Goal: Task Accomplishment & Management: Manage account settings

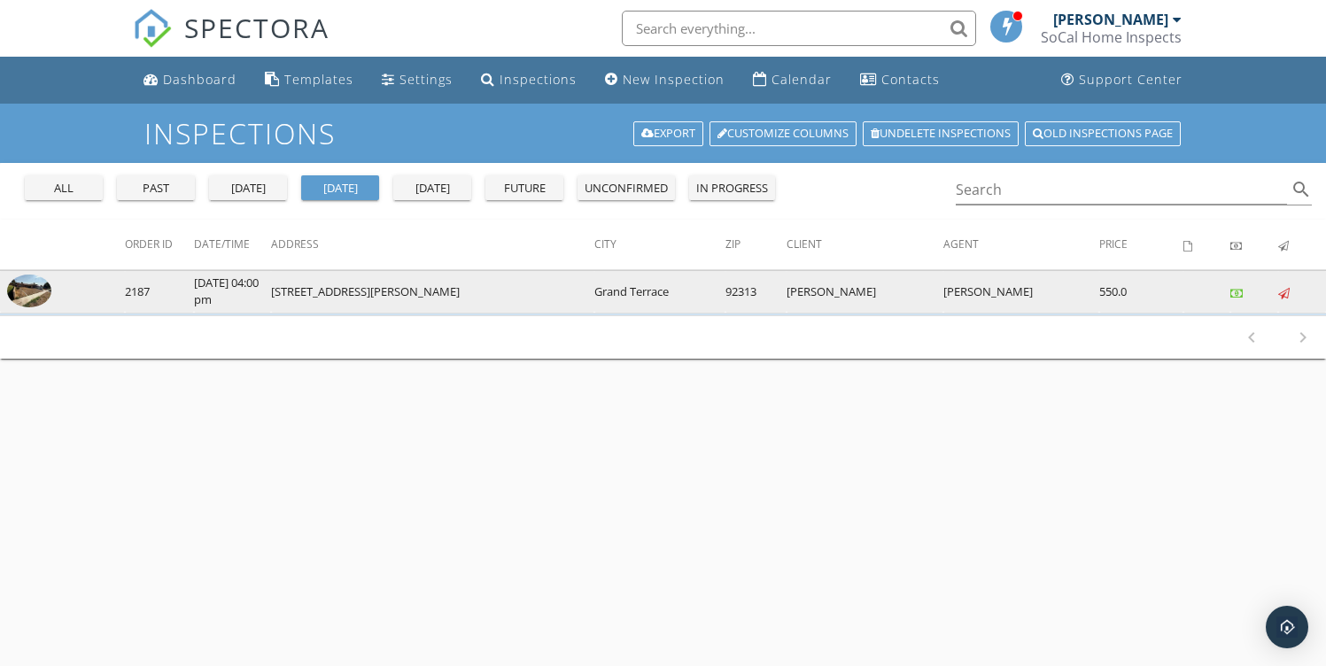
click at [39, 292] on img at bounding box center [29, 292] width 44 height 34
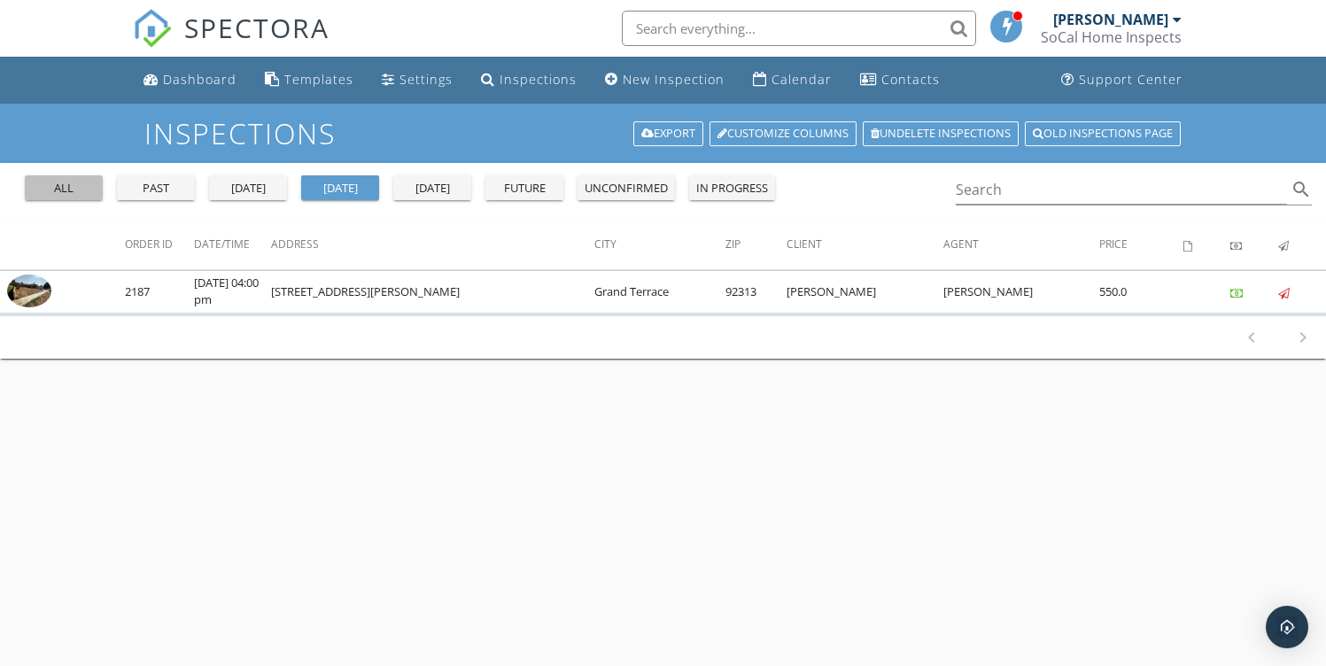
click at [51, 191] on div "all" at bounding box center [64, 189] width 64 height 18
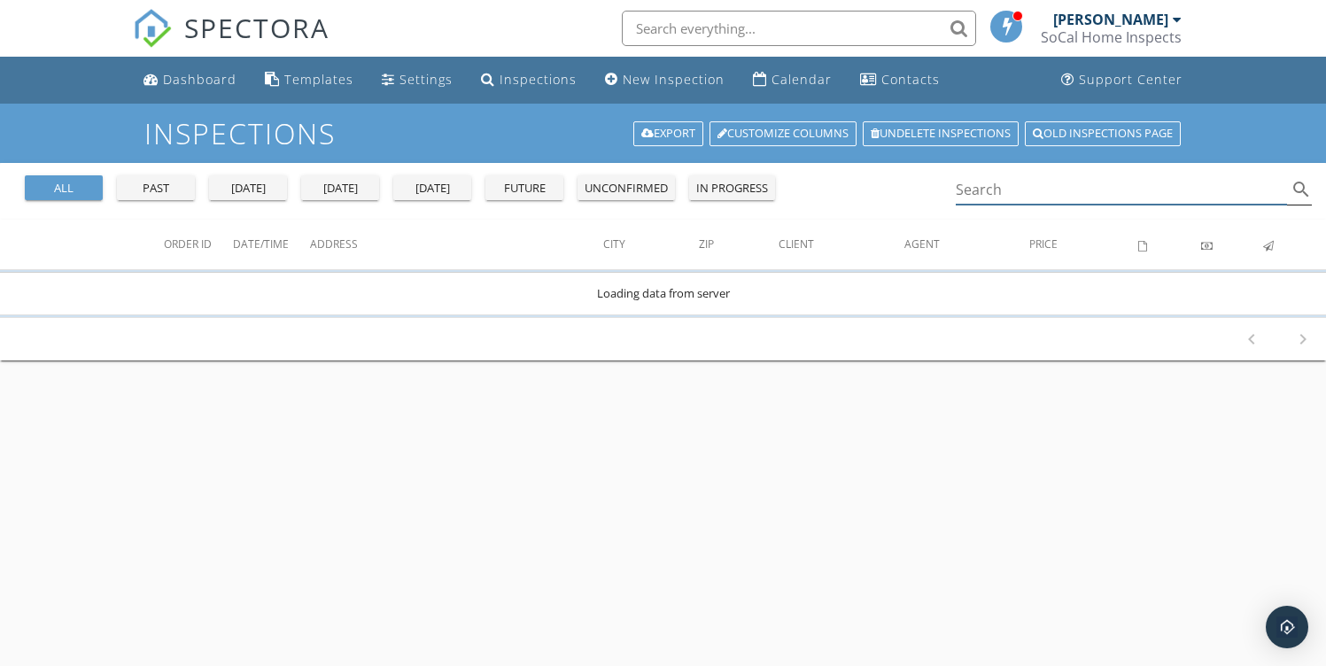
click at [1017, 179] on input "Search" at bounding box center [1122, 189] width 332 height 29
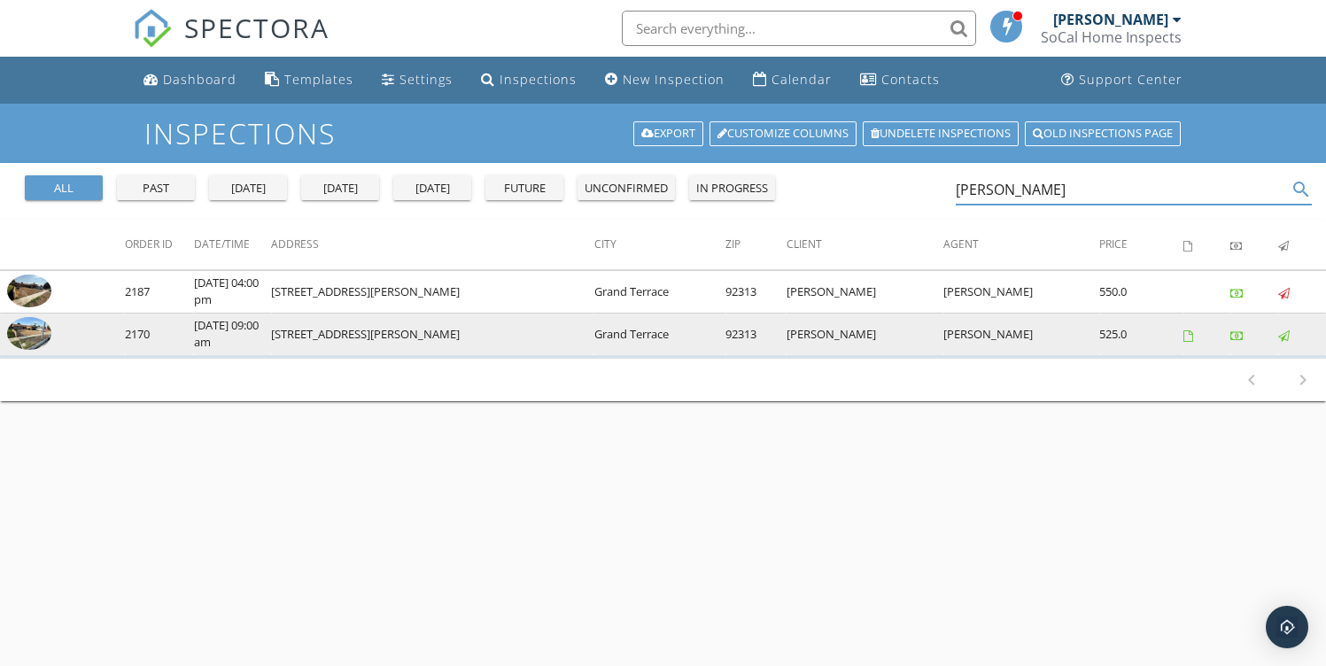
type input "paveena"
click at [50, 333] on img at bounding box center [29, 334] width 44 height 34
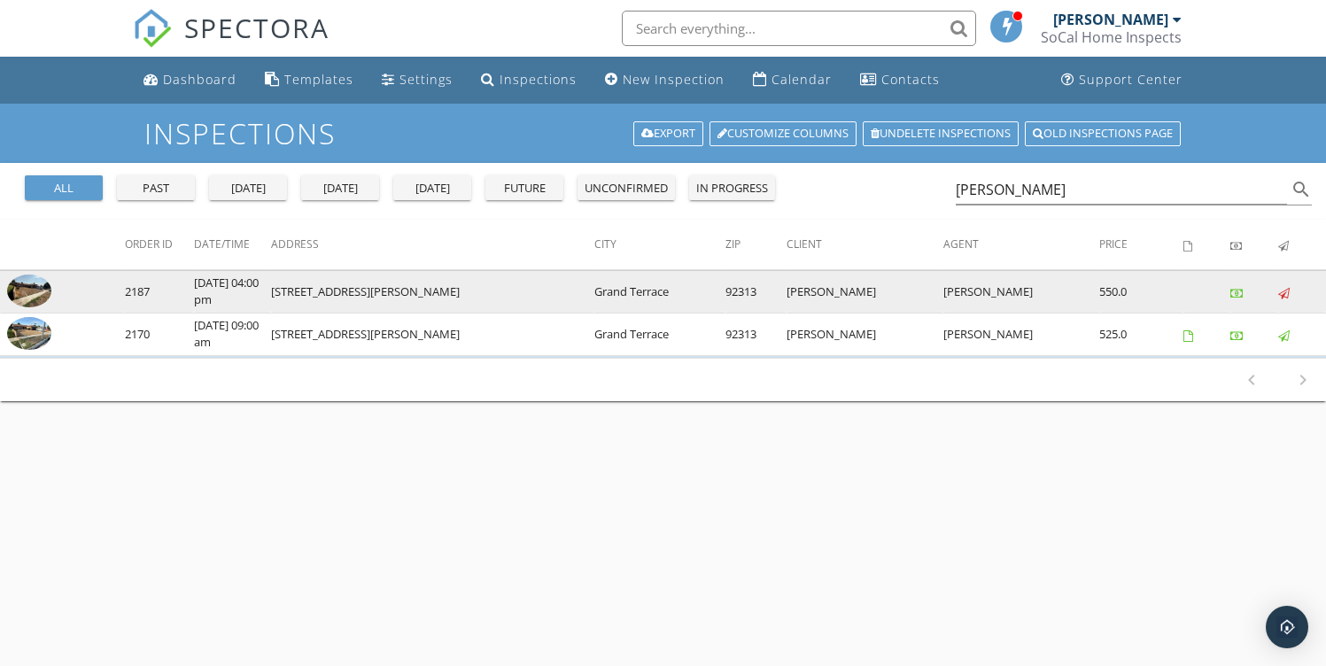
click at [28, 289] on img at bounding box center [29, 292] width 44 height 34
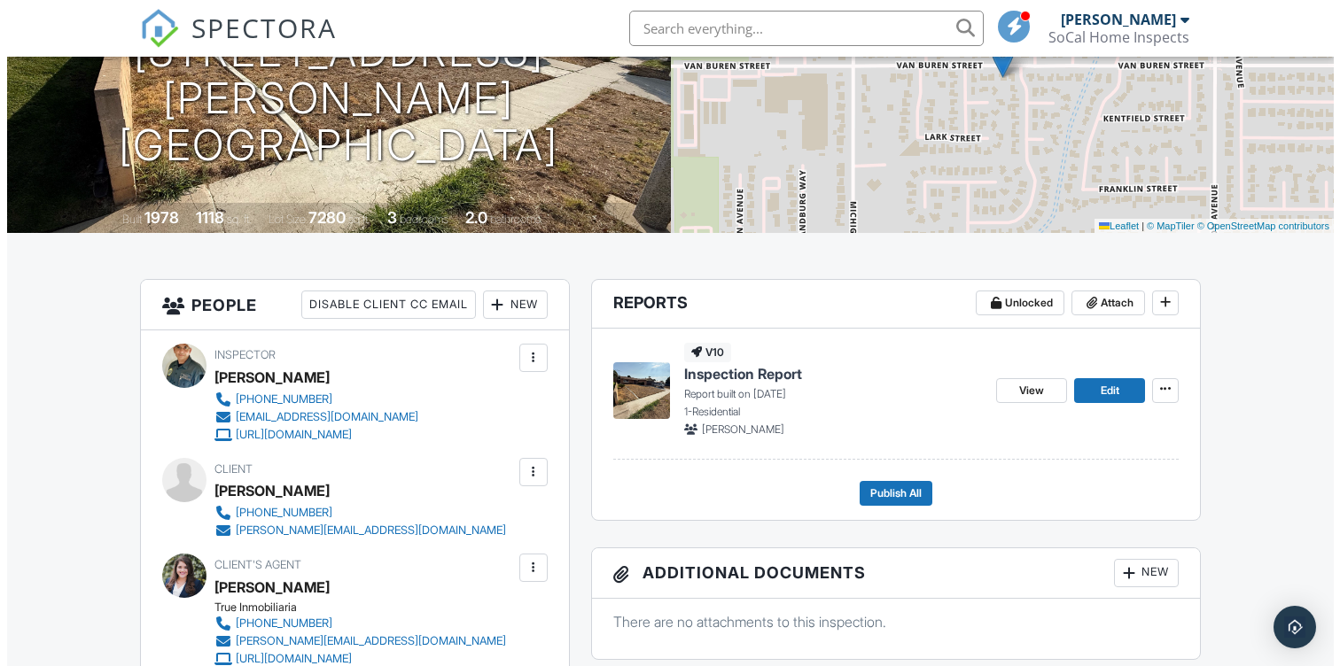
scroll to position [241, 0]
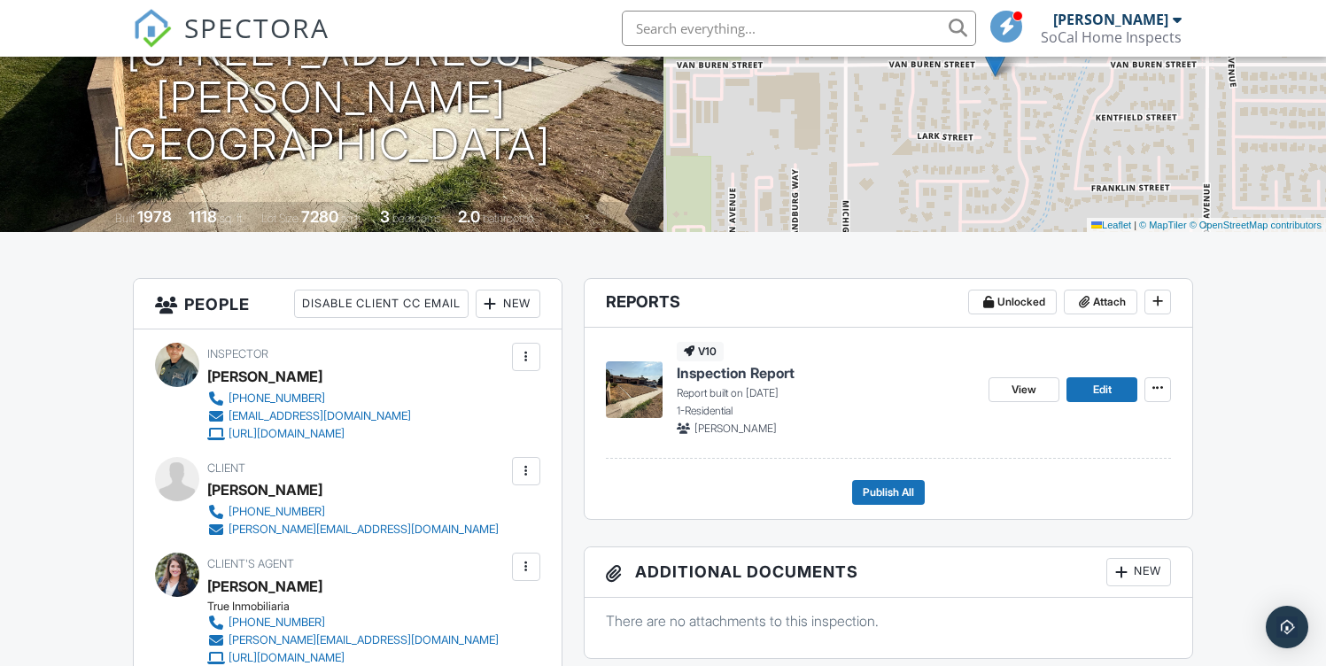
click at [522, 471] on div at bounding box center [526, 471] width 18 height 18
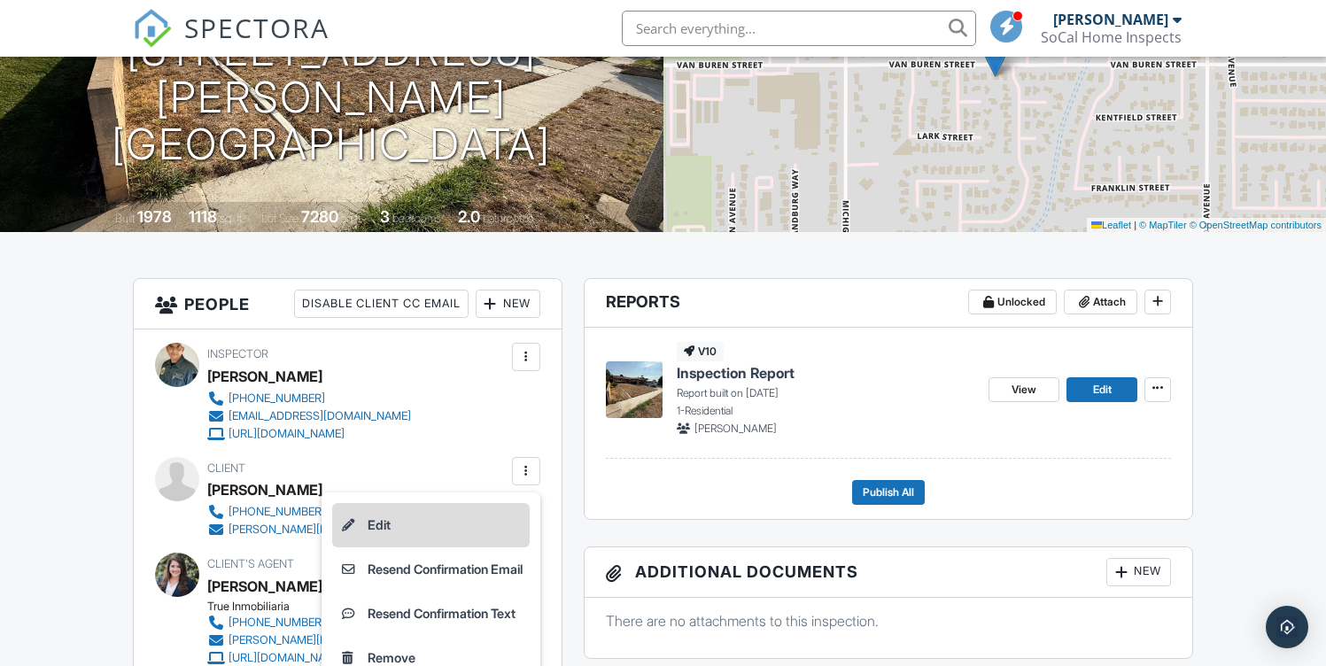
click at [431, 536] on li "Edit" at bounding box center [431, 525] width 198 height 44
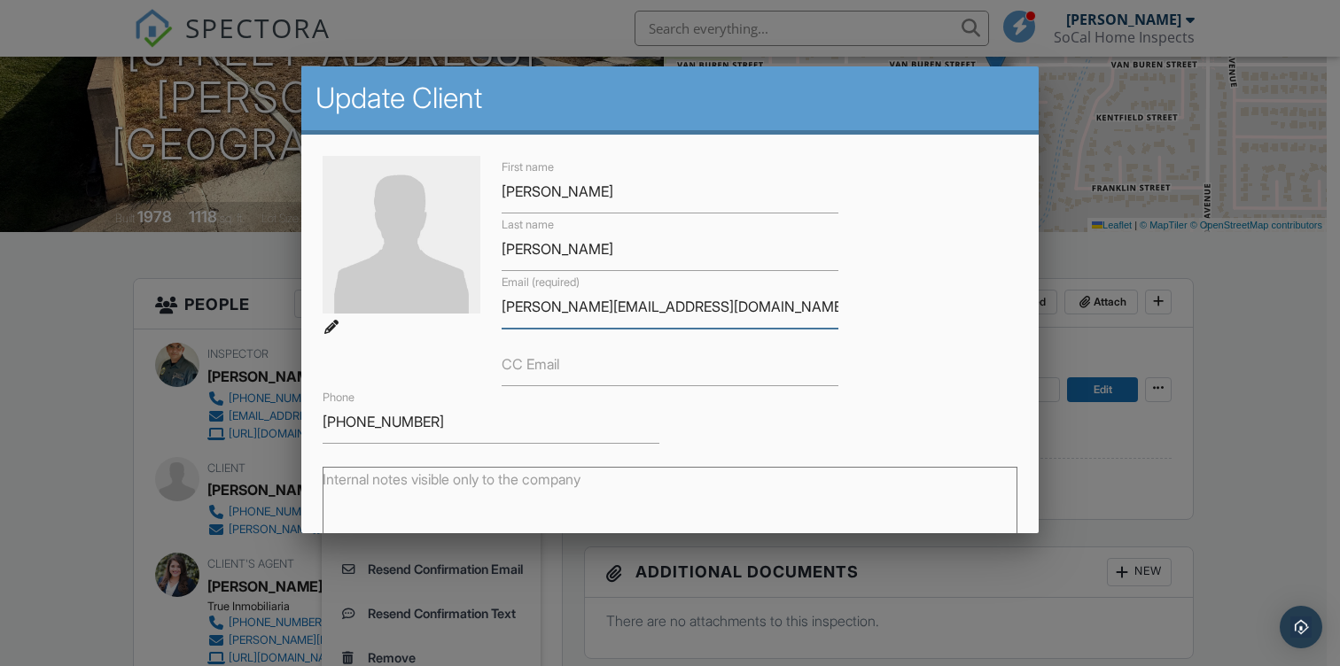
click at [555, 309] on input "[PERSON_NAME][EMAIL_ADDRESS][DOMAIN_NAME]" at bounding box center [669, 306] width 337 height 43
paste input "[EMAIL_ADDRESS][DOMAIN_NAME]"
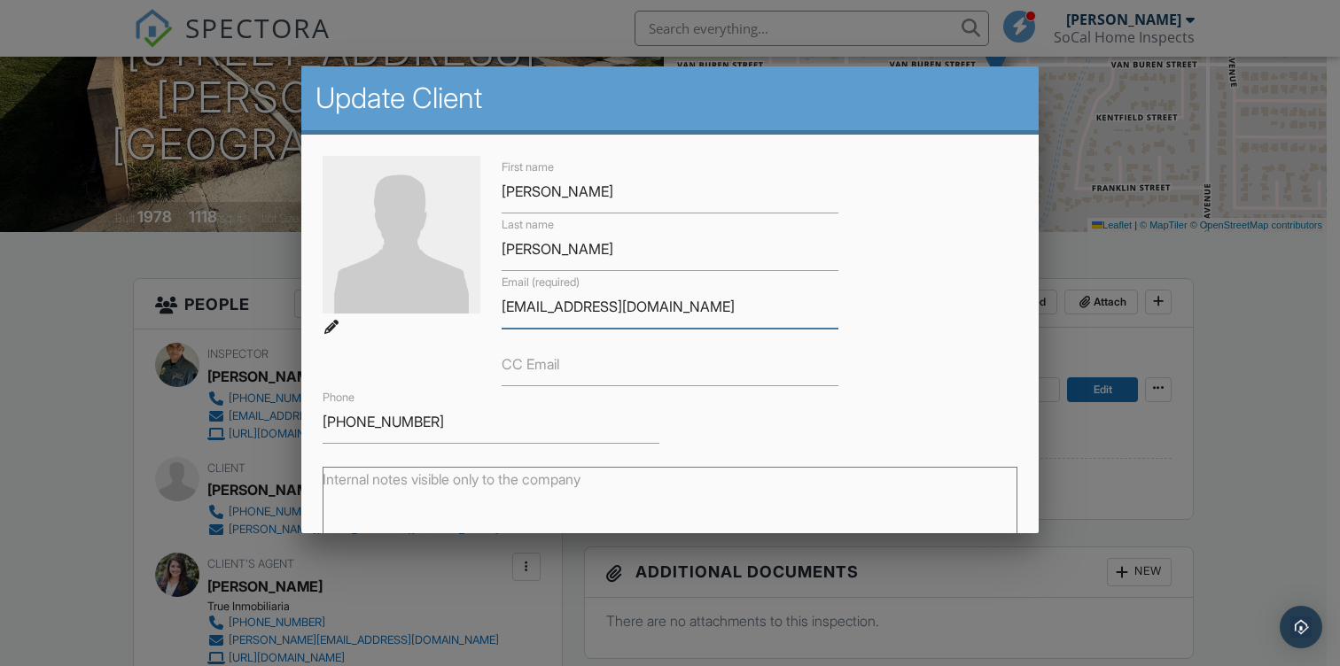
type input "[EMAIL_ADDRESS][DOMAIN_NAME]"
click at [439, 423] on input "714-473-1799" at bounding box center [490, 421] width 337 height 43
paste input "909-327-883"
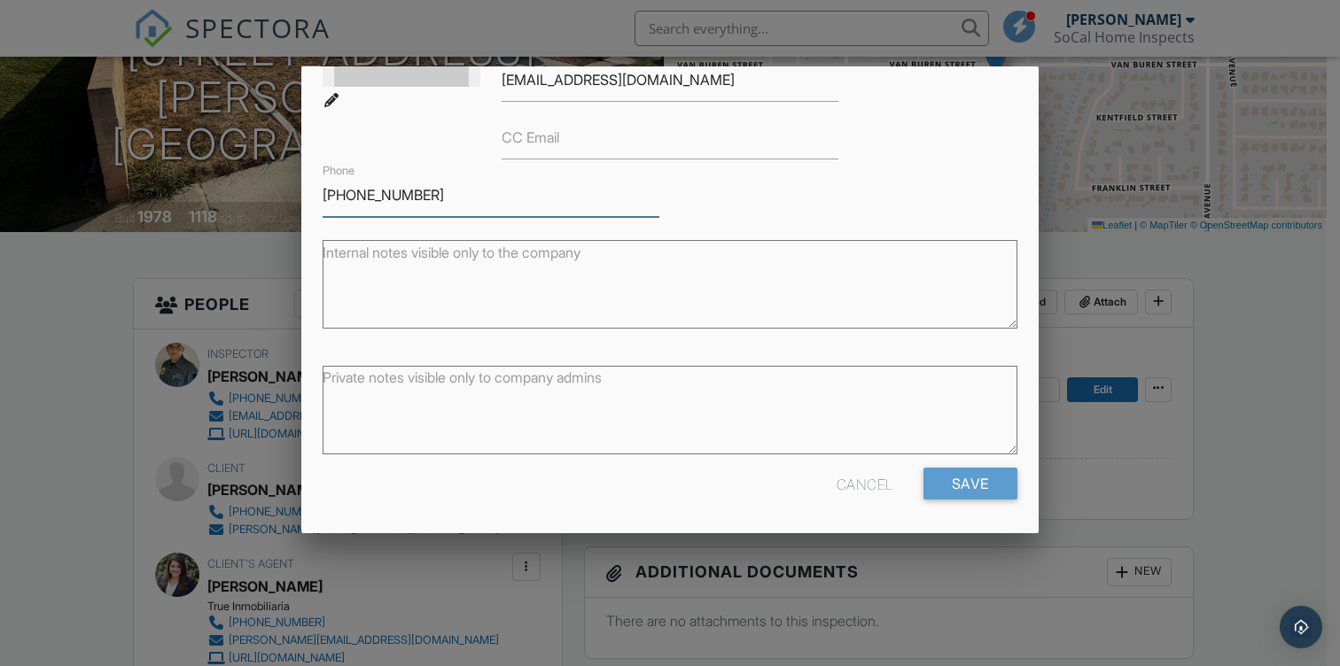
scroll to position [229, 0]
type input "909-327-8839"
click at [936, 486] on input "Save" at bounding box center [970, 482] width 94 height 32
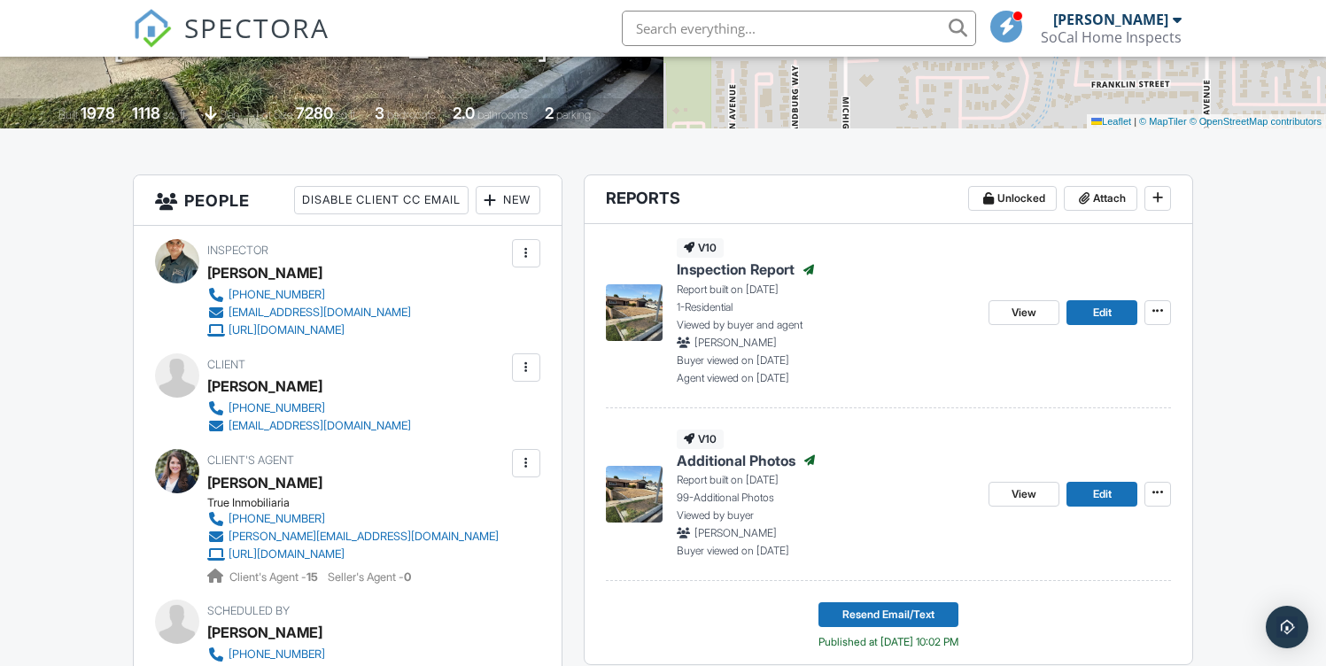
scroll to position [346, 0]
click at [520, 364] on div at bounding box center [526, 367] width 18 height 18
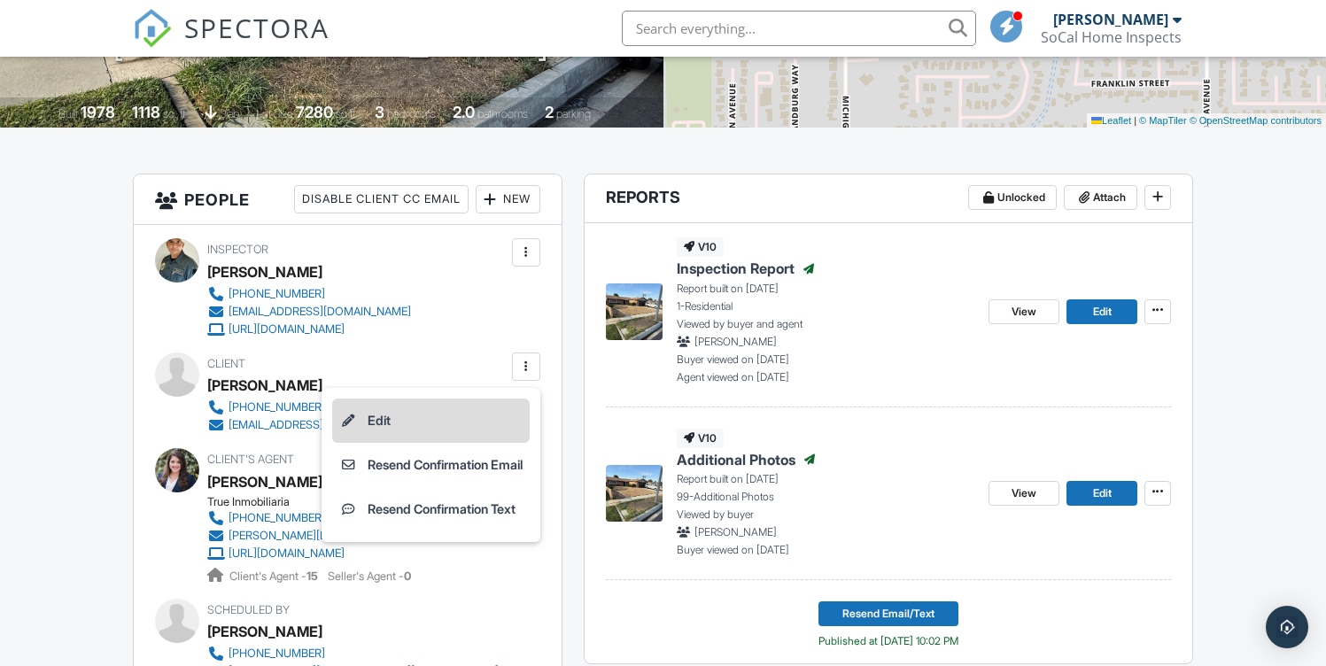
click at [366, 426] on li "Edit" at bounding box center [431, 421] width 198 height 44
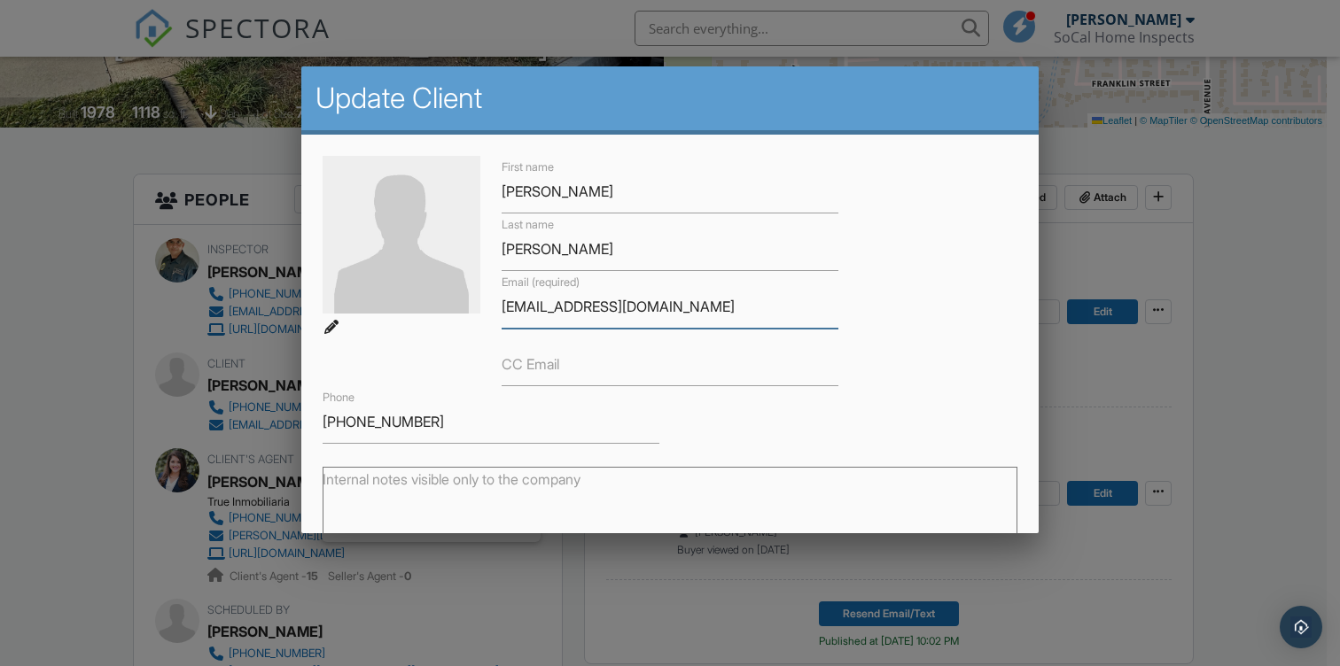
click at [531, 302] on input "[EMAIL_ADDRESS][DOMAIN_NAME]" at bounding box center [669, 306] width 337 height 43
click at [1114, 334] on div at bounding box center [670, 327] width 1340 height 833
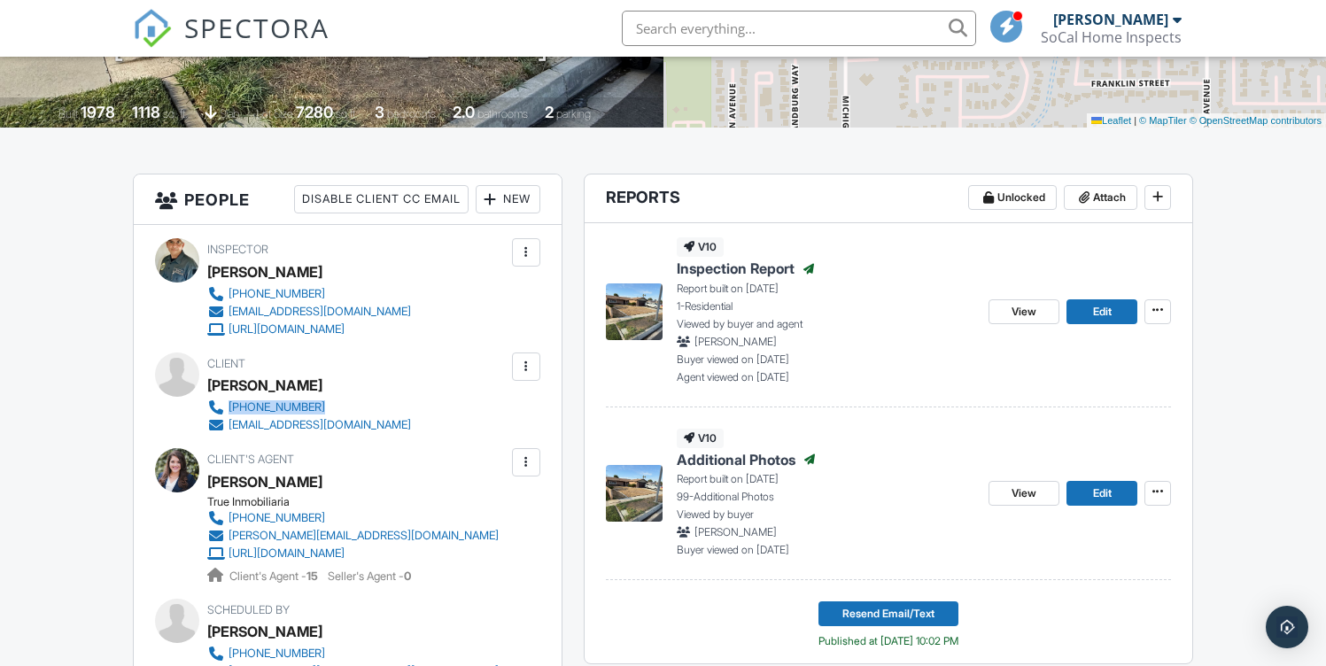
copy div "[PHONE_NUMBER]"
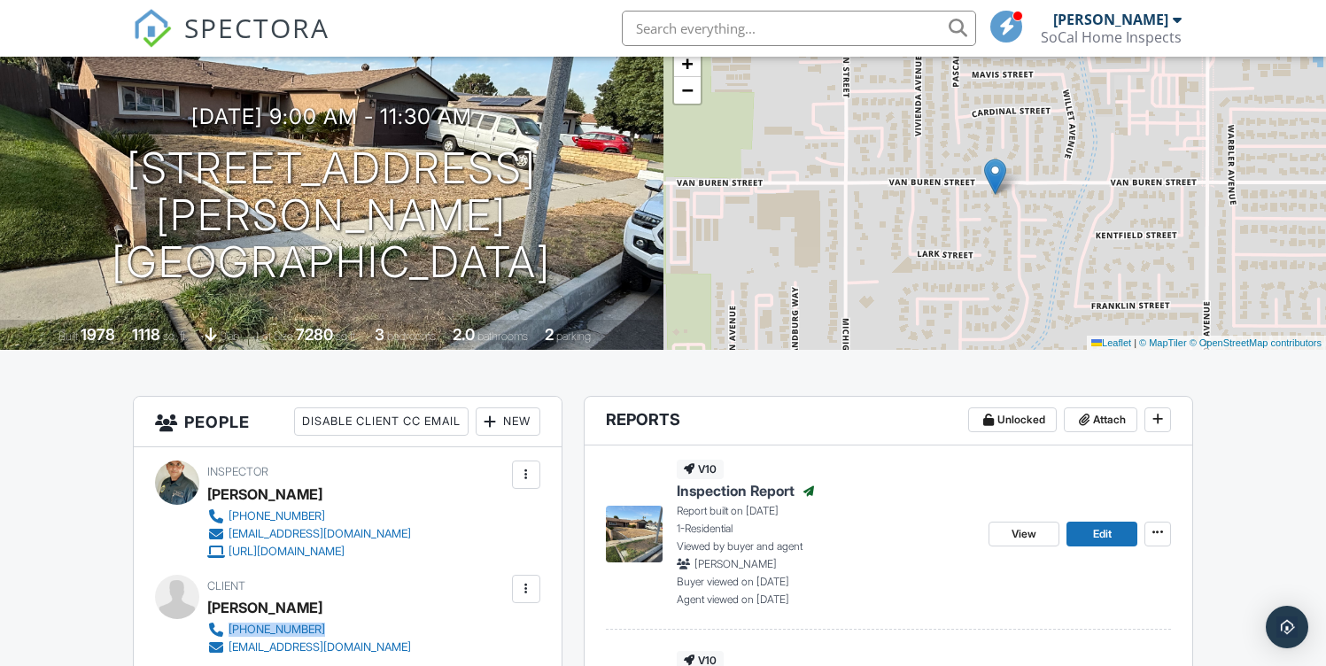
scroll to position [0, 0]
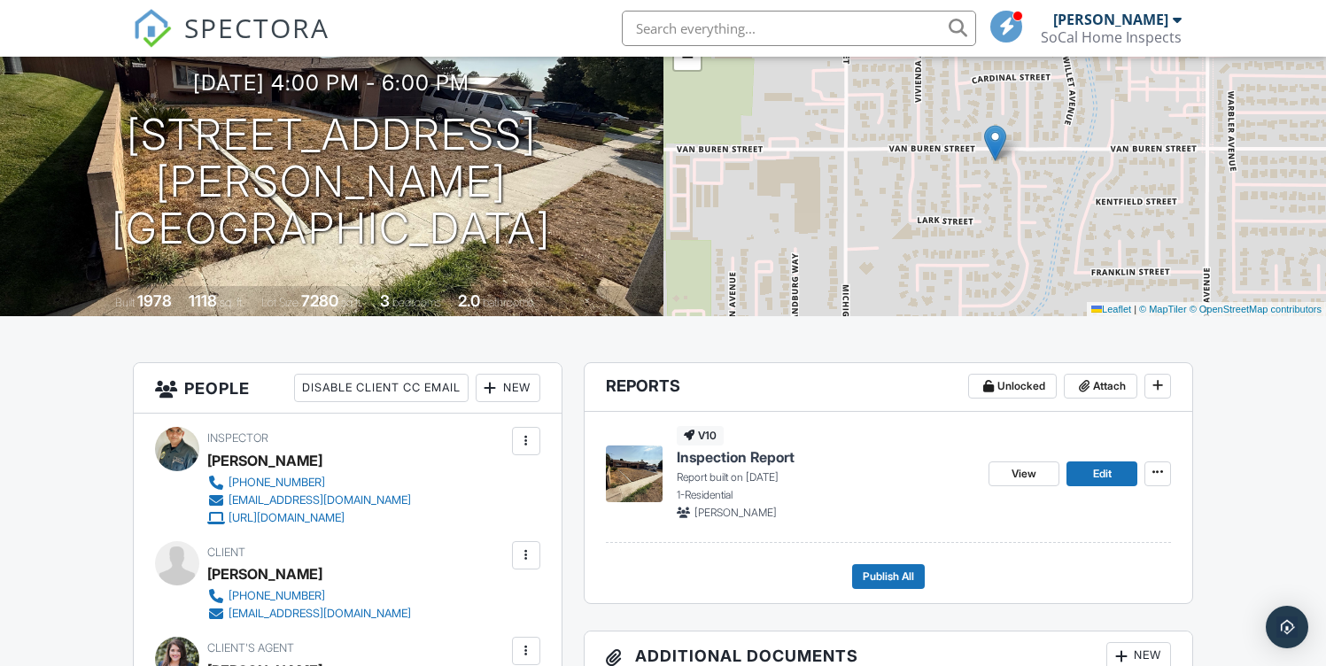
scroll to position [53, 0]
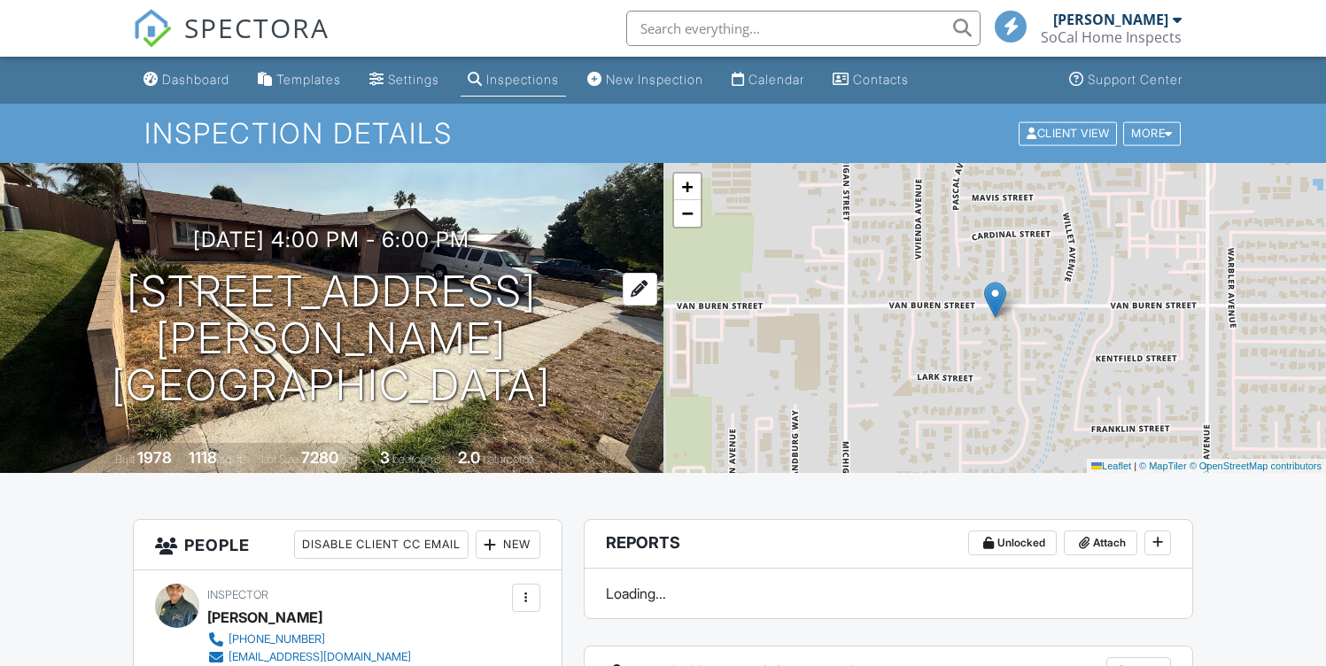
click at [413, 319] on h1 "[STREET_ADDRESS][PERSON_NAME] [GEOGRAPHIC_DATA]" at bounding box center [331, 338] width 607 height 140
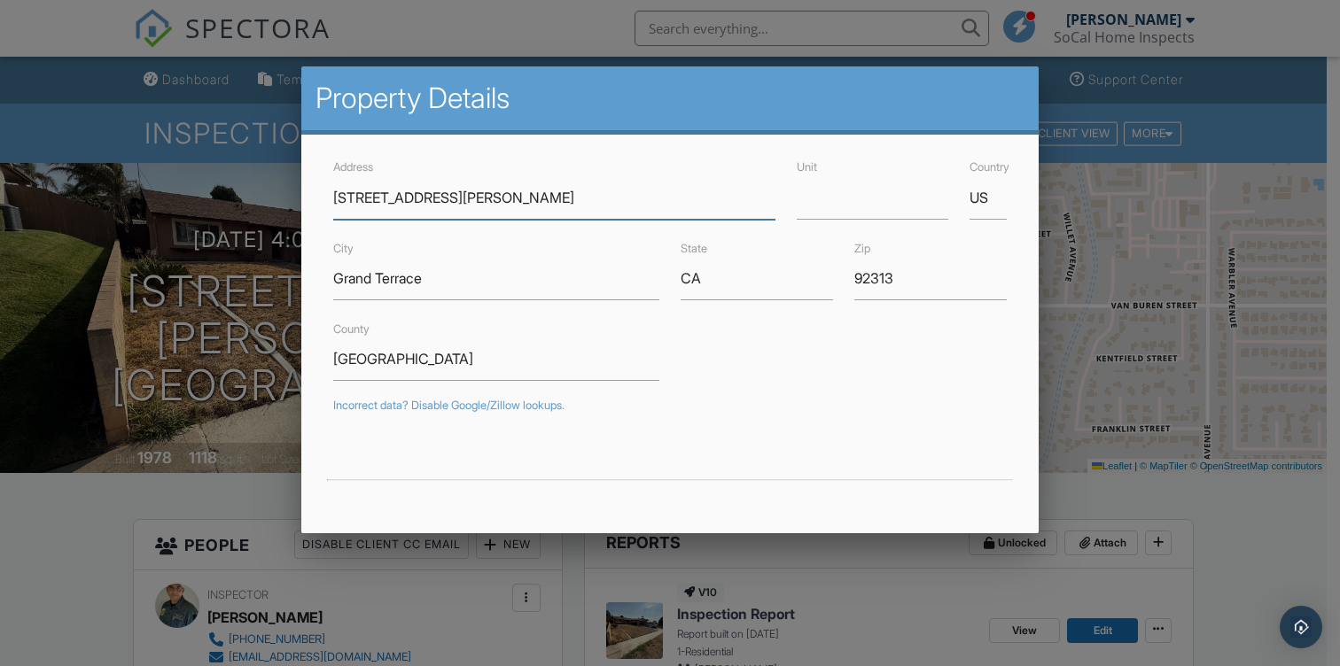
click at [548, 191] on input "[STREET_ADDRESS][PERSON_NAME]" at bounding box center [553, 197] width 441 height 43
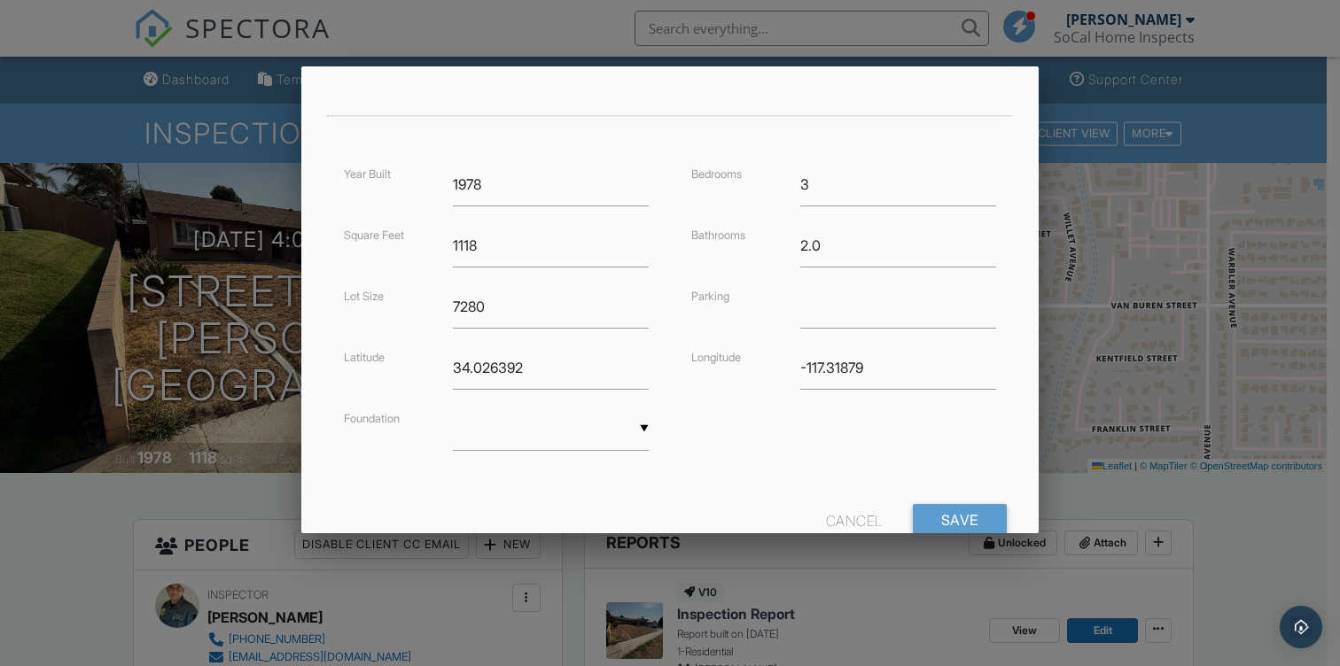
scroll to position [419, 0]
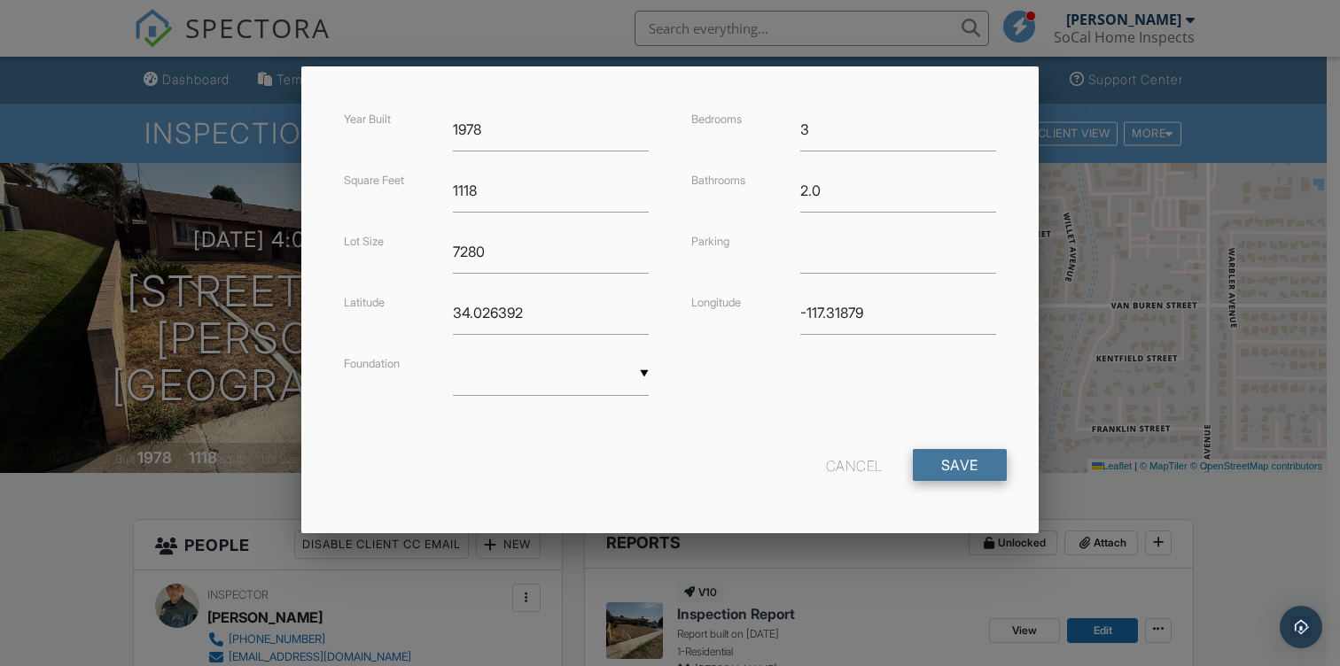
type input "[STREET_ADDRESS][PERSON_NAME]"
click at [959, 457] on input "Save" at bounding box center [960, 465] width 94 height 32
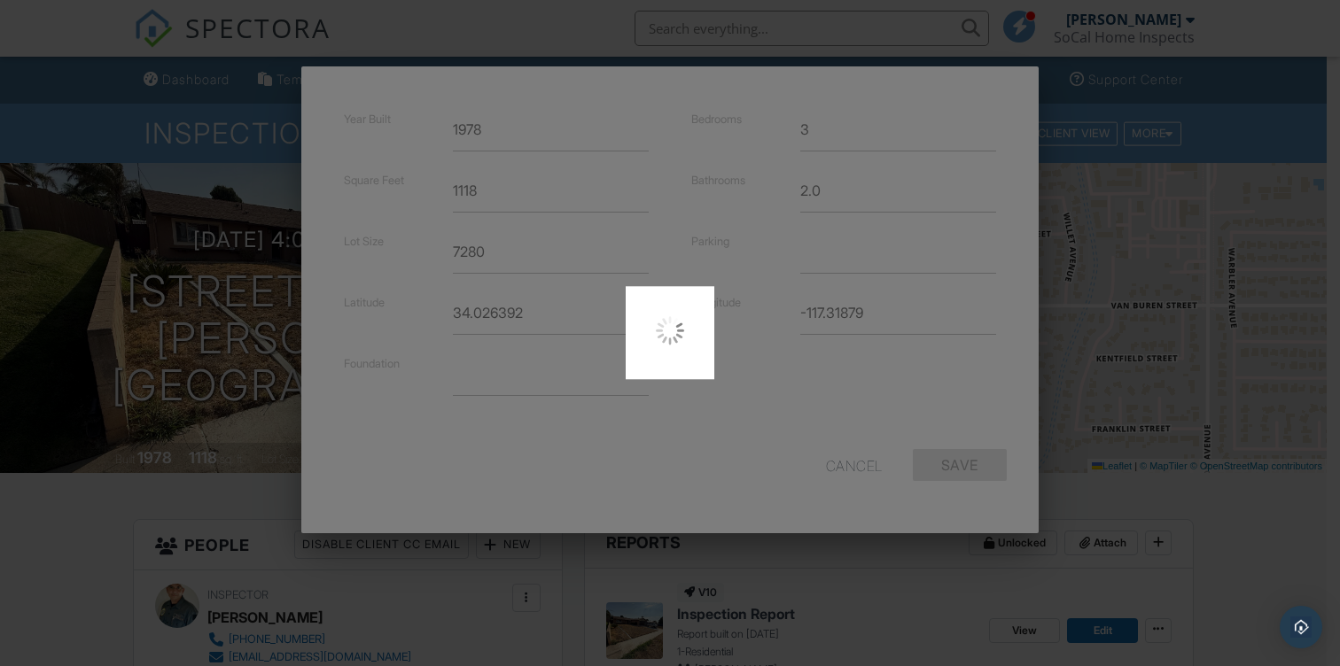
type input "34.0263919"
type input "-117.3187896"
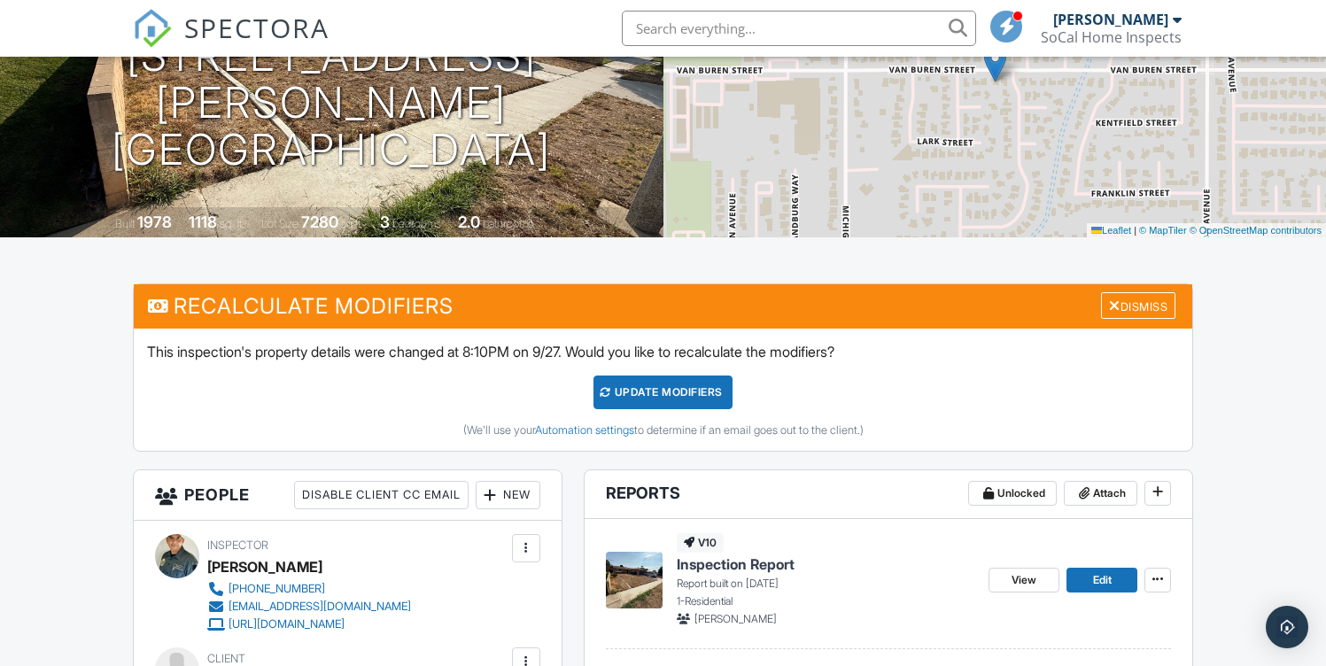
scroll to position [322, 0]
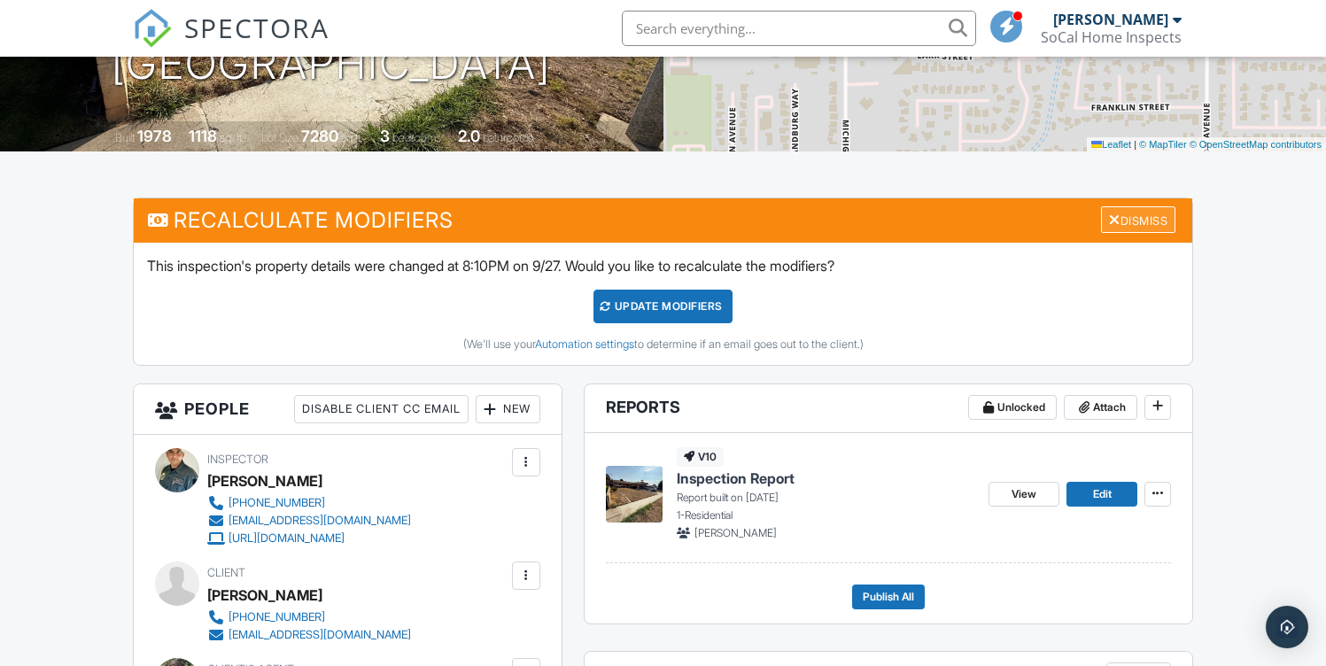
click at [1159, 212] on div "Dismiss" at bounding box center [1138, 219] width 74 height 27
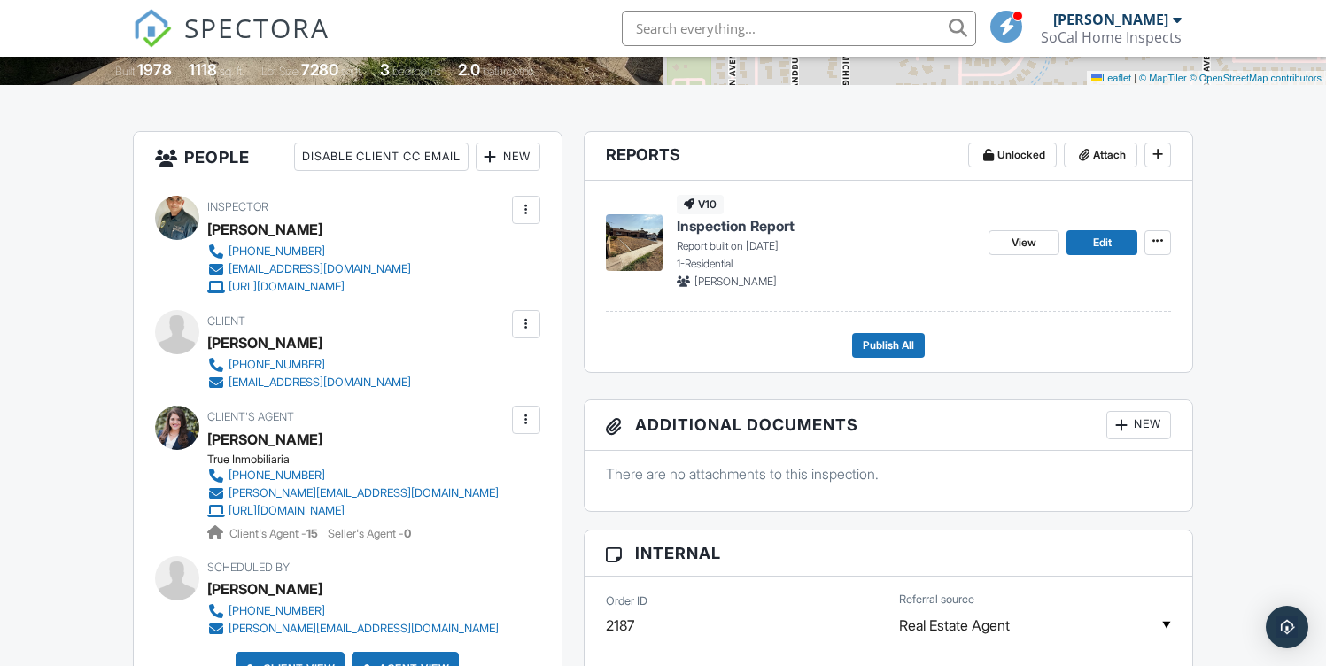
scroll to position [389, 0]
click at [1099, 244] on span "Edit" at bounding box center [1102, 242] width 19 height 18
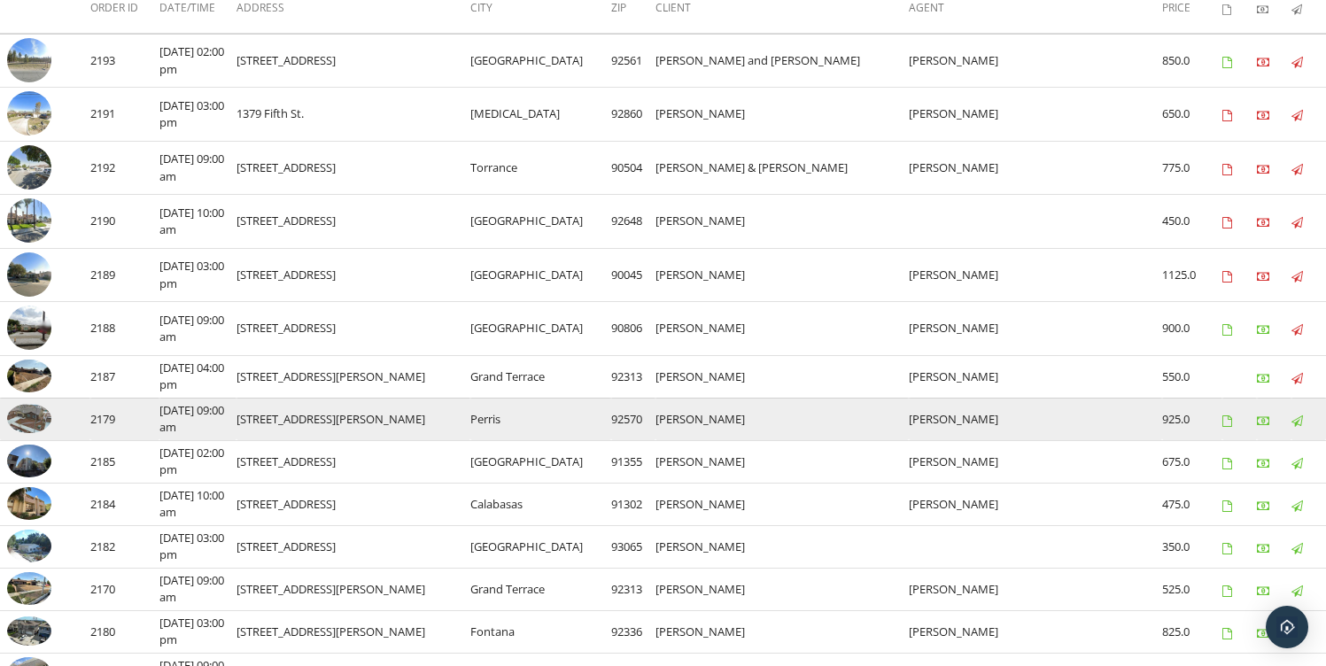
scroll to position [237, 0]
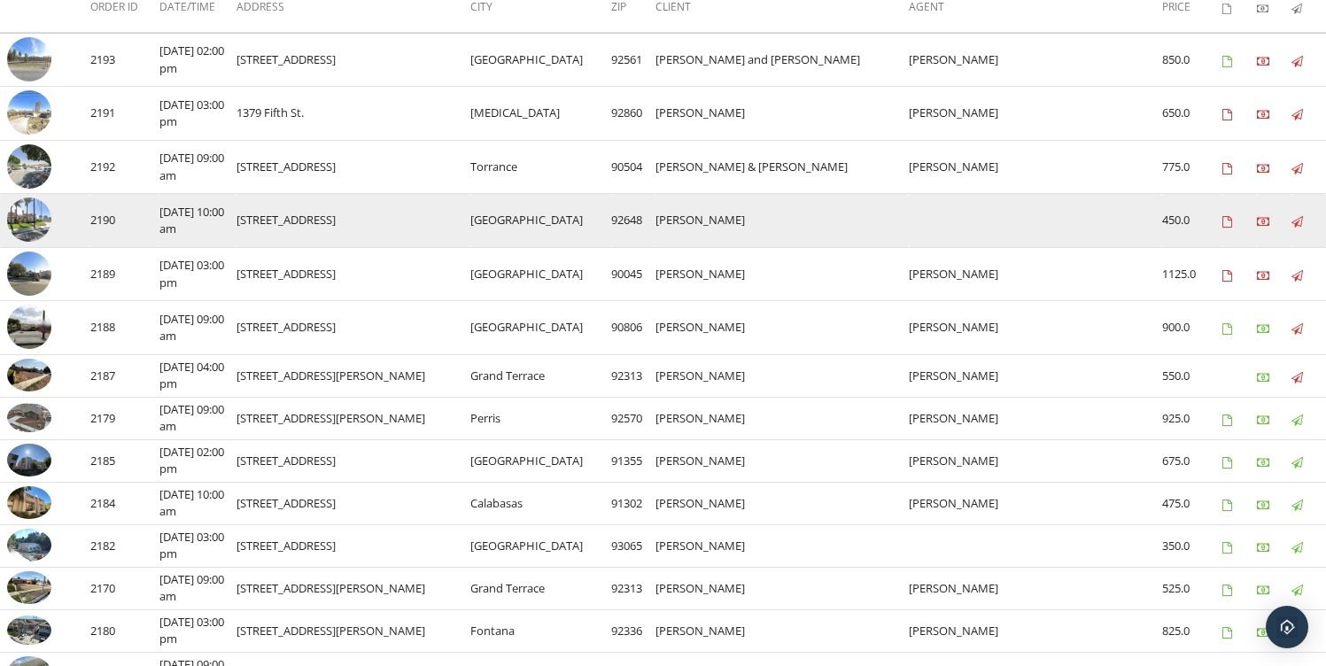
click at [41, 221] on img at bounding box center [29, 220] width 44 height 44
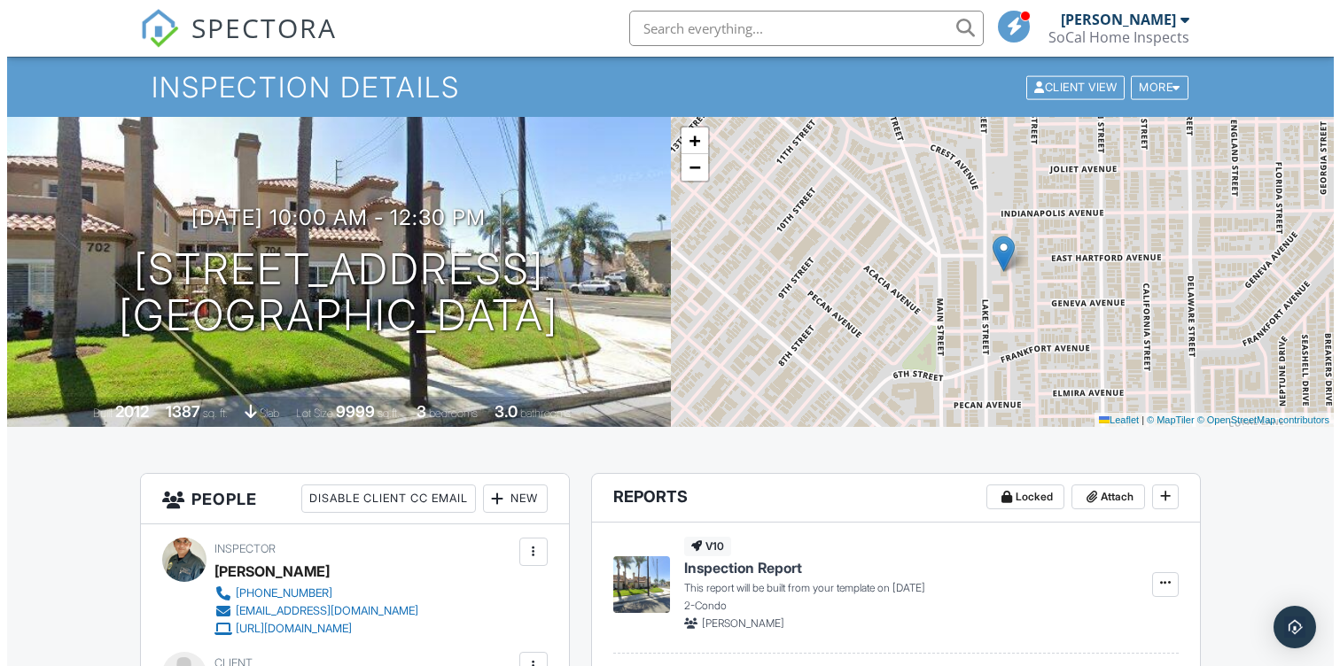
scroll to position [8, 0]
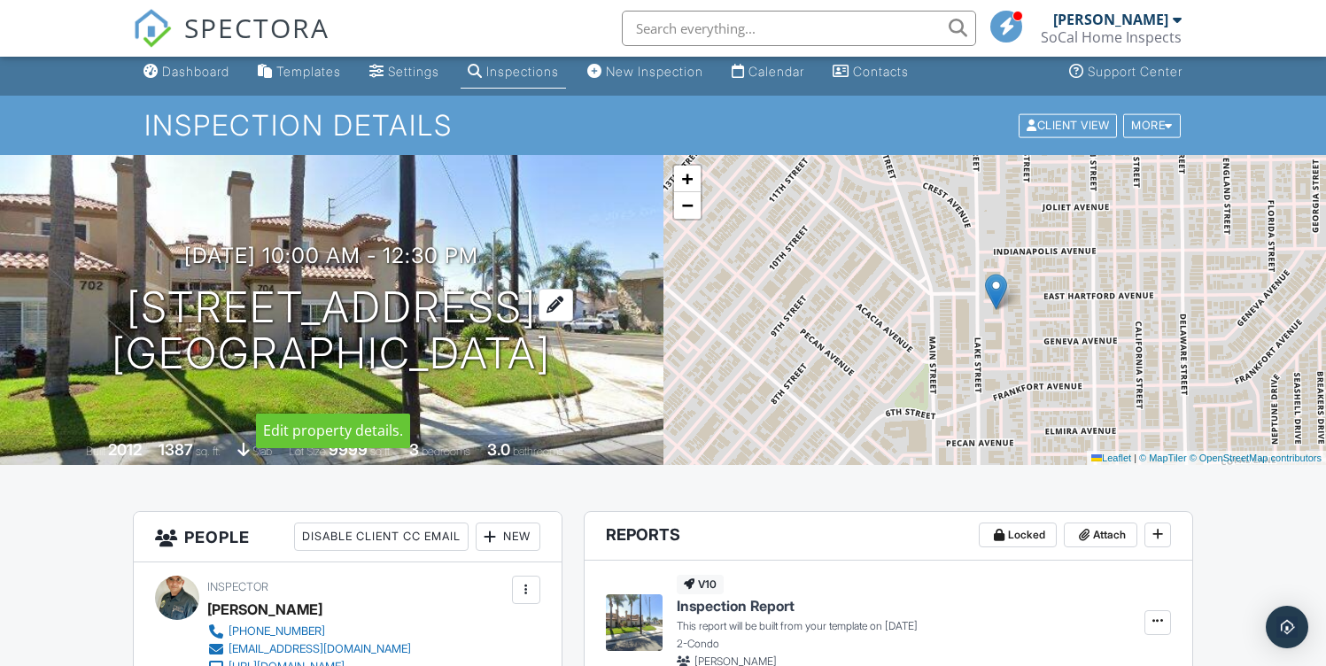
click at [339, 285] on h1 "[STREET_ADDRESS] [GEOGRAPHIC_DATA]" at bounding box center [331, 331] width 439 height 94
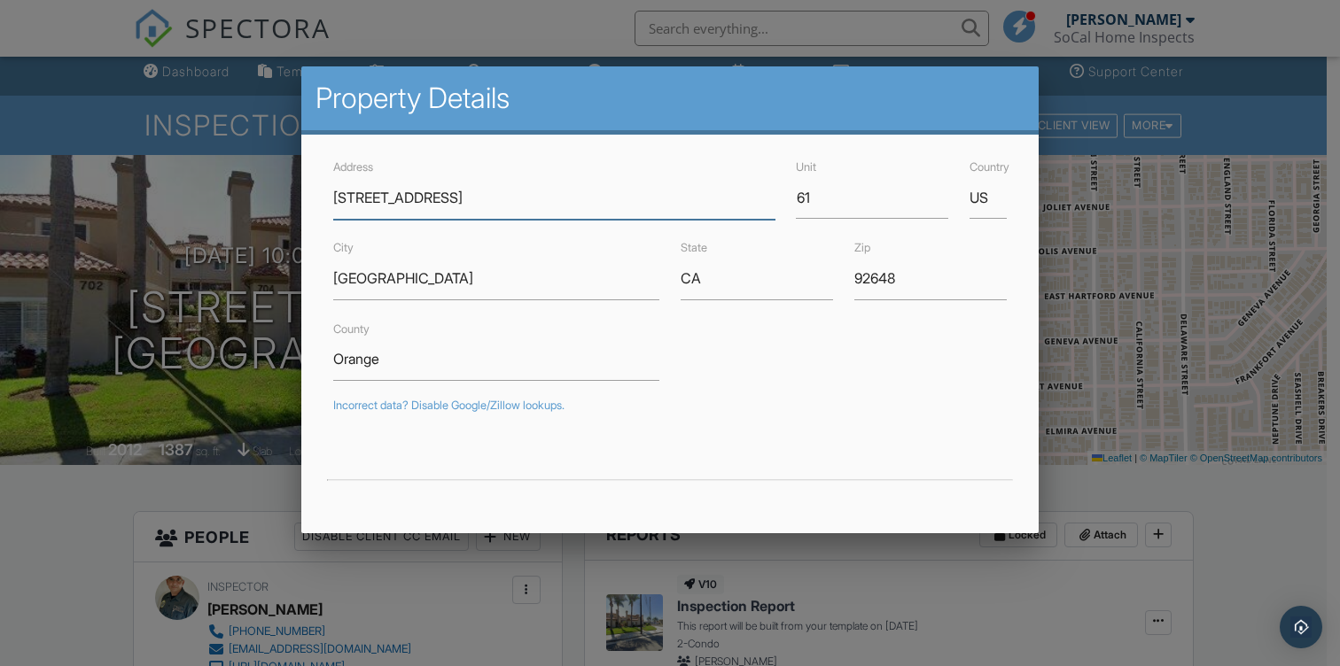
click at [512, 199] on input "[STREET_ADDRESS]" at bounding box center [553, 197] width 441 height 43
type input "[STREET_ADDRESS]"
type input "33.6646481"
type input "-117.997611"
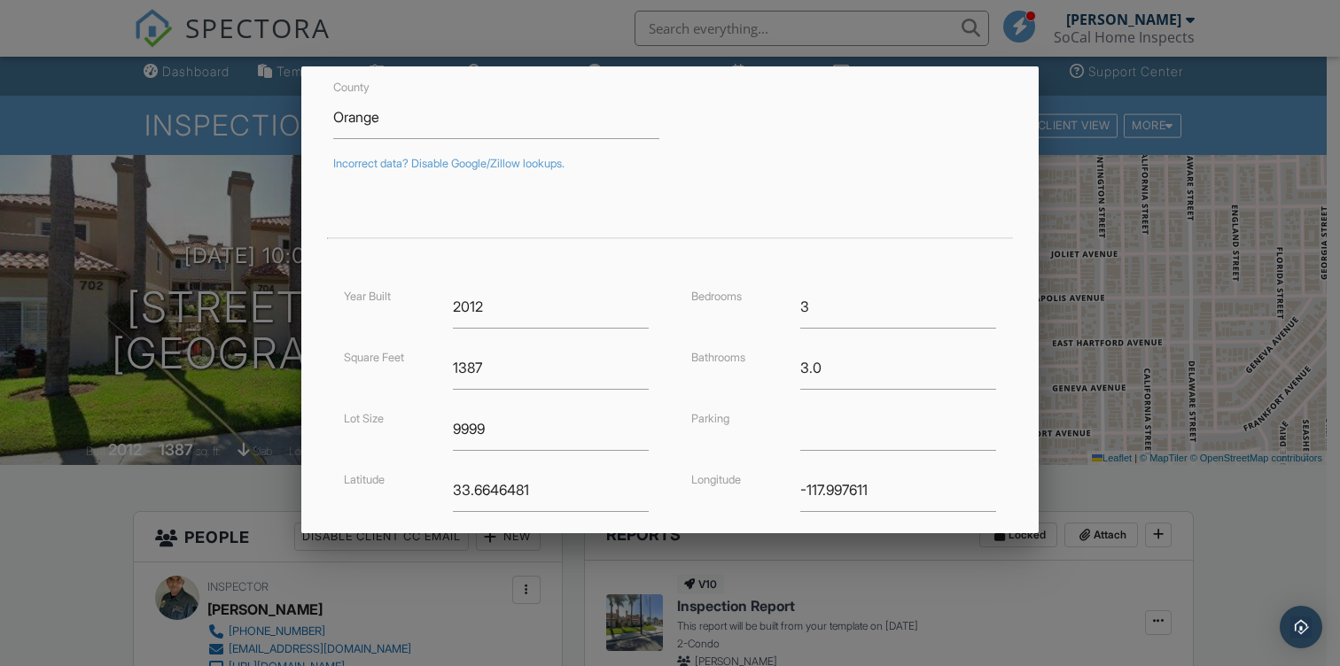
scroll to position [419, 0]
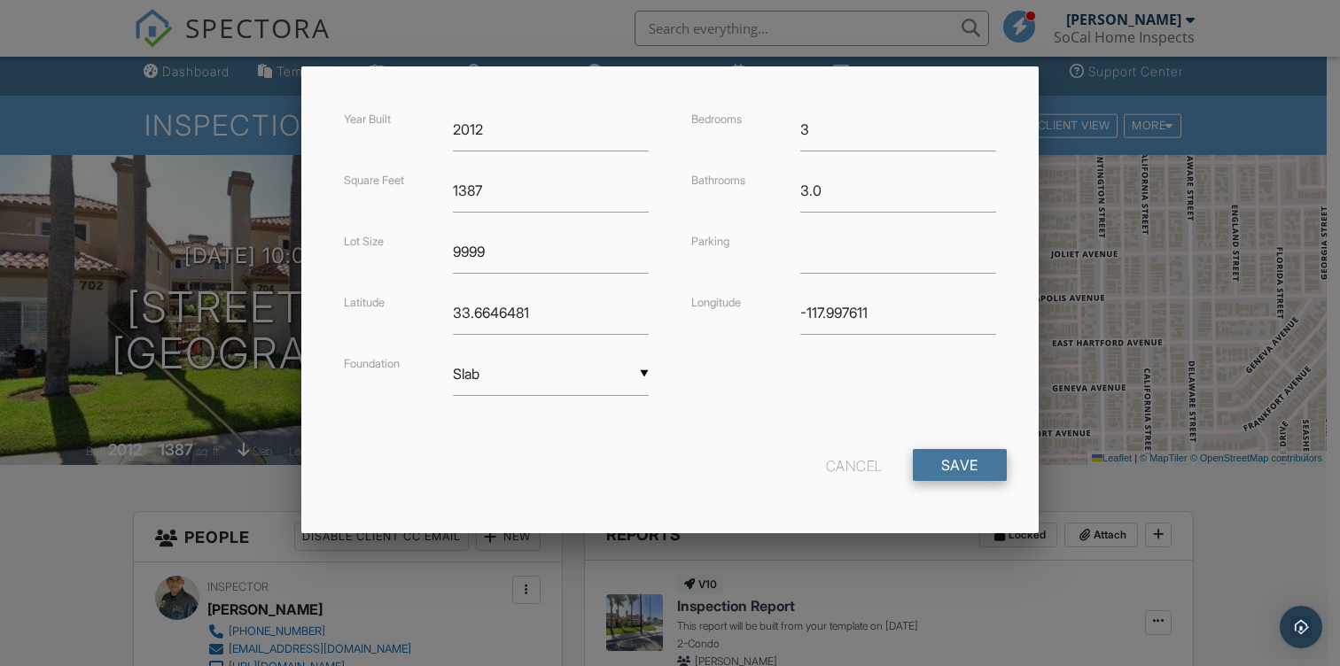
type input "#61"
click at [977, 463] on input "Save" at bounding box center [960, 465] width 94 height 32
type input "33.6646"
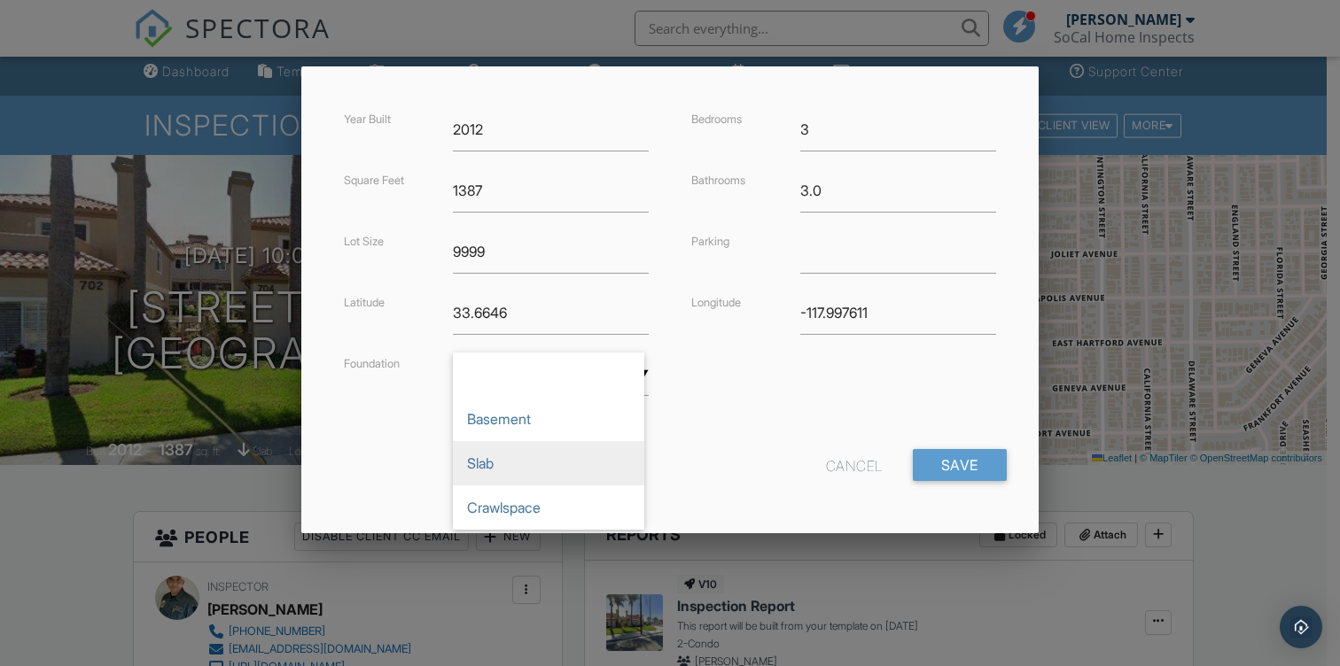
scroll to position [0, 0]
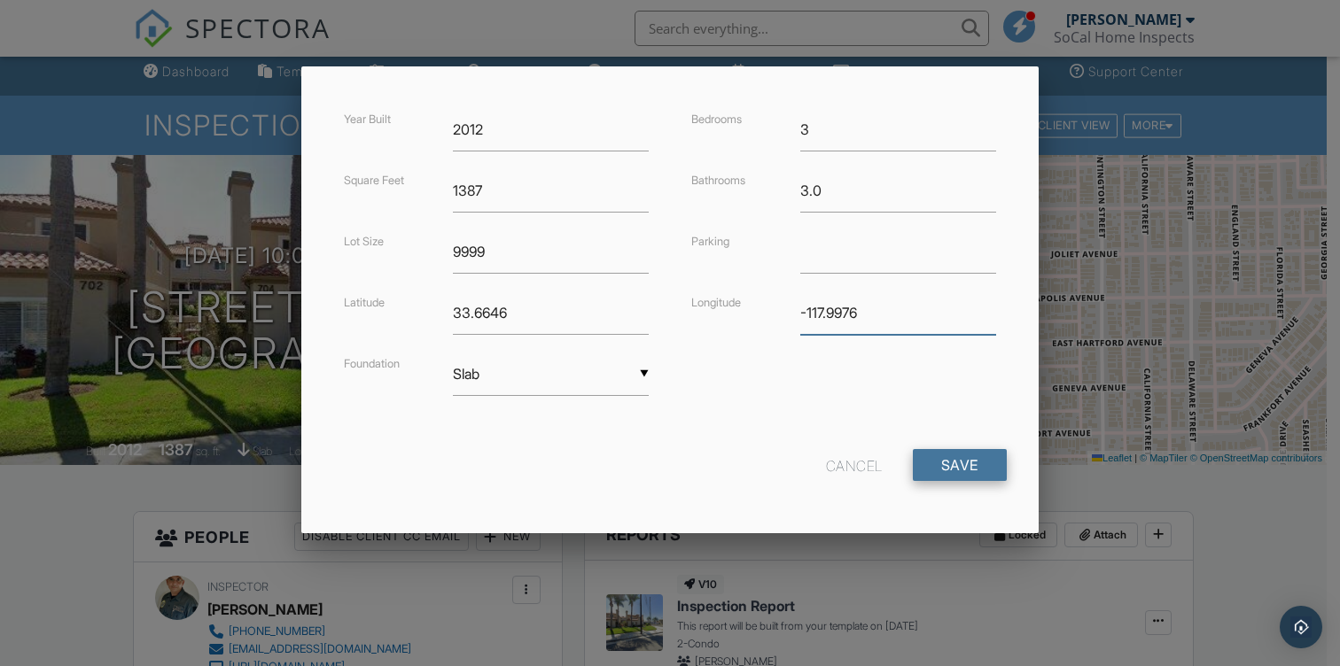
type input "-117.9976"
click at [975, 472] on input "Save" at bounding box center [960, 465] width 94 height 32
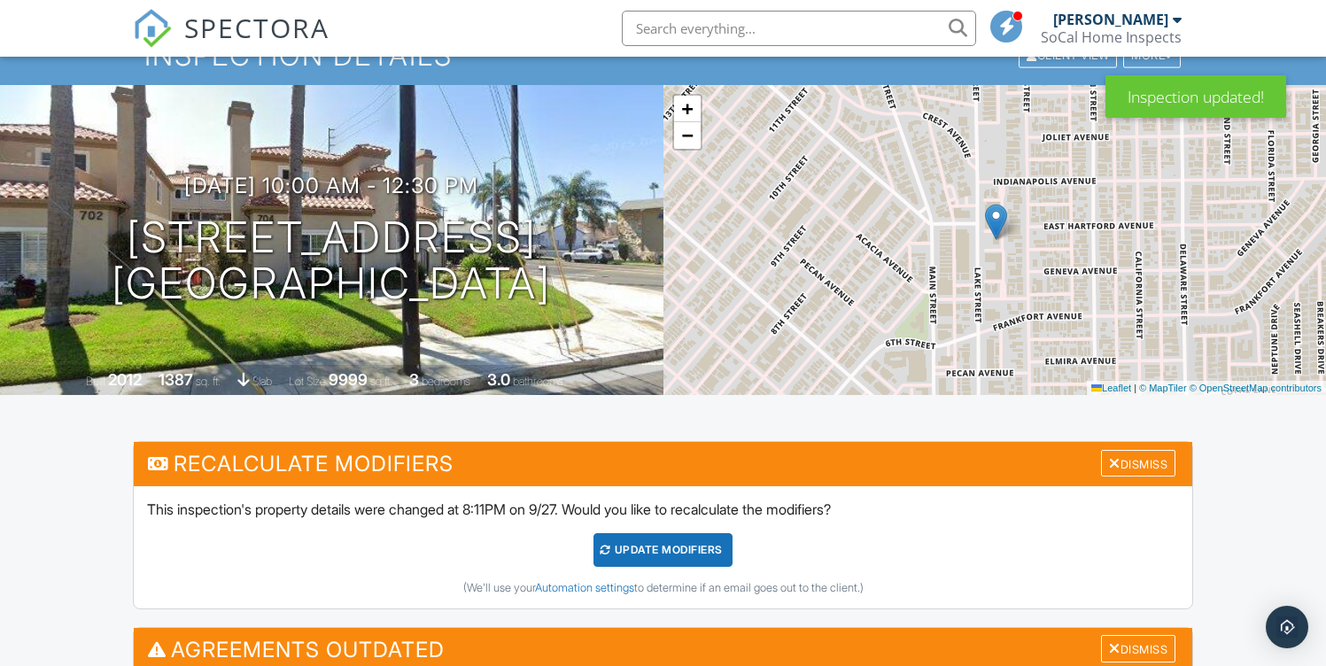
scroll to position [91, 0]
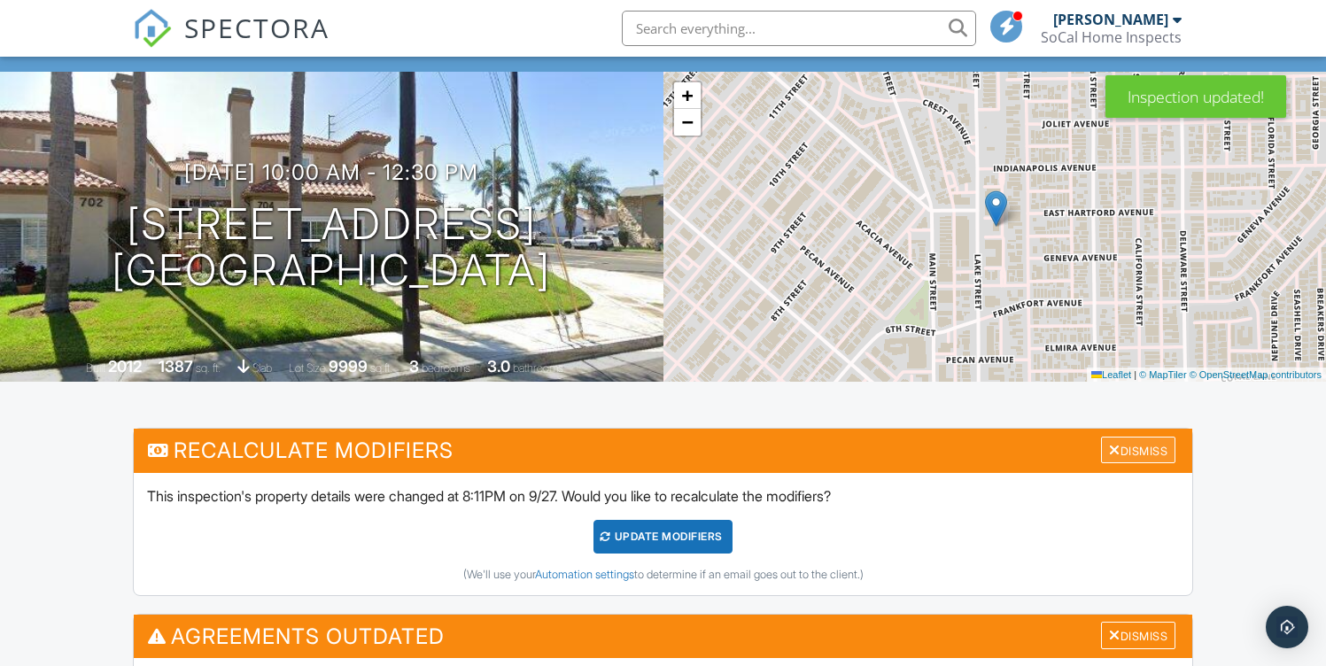
click at [1138, 445] on div "Dismiss" at bounding box center [1138, 450] width 74 height 27
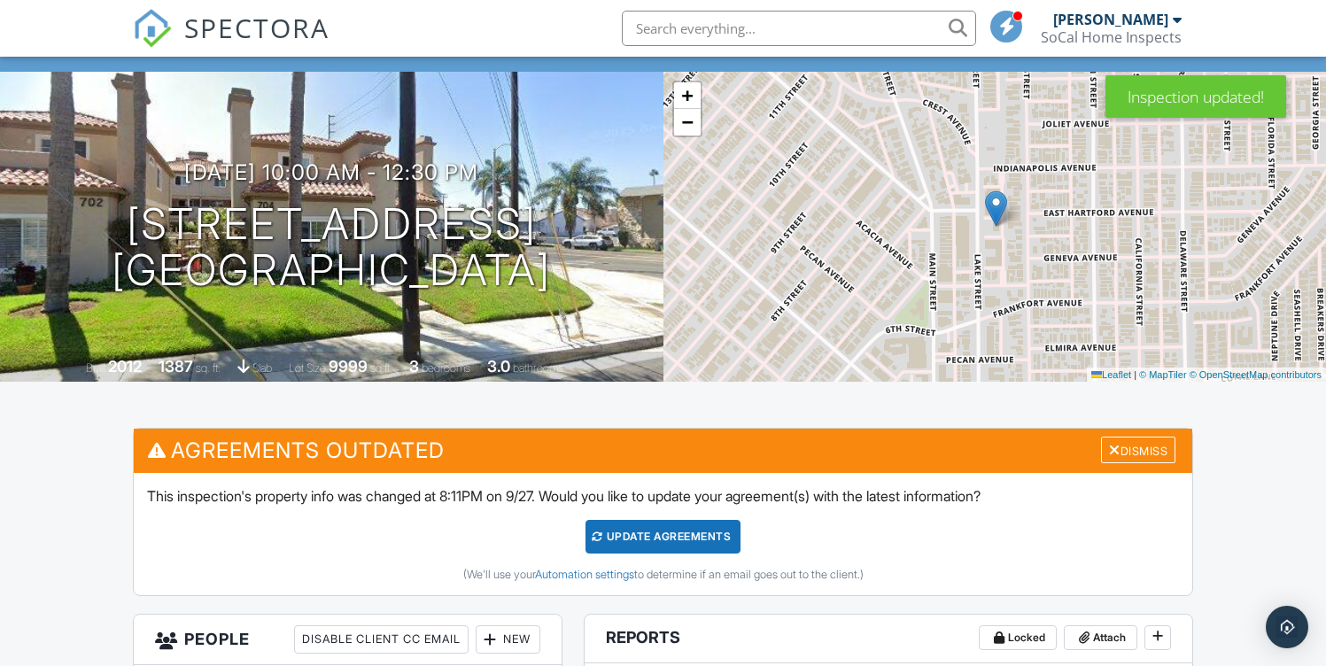
click at [693, 533] on div "Update Agreements" at bounding box center [663, 537] width 155 height 34
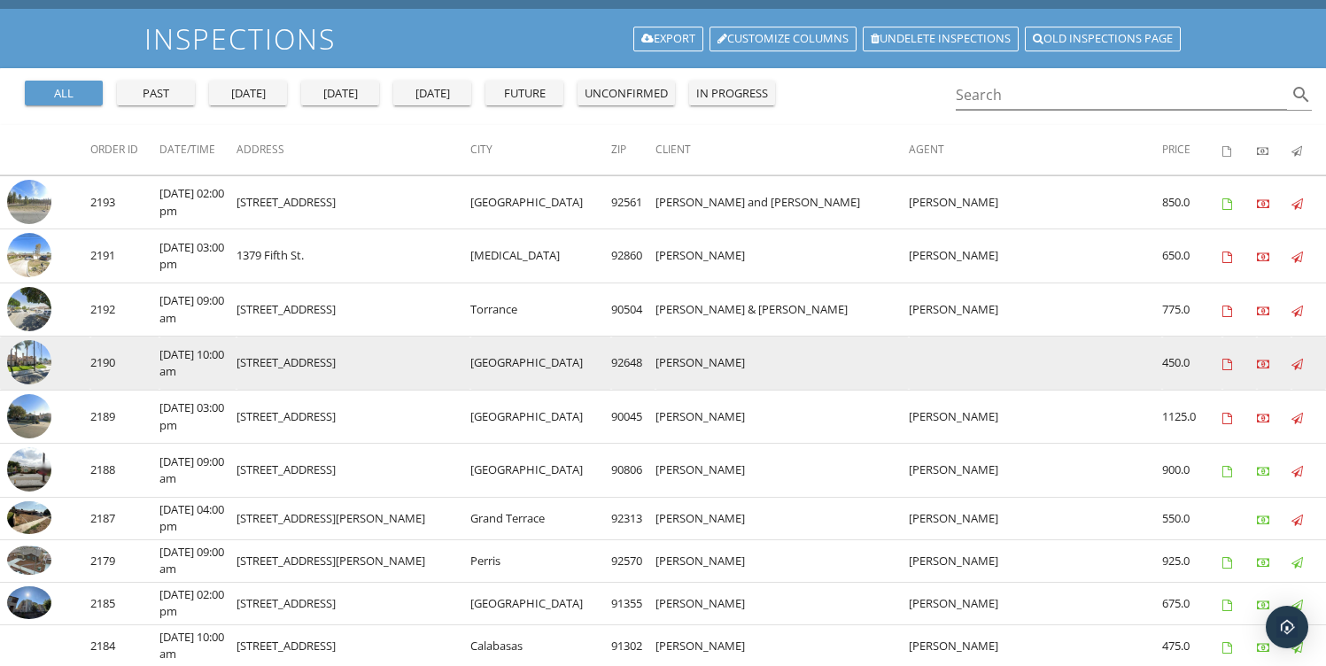
scroll to position [168, 0]
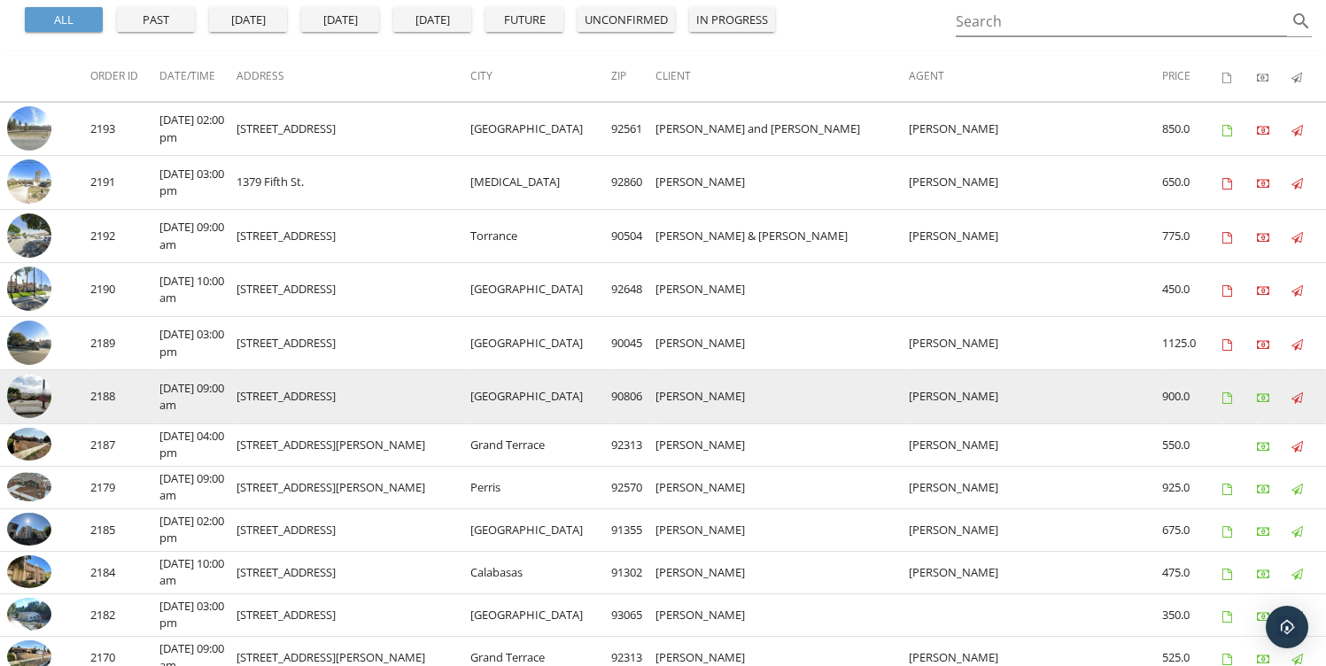
click at [33, 392] on img at bounding box center [29, 396] width 44 height 44
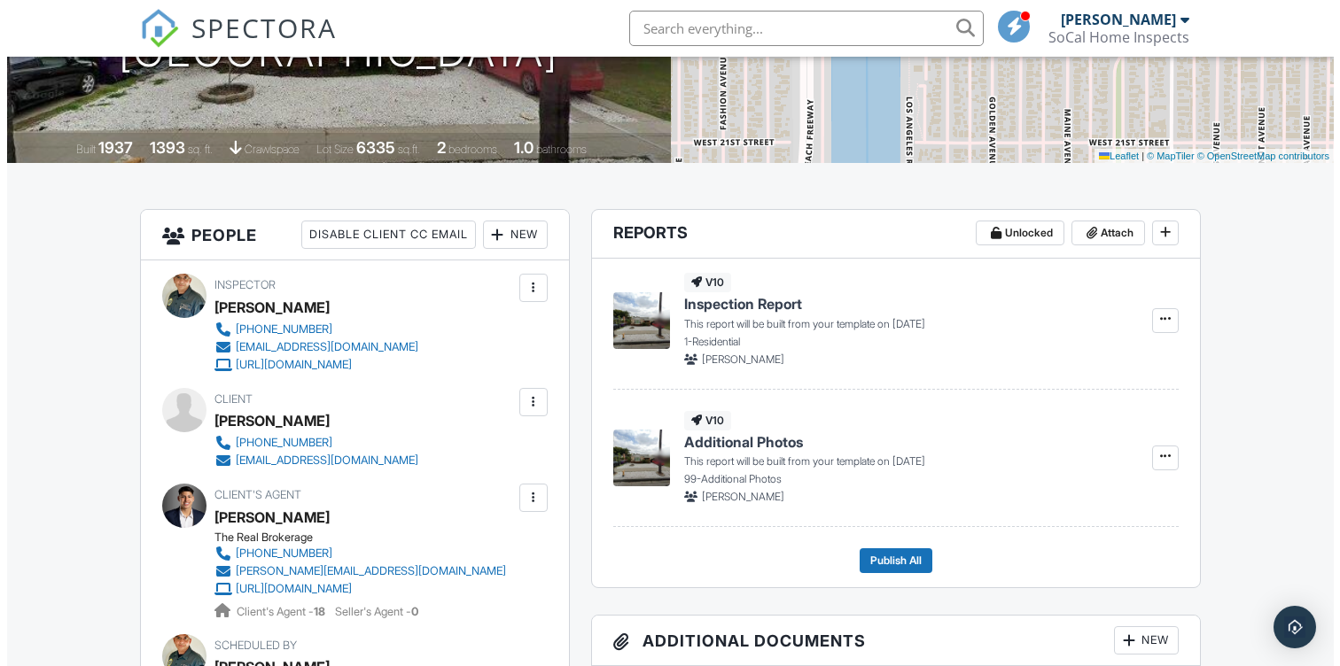
scroll to position [319, 0]
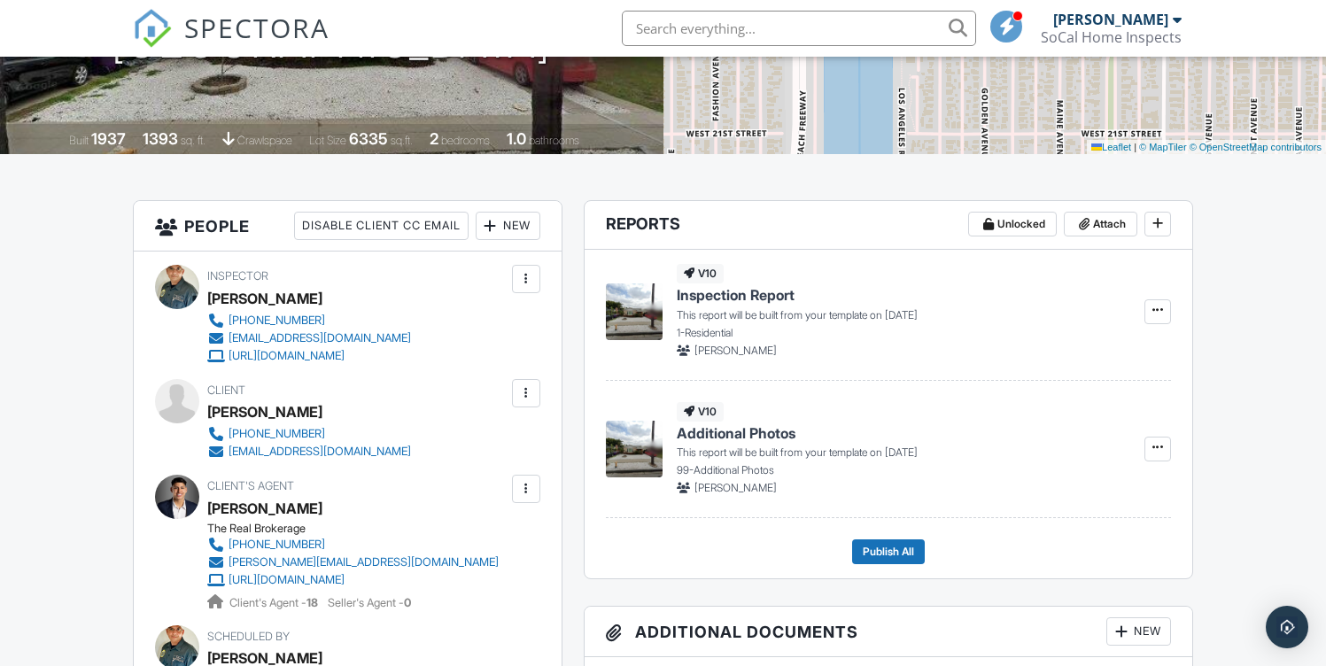
click at [522, 389] on div at bounding box center [526, 394] width 18 height 18
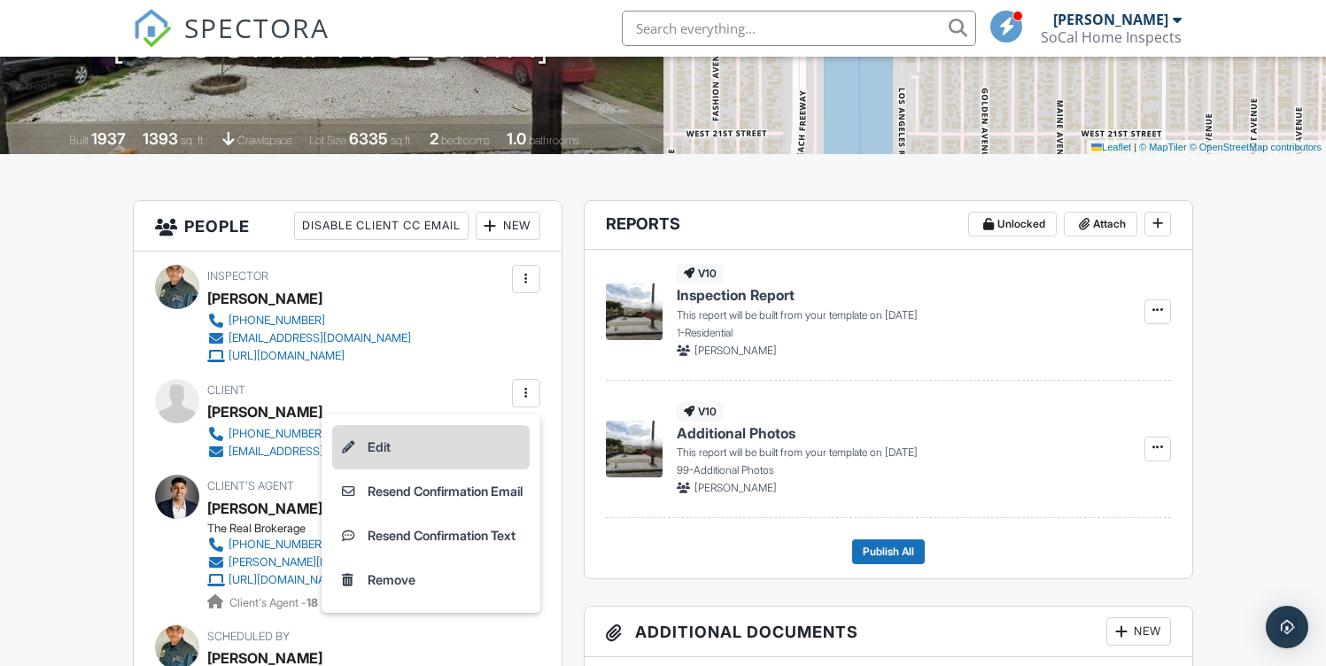
click at [423, 427] on li "Edit" at bounding box center [431, 447] width 198 height 44
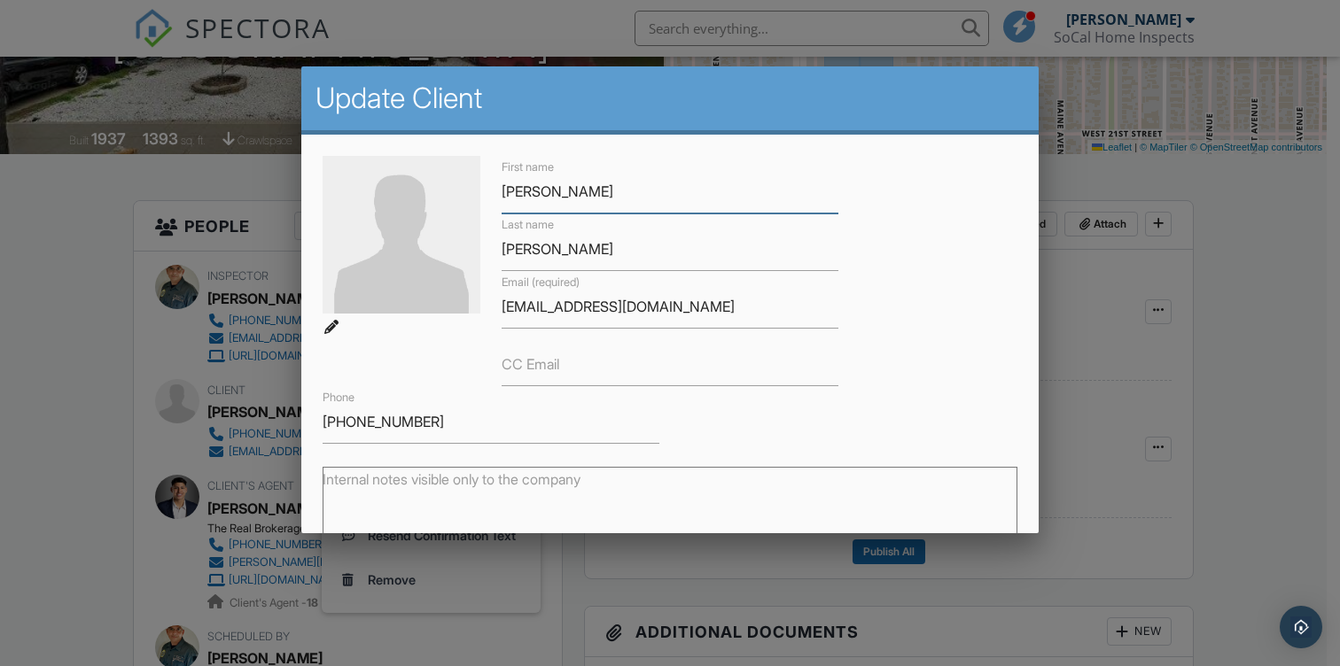
click at [641, 200] on input "Jon" at bounding box center [669, 191] width 337 height 43
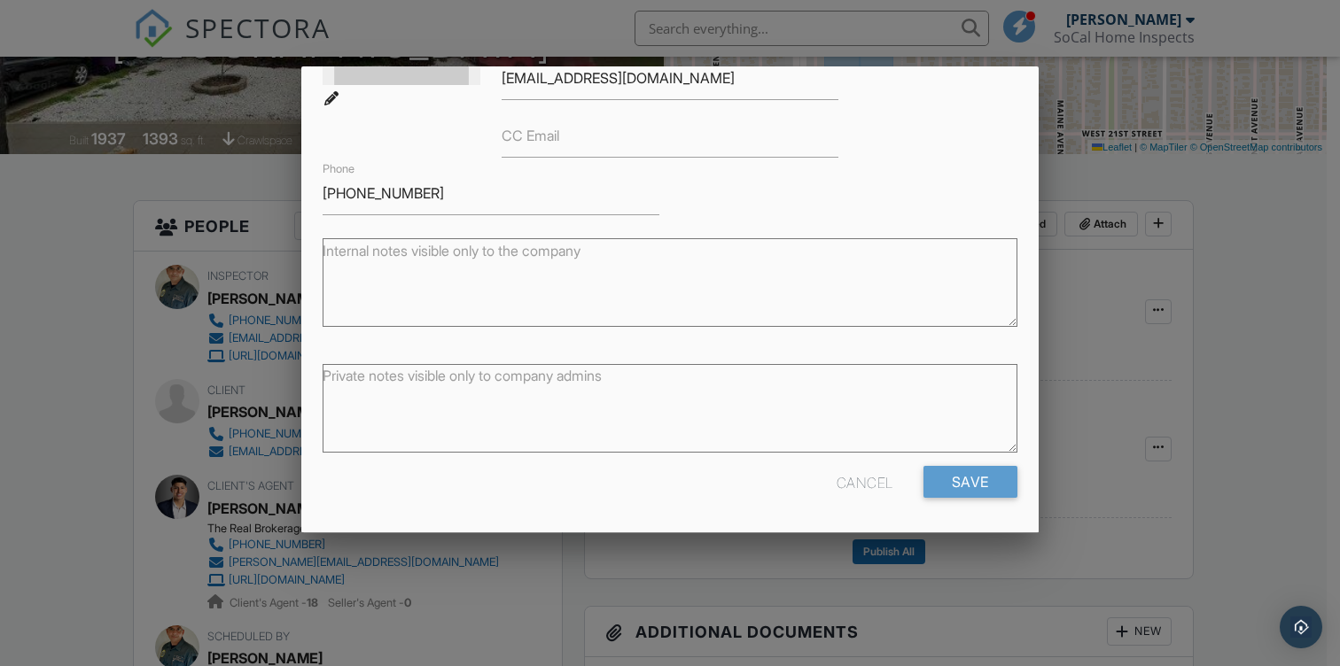
scroll to position [229, 0]
type input "Jonathan"
click at [979, 479] on input "Save" at bounding box center [970, 482] width 94 height 32
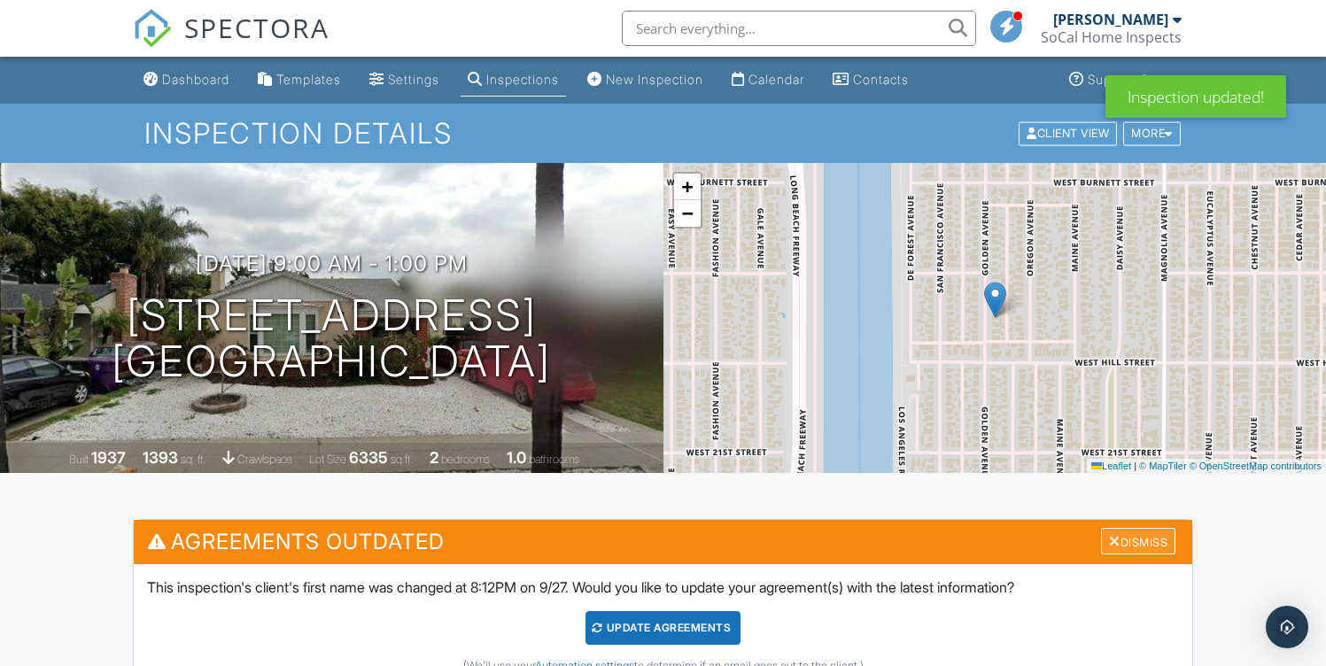
click at [1124, 533] on div "Dismiss" at bounding box center [1138, 541] width 74 height 27
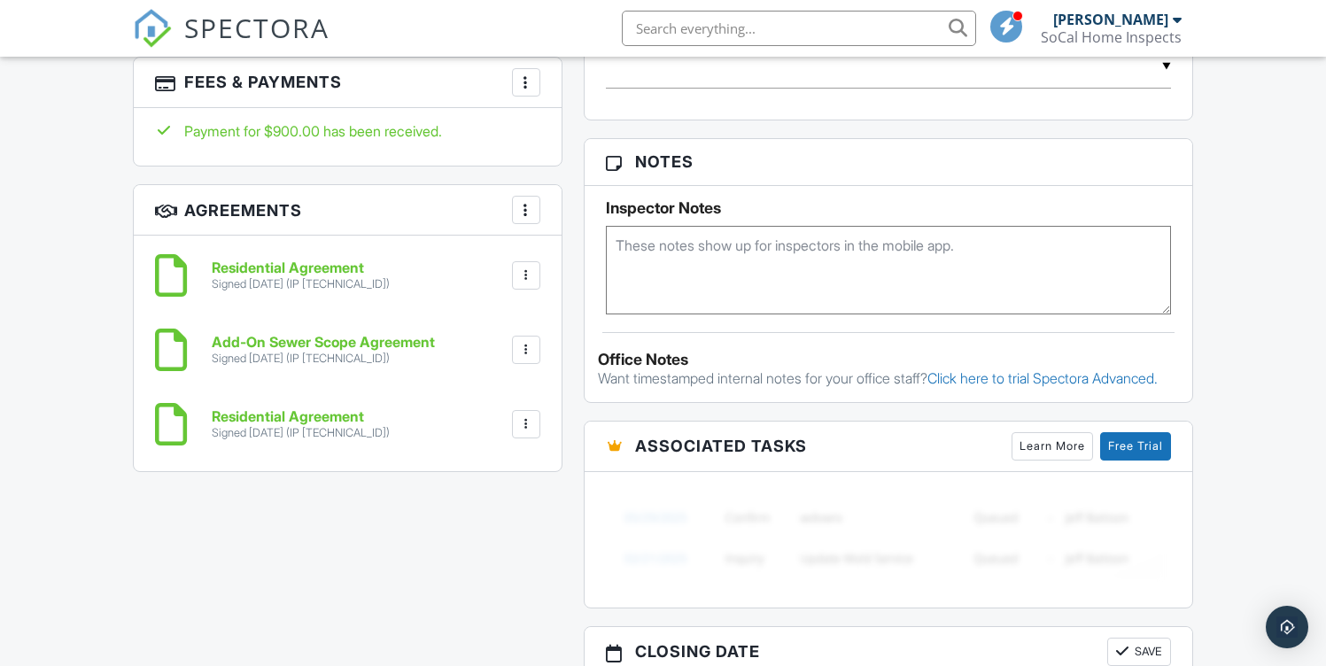
scroll to position [175, 0]
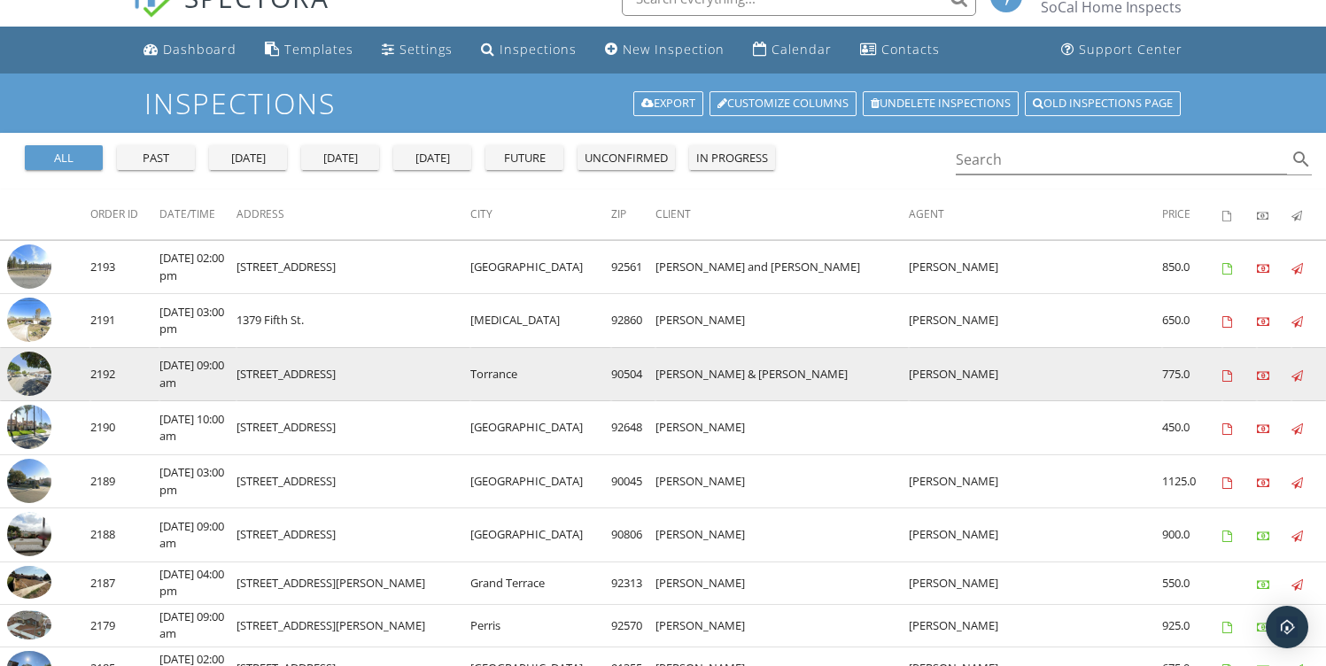
scroll to position [30, 0]
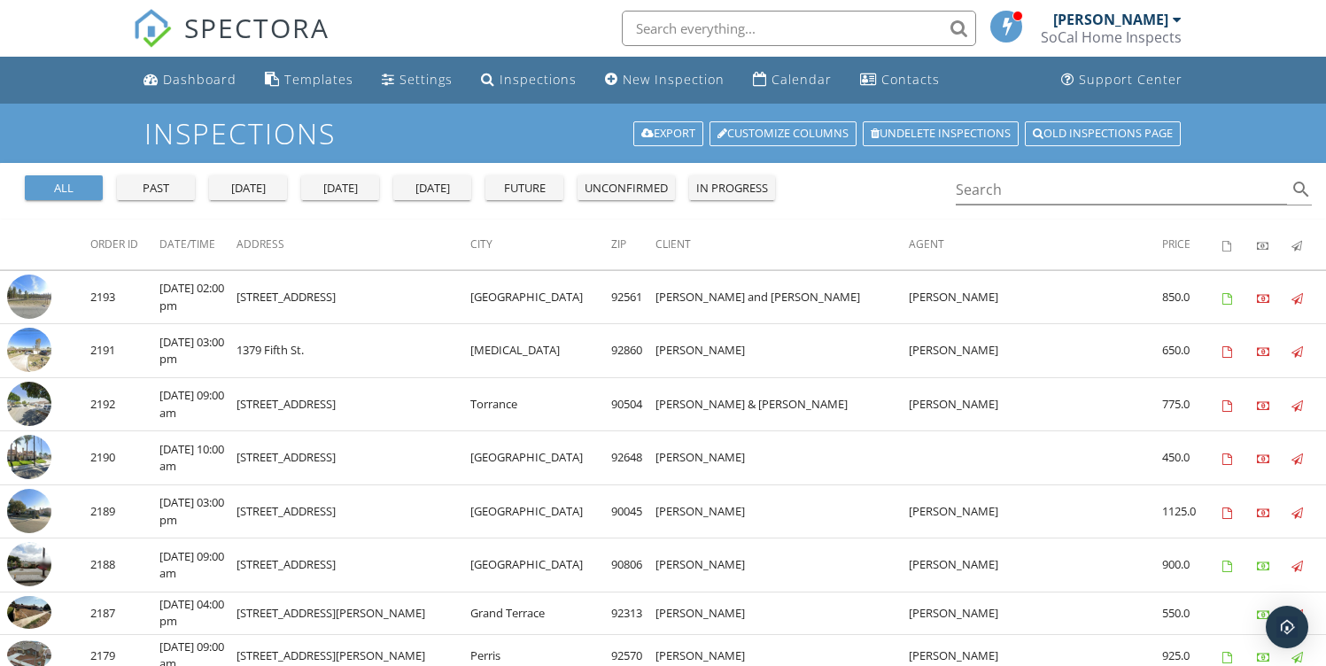
click at [333, 188] on div "[DATE]" at bounding box center [340, 189] width 64 height 18
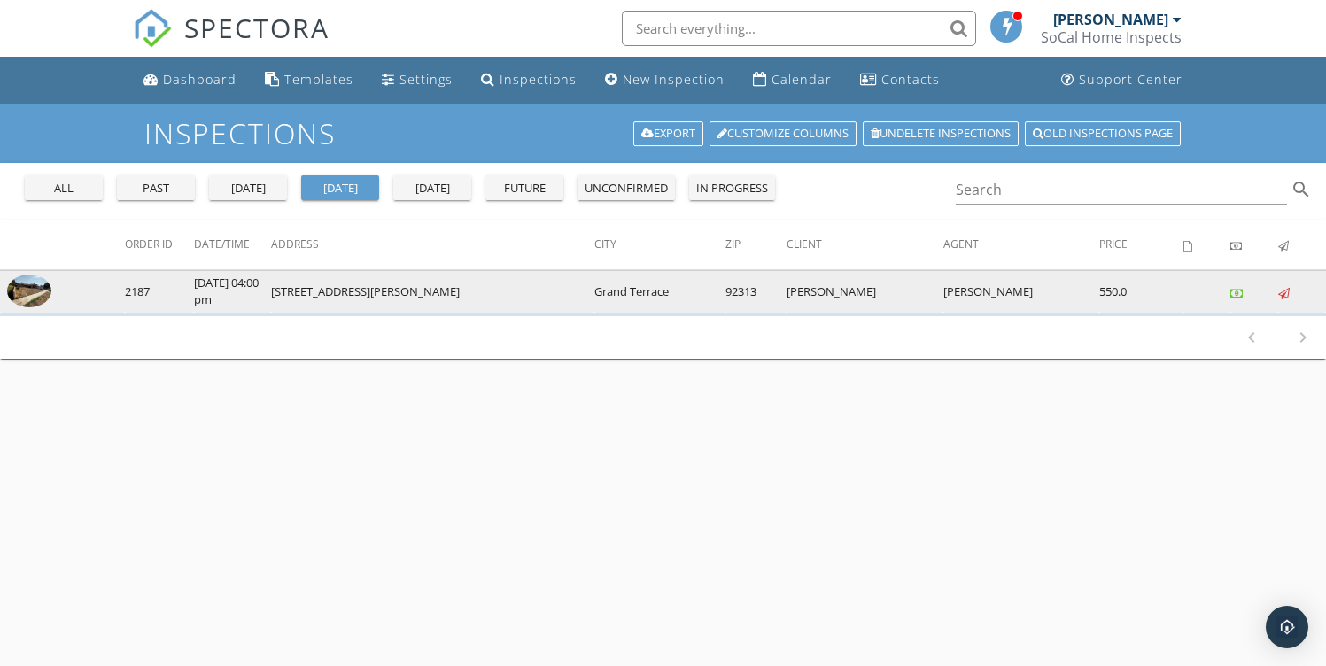
click at [291, 292] on td "[STREET_ADDRESS][PERSON_NAME]" at bounding box center [432, 291] width 323 height 43
drag, startPoint x: 291, startPoint y: 292, endPoint x: 392, endPoint y: 291, distance: 101.9
click at [392, 291] on td "[STREET_ADDRESS][PERSON_NAME]" at bounding box center [432, 291] width 323 height 43
copy td "[STREET_ADDRESS][PERSON_NAME]"
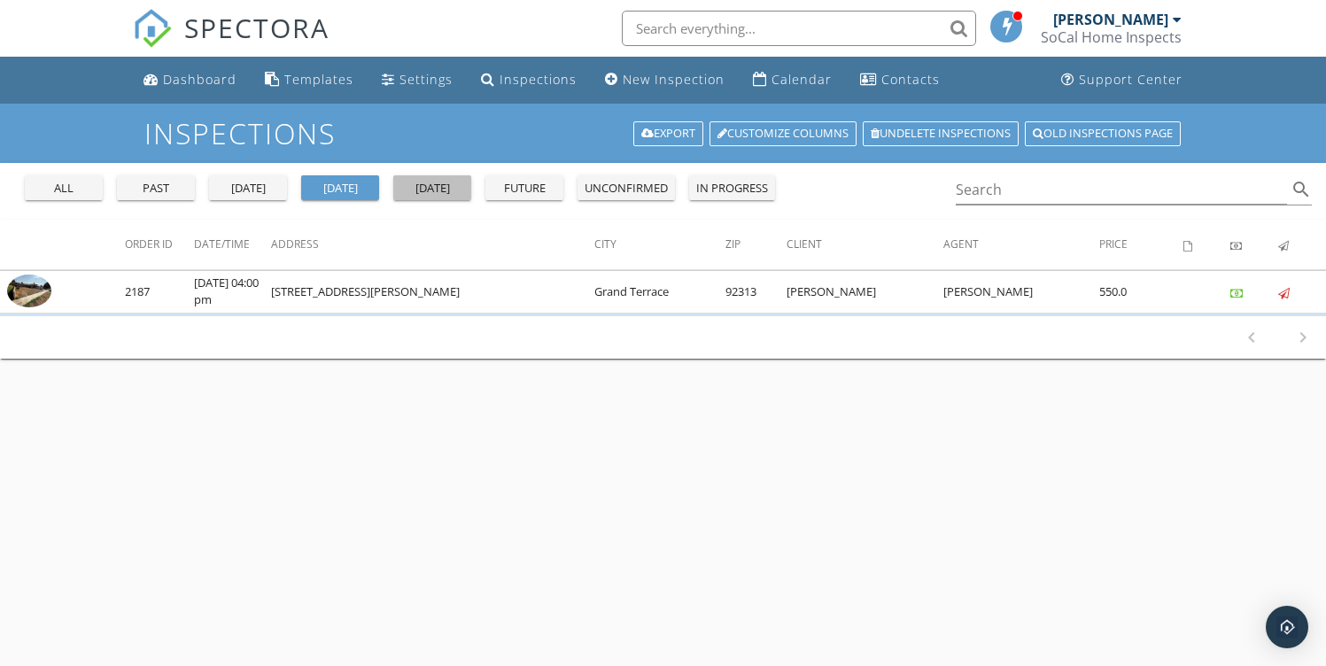
click at [451, 178] on button "tomorrow" at bounding box center [432, 187] width 78 height 25
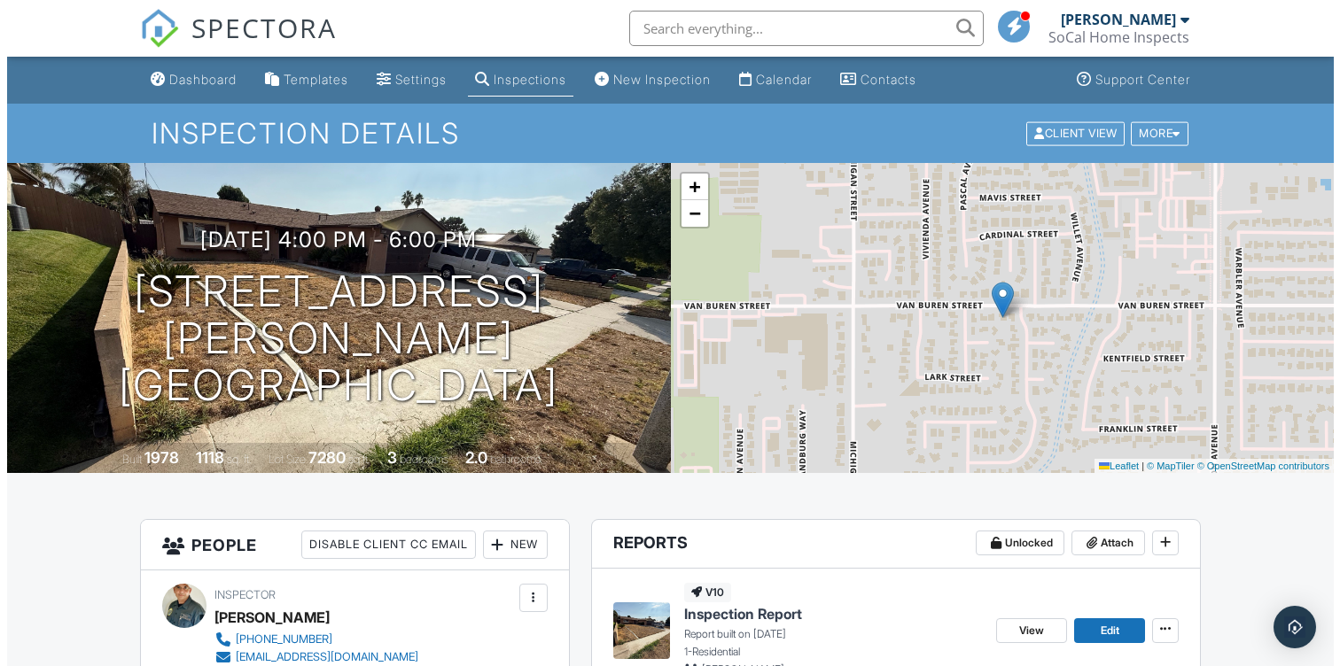
scroll to position [301, 0]
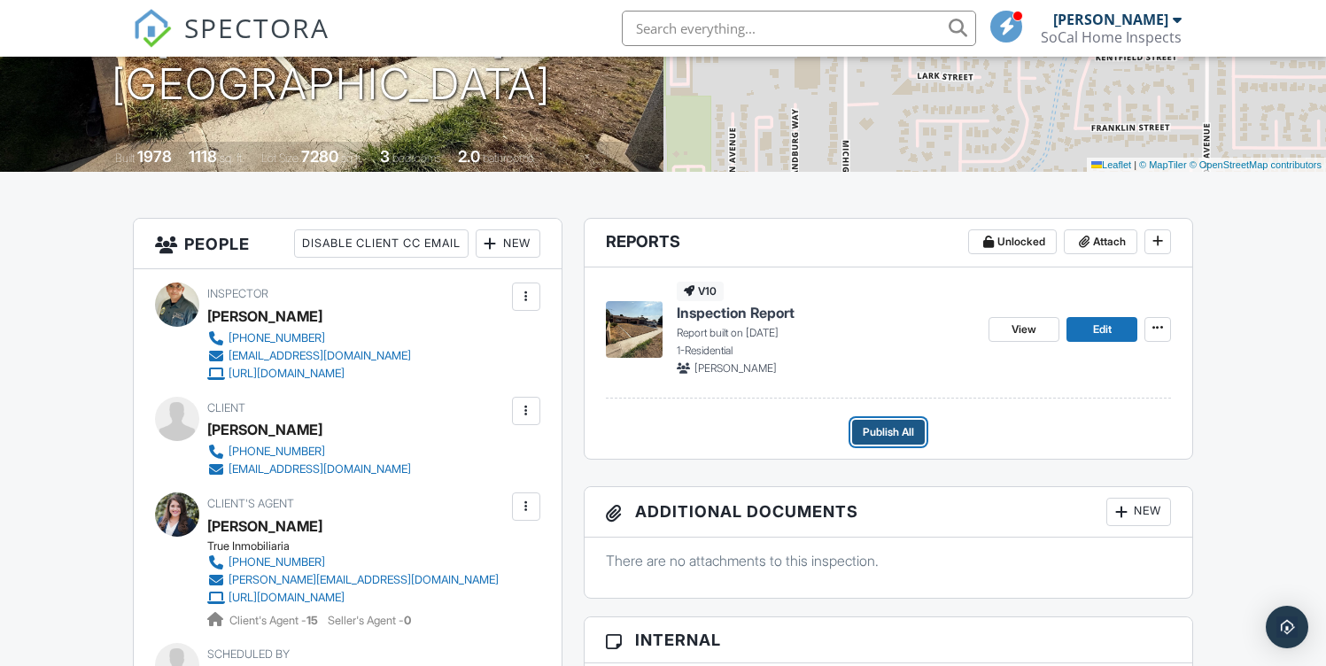
click at [910, 435] on span "Publish All" at bounding box center [888, 432] width 51 height 18
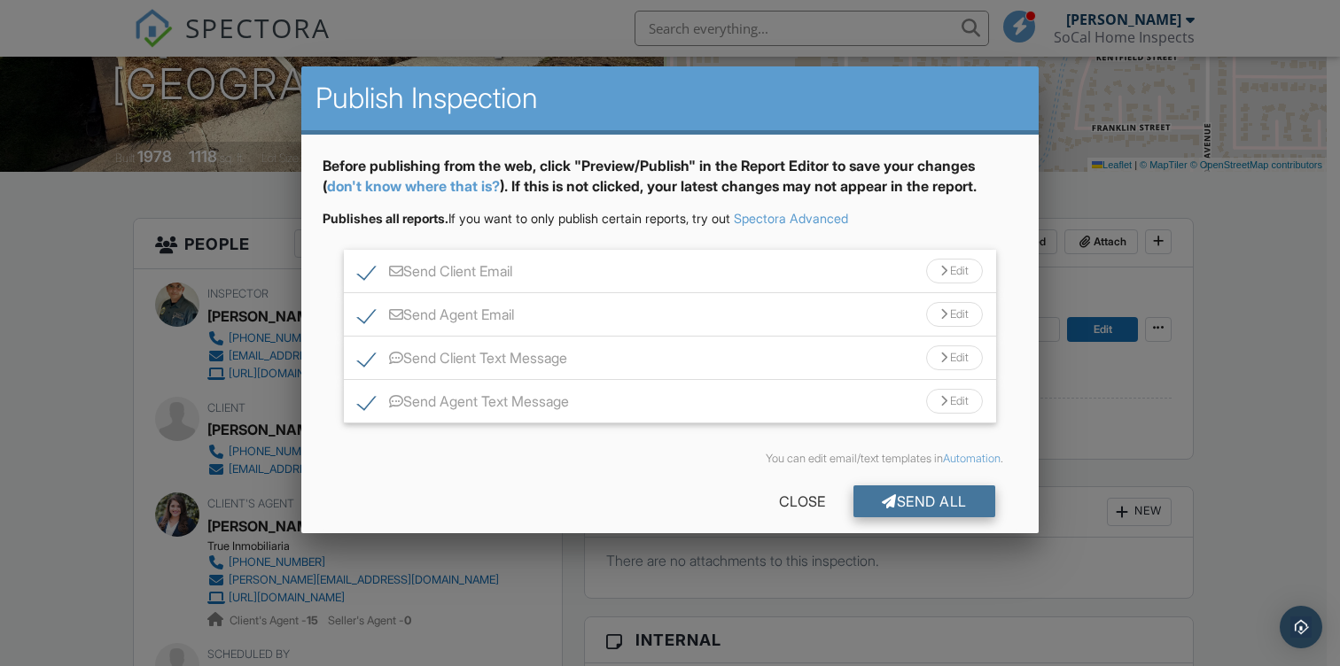
click at [914, 506] on div "Send All" at bounding box center [924, 502] width 142 height 32
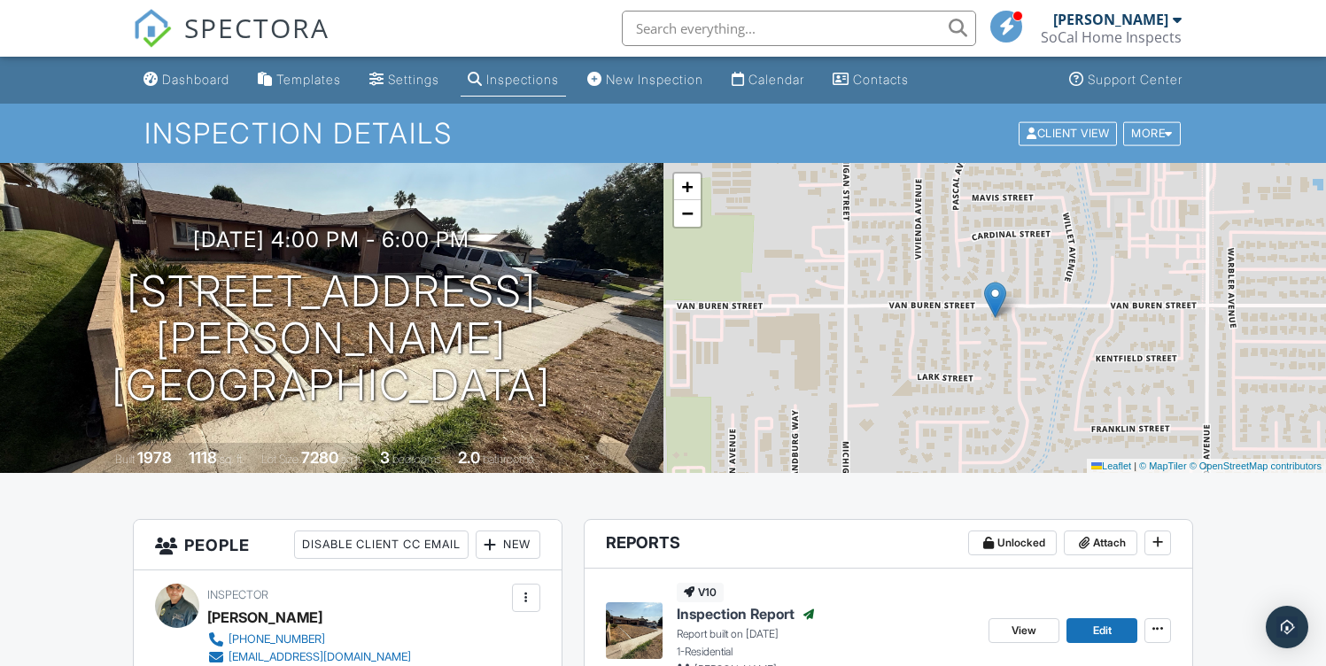
click at [524, 83] on div "Inspections" at bounding box center [522, 79] width 73 height 15
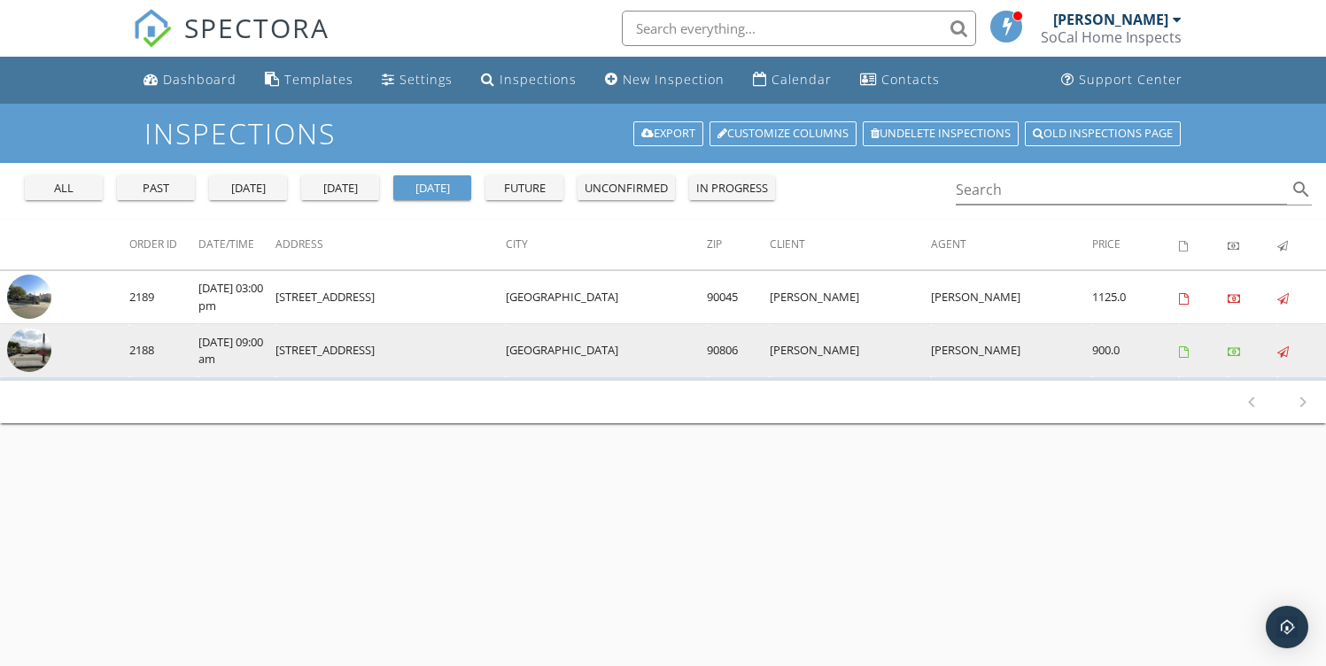
click at [293, 350] on td "[STREET_ADDRESS]" at bounding box center [391, 351] width 230 height 54
drag, startPoint x: 293, startPoint y: 350, endPoint x: 372, endPoint y: 349, distance: 78.9
click at [372, 349] on td "[STREET_ADDRESS]" at bounding box center [391, 351] width 230 height 54
copy td "[STREET_ADDRESS]"
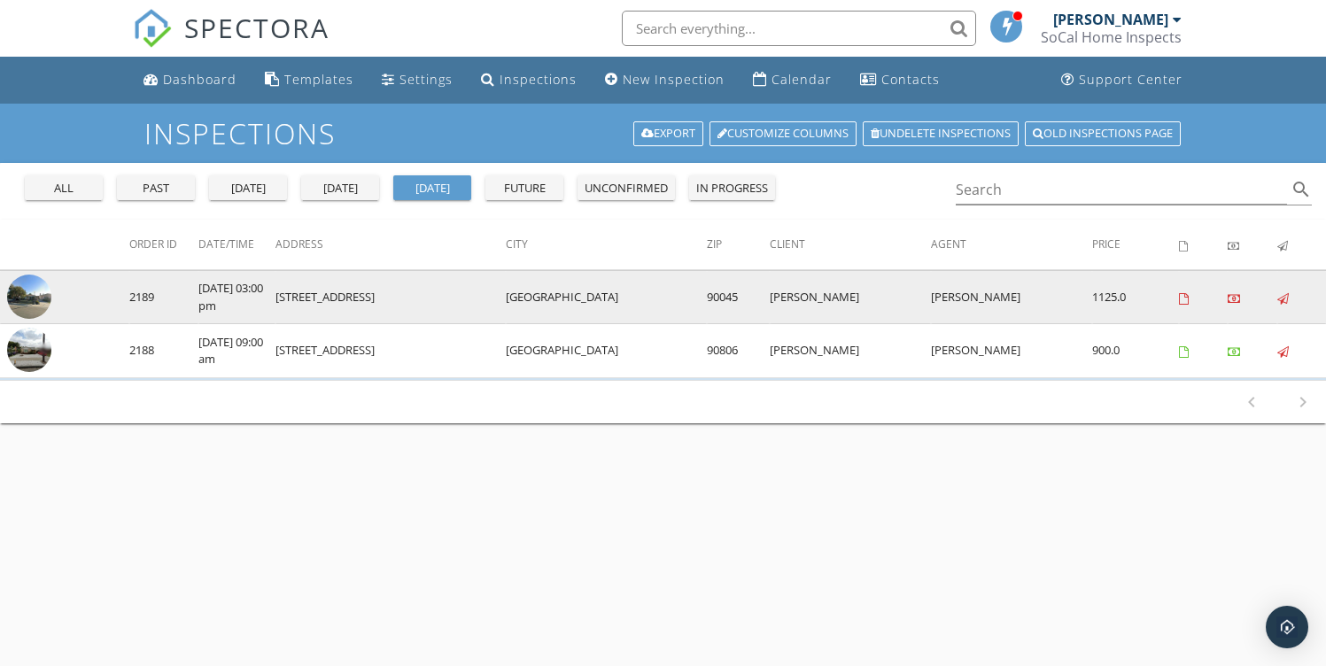
click at [297, 292] on td "[STREET_ADDRESS]" at bounding box center [391, 297] width 230 height 54
drag, startPoint x: 297, startPoint y: 292, endPoint x: 382, endPoint y: 304, distance: 85.8
click at [382, 304] on td "[STREET_ADDRESS]" at bounding box center [391, 297] width 230 height 54
copy td "[STREET_ADDRESS]"
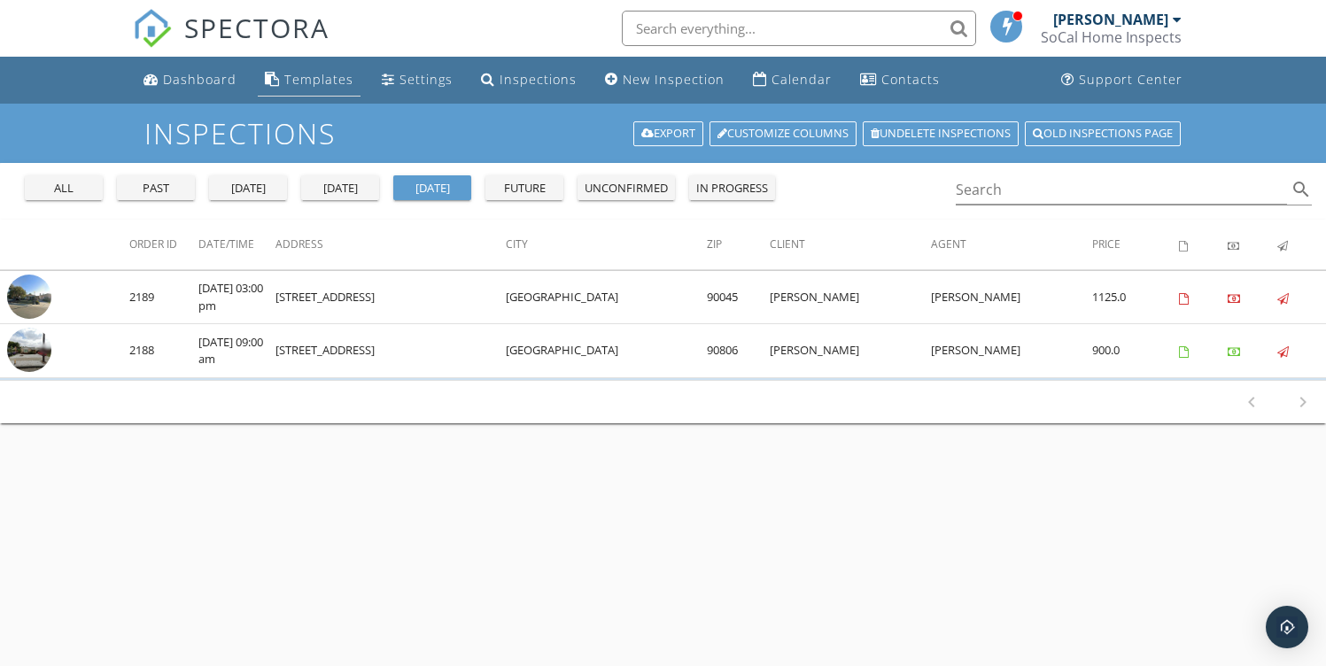
click at [319, 73] on div "Templates" at bounding box center [318, 79] width 69 height 17
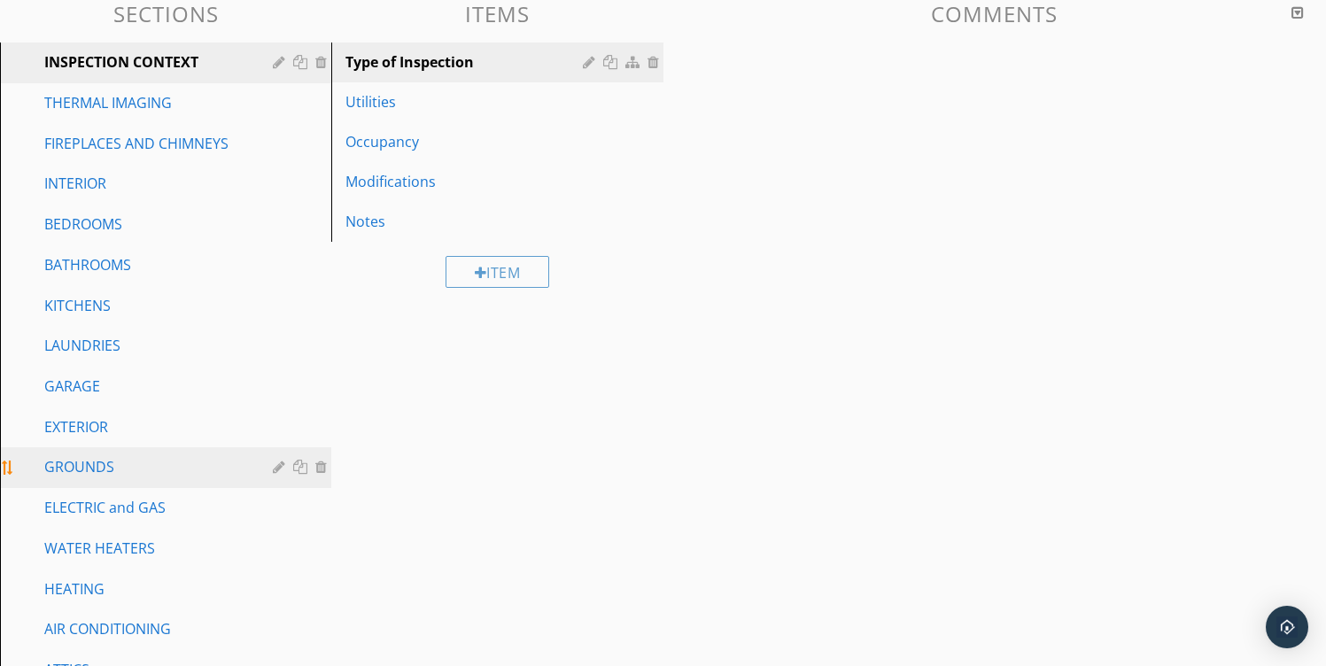
scroll to position [196, 0]
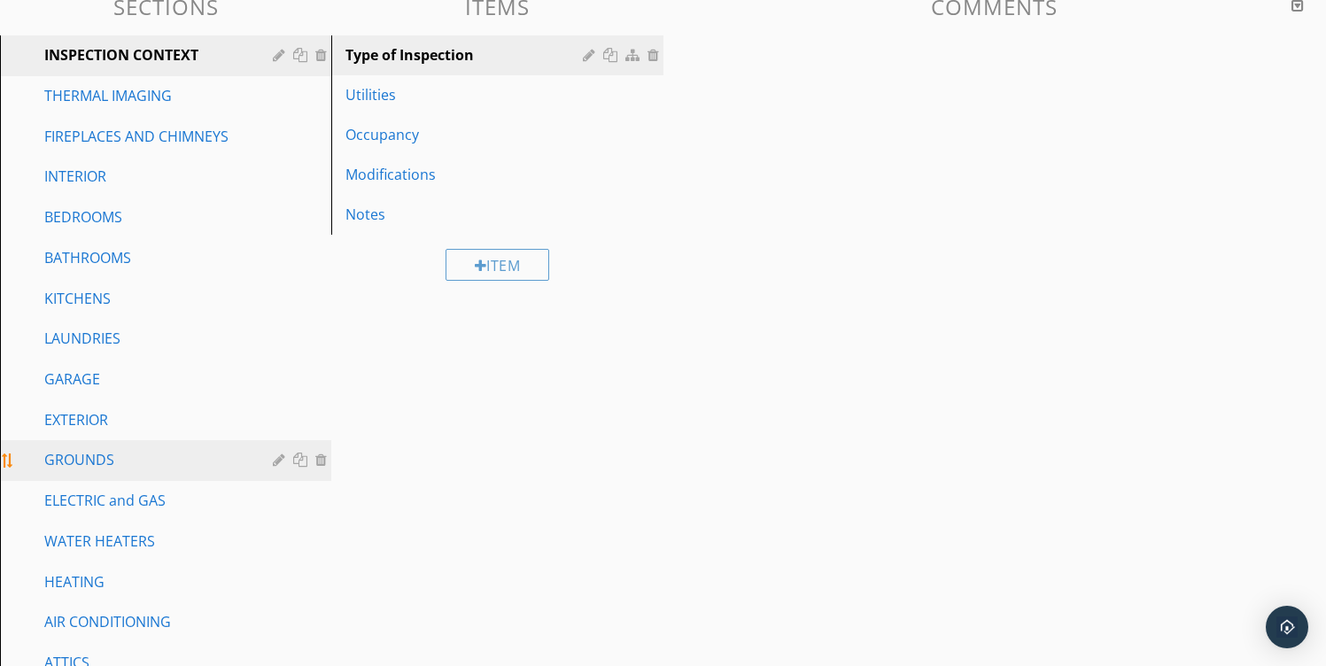
click at [80, 455] on div "GROUNDS" at bounding box center [145, 459] width 203 height 21
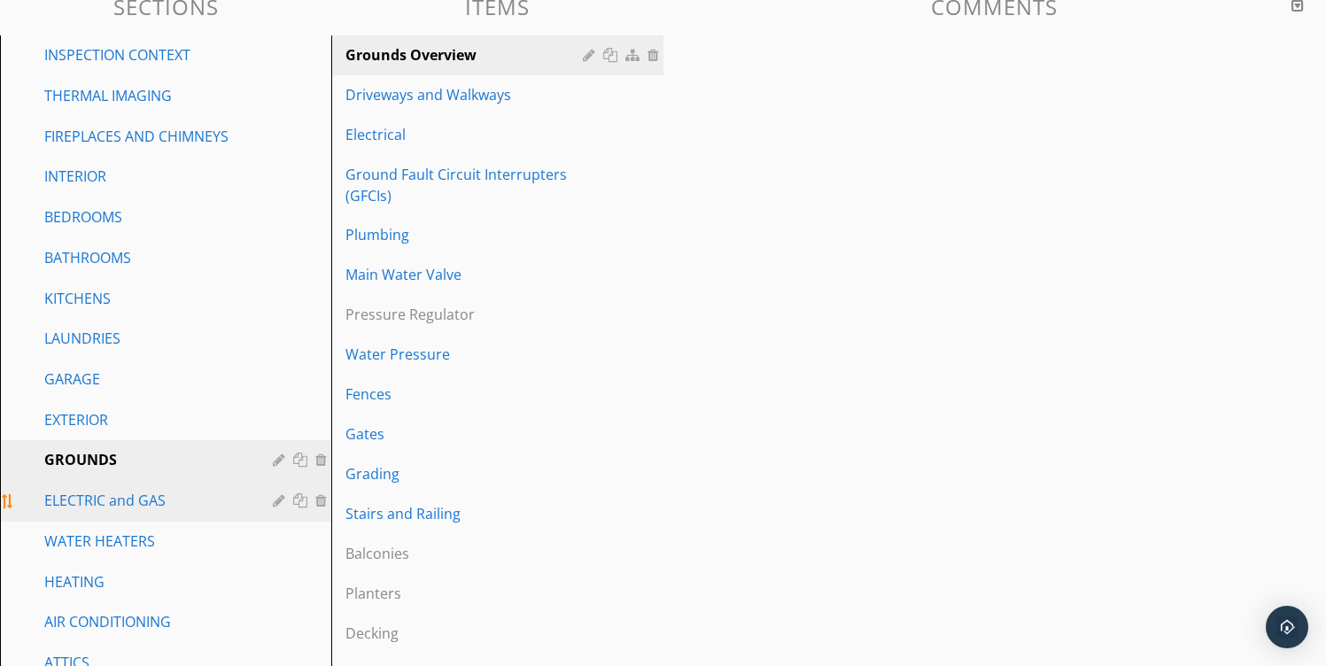
click at [87, 513] on link "ELECTRIC and GAS" at bounding box center [168, 501] width 326 height 41
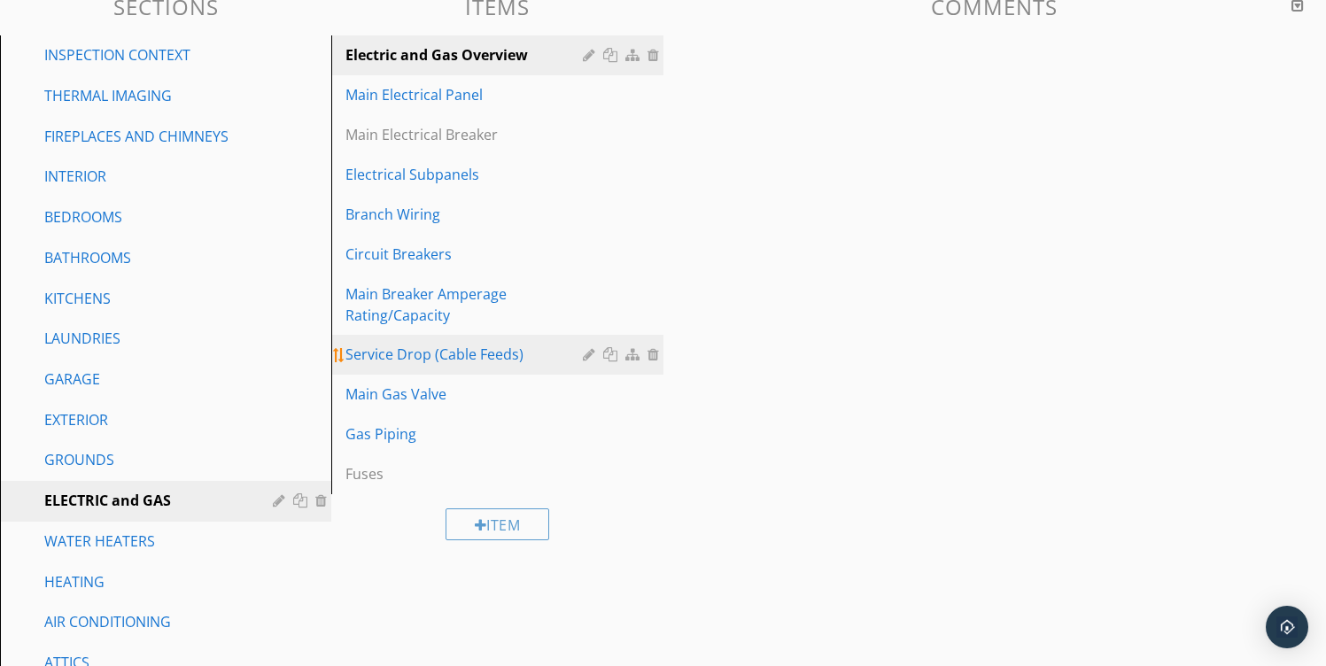
click at [419, 363] on div "Service Drop (Cable Feeds)" at bounding box center [467, 354] width 242 height 21
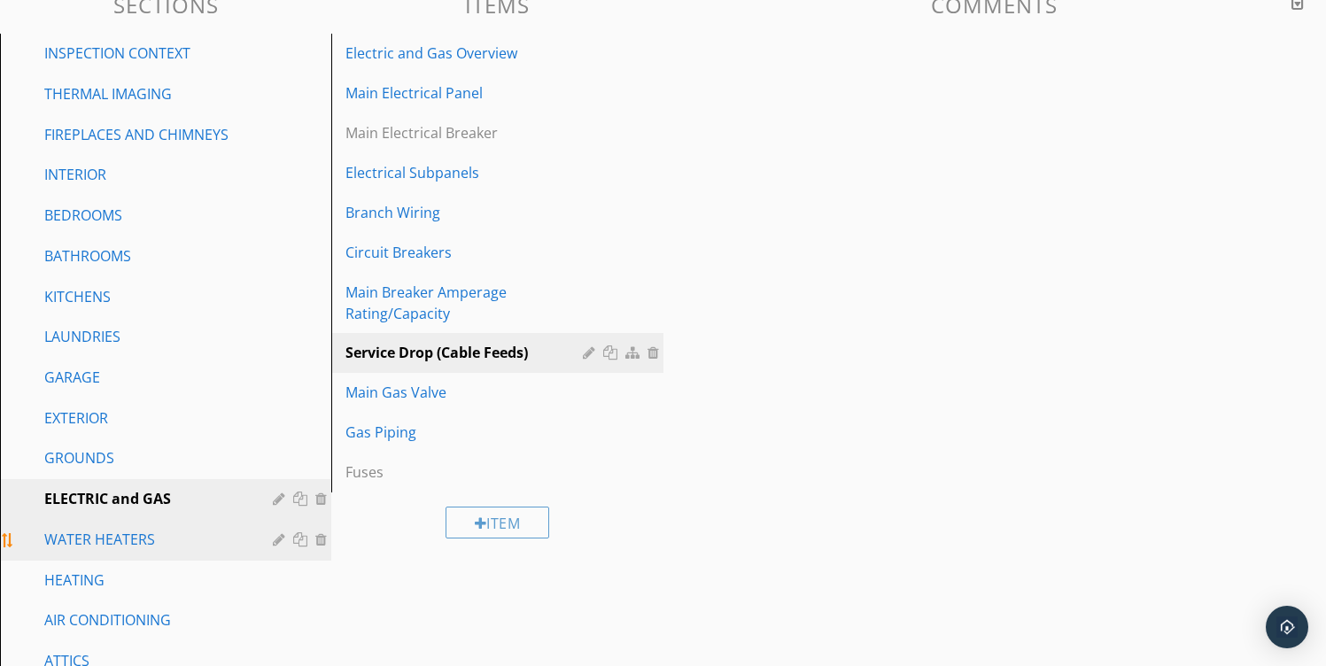
scroll to position [199, 0]
click at [99, 540] on div "WATER HEATERS" at bounding box center [145, 537] width 203 height 21
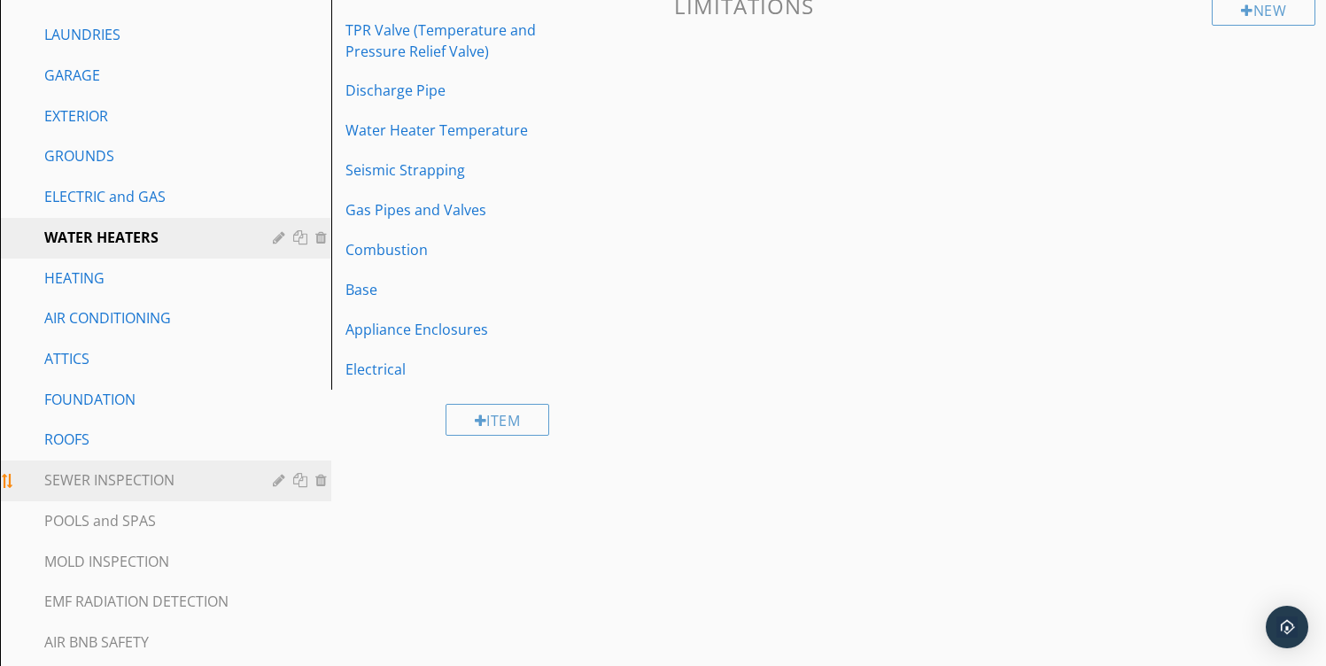
scroll to position [501, 0]
click at [130, 490] on div "SEWER INSPECTION" at bounding box center [178, 479] width 269 height 23
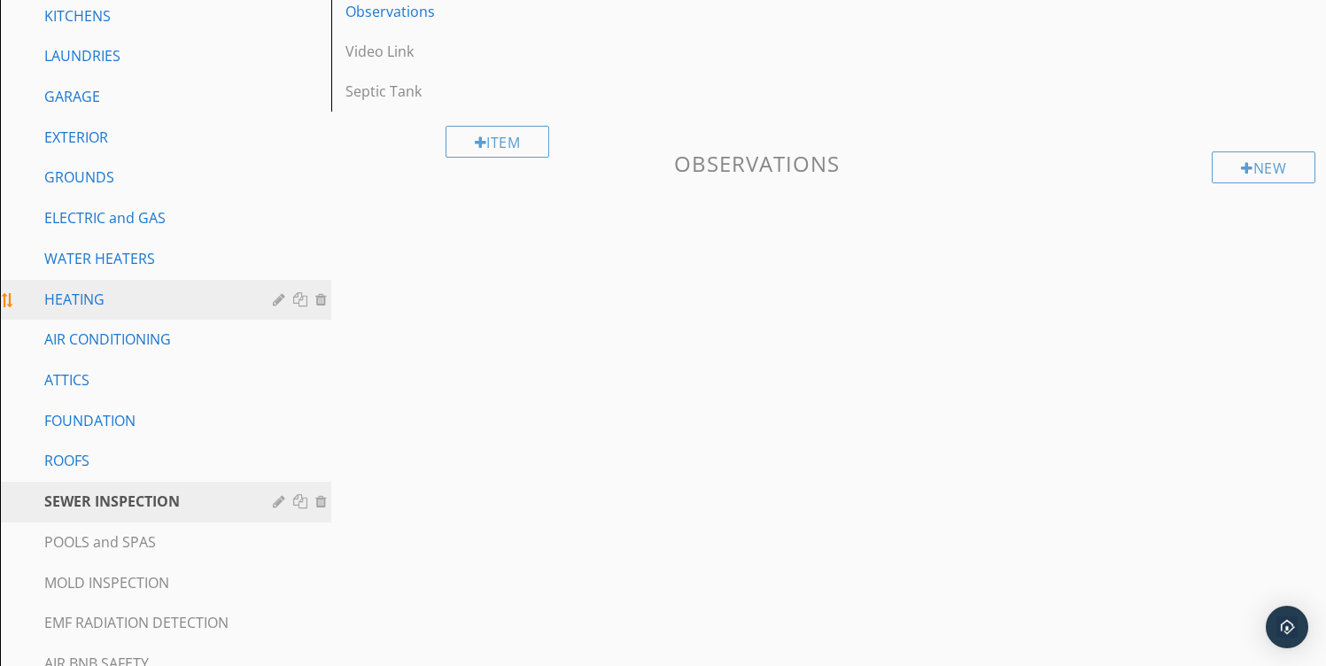
scroll to position [579, 0]
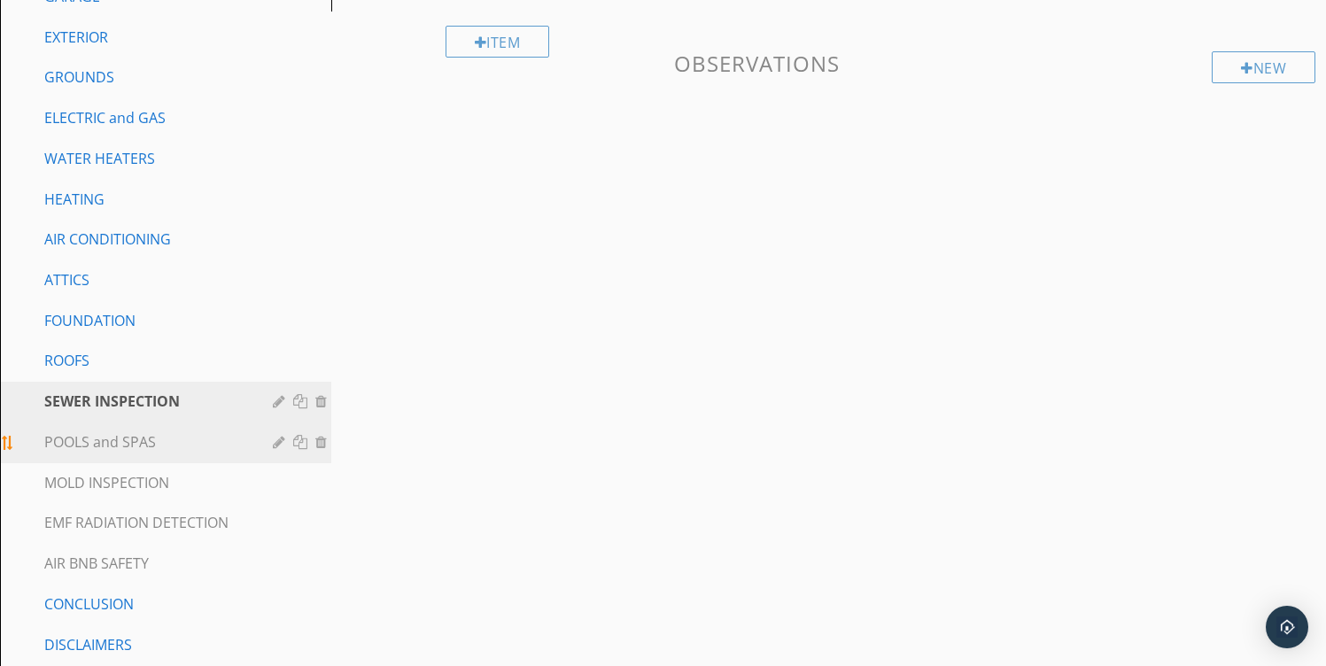
click at [117, 441] on div "POOLS and SPAS" at bounding box center [145, 441] width 203 height 21
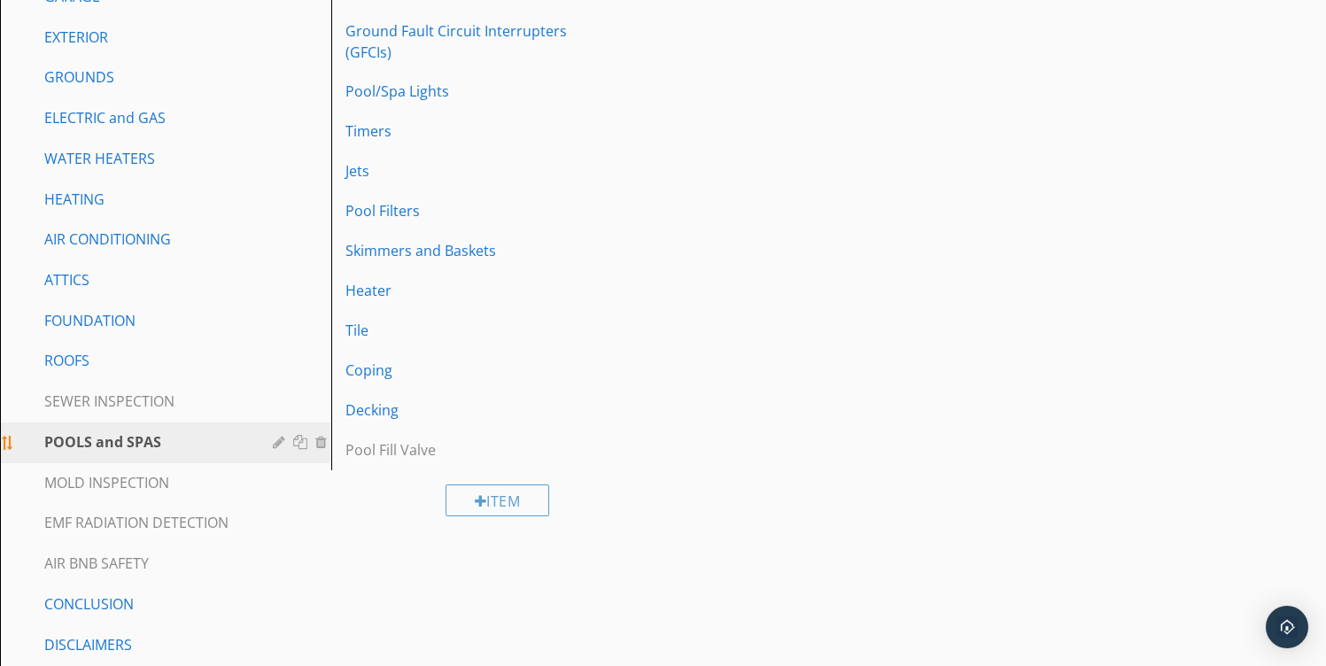
click at [123, 429] on link "POOLS and SPAS" at bounding box center [168, 443] width 326 height 41
click at [66, 517] on div "EMF RADIATION DETECTION" at bounding box center [145, 522] width 203 height 21
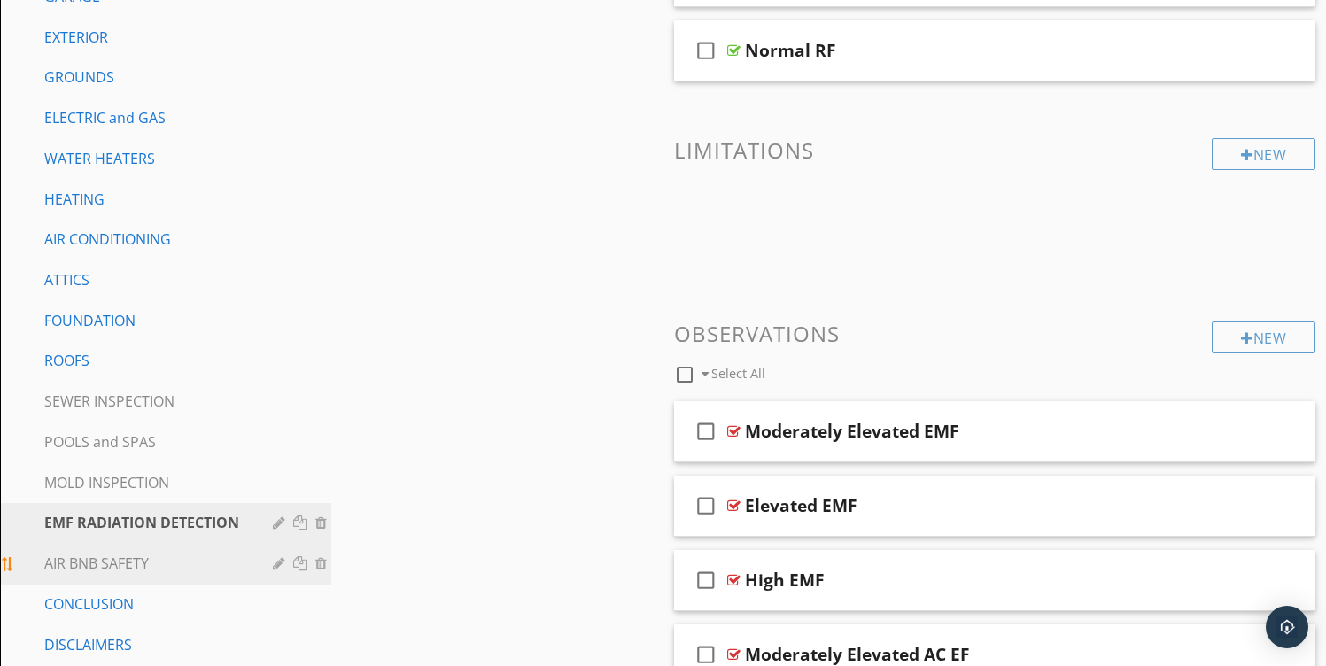
click at [90, 551] on link "AIR BNB SAFETY" at bounding box center [168, 564] width 326 height 41
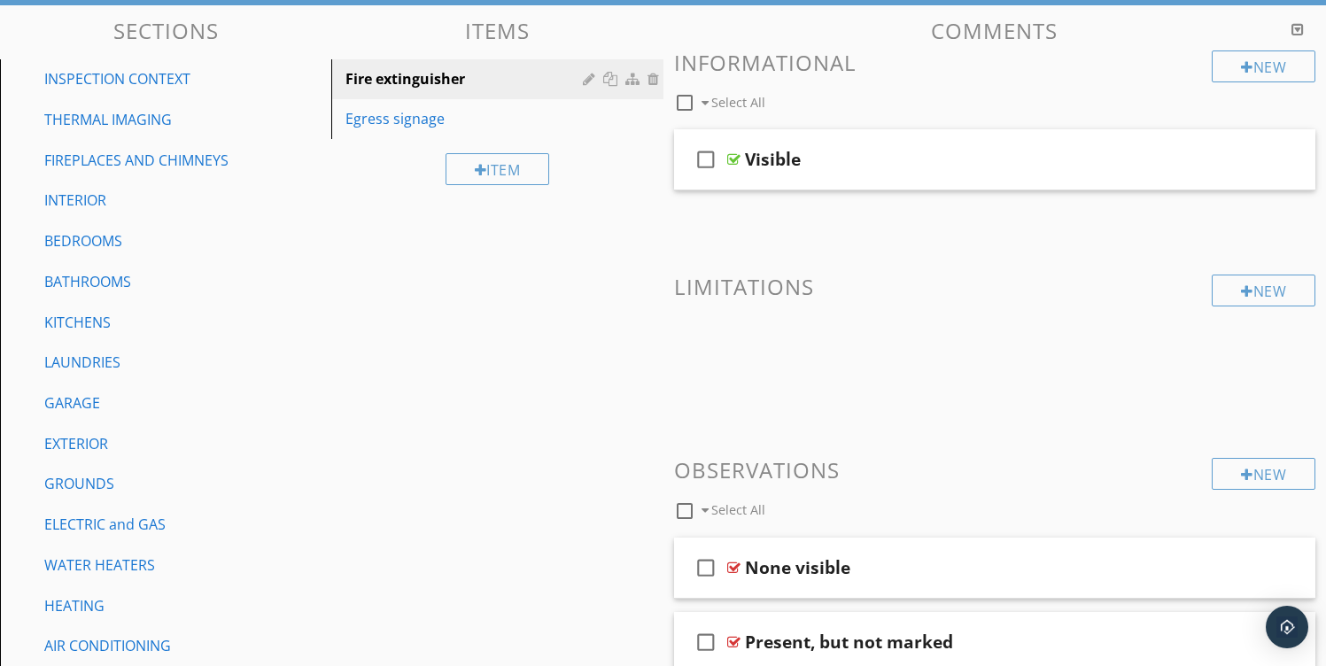
scroll to position [139, 0]
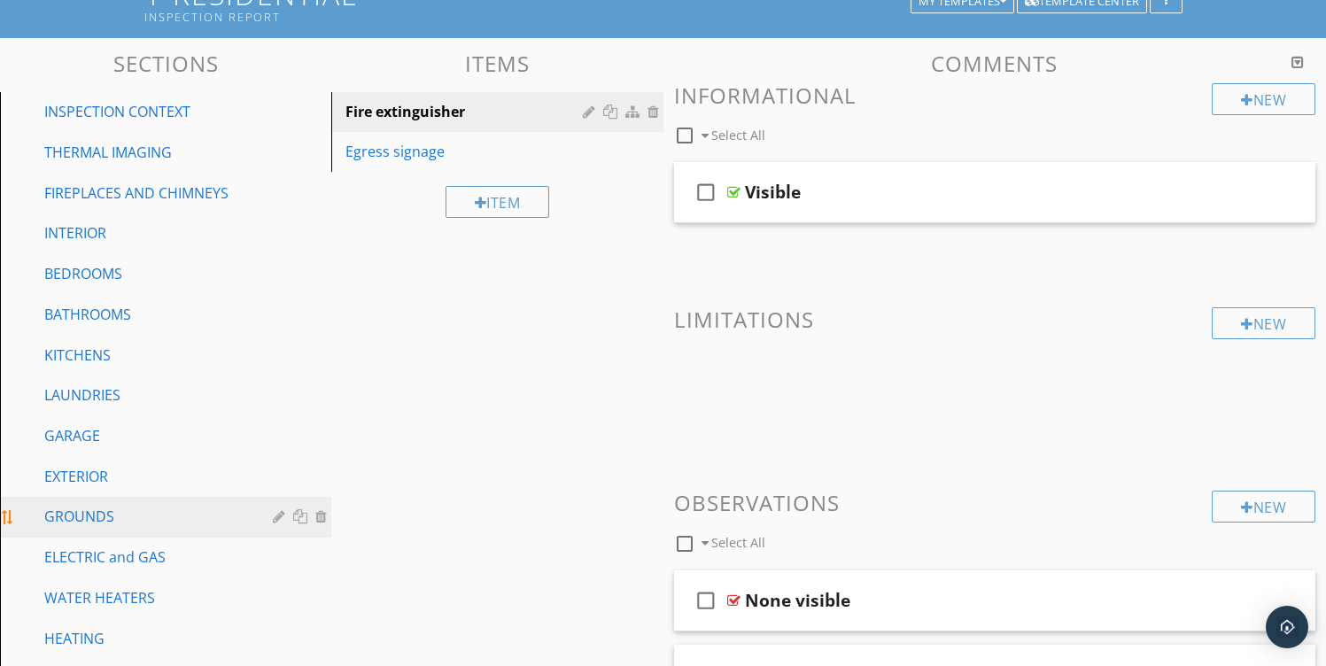
click at [89, 527] on div "GROUNDS" at bounding box center [145, 516] width 203 height 21
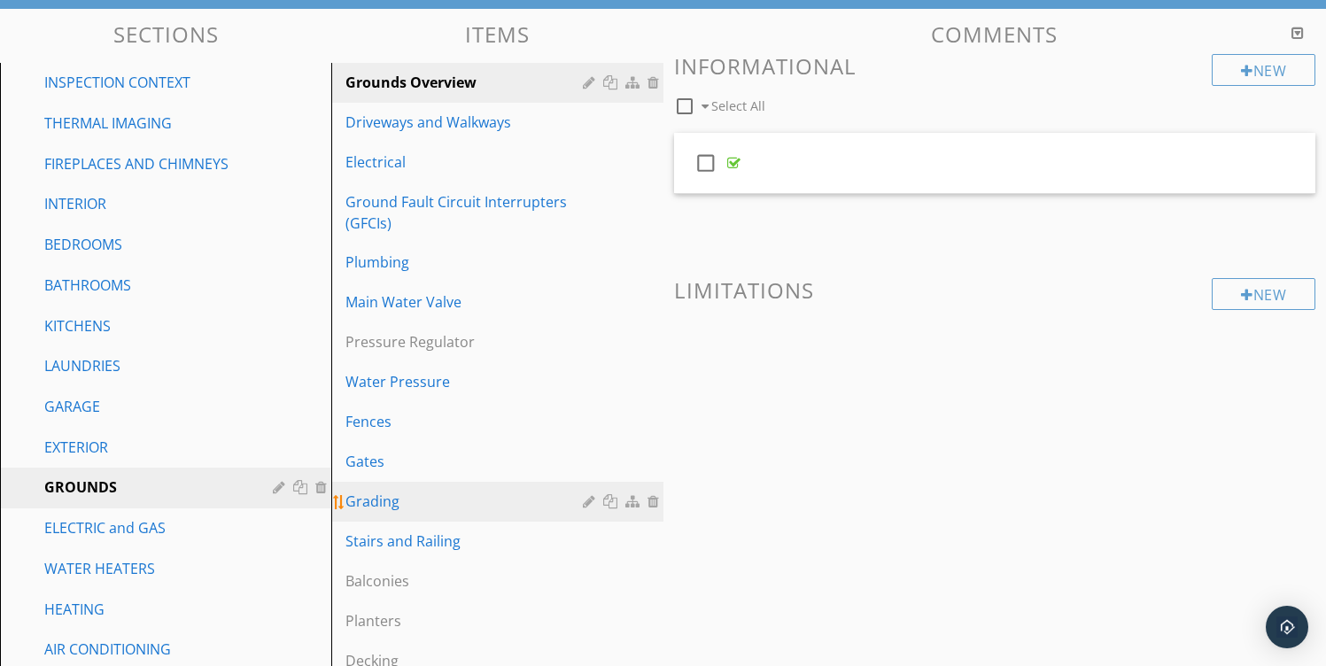
scroll to position [176, 0]
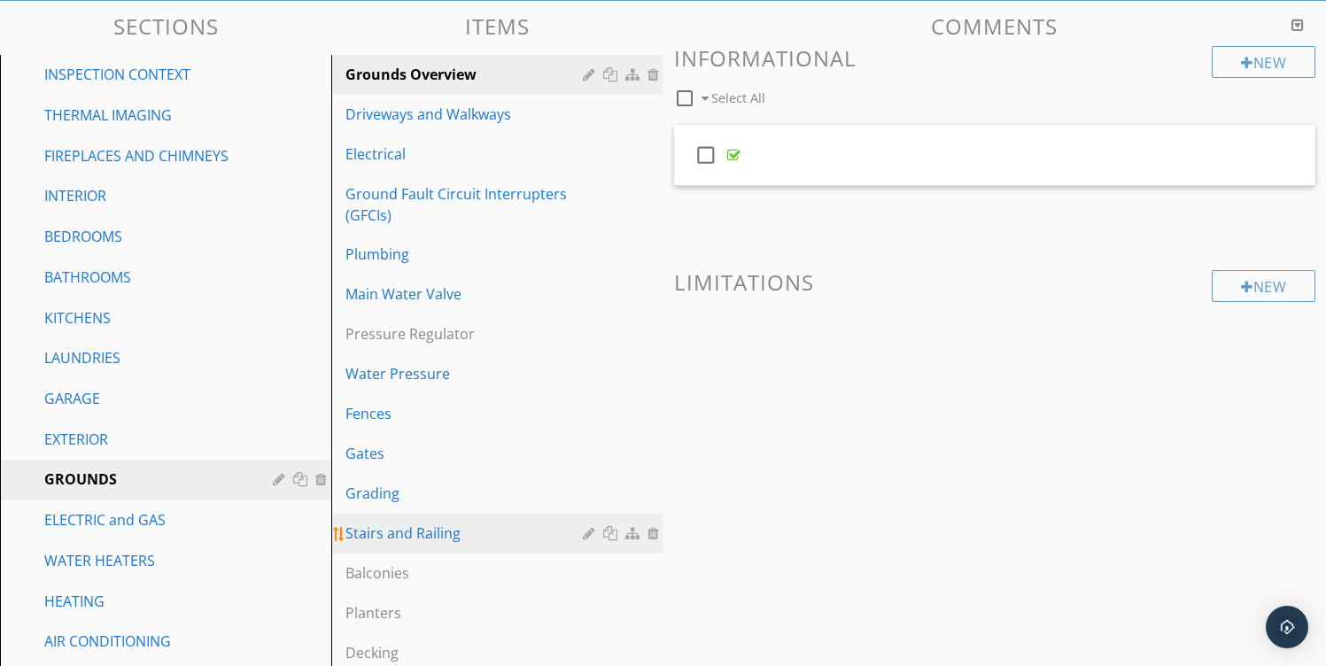
click at [376, 536] on div "Stairs and Railing" at bounding box center [467, 533] width 242 height 21
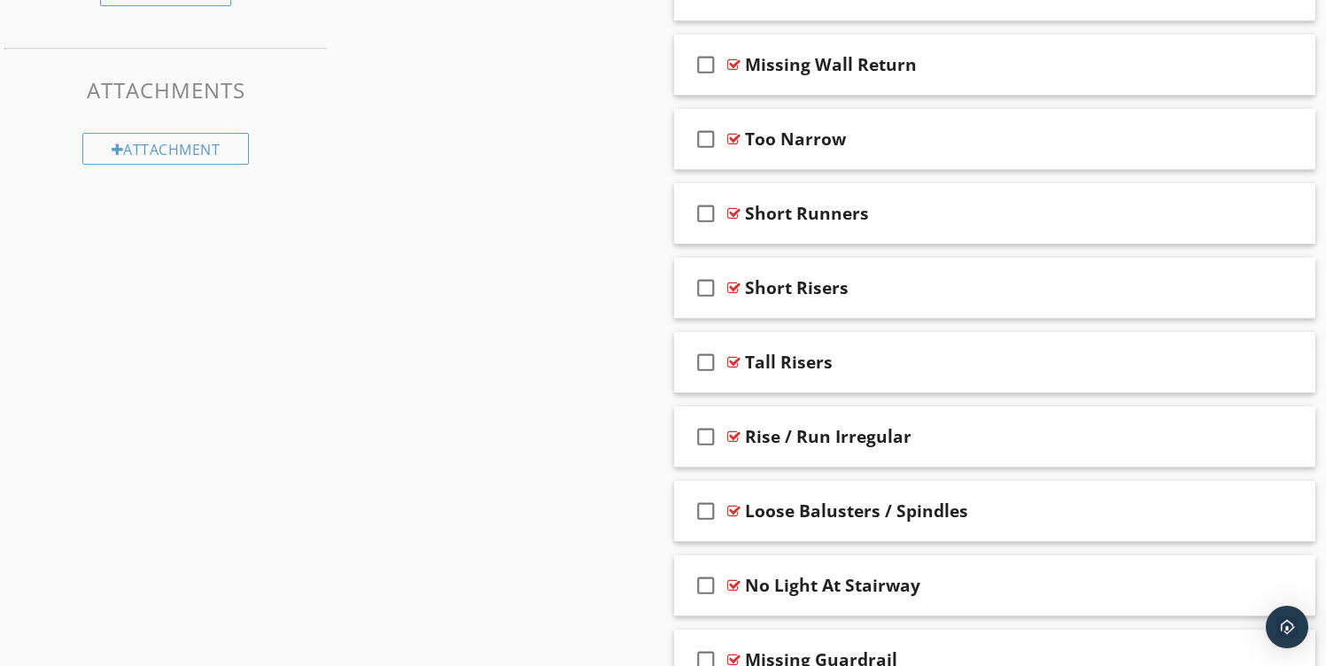
scroll to position [1628, 0]
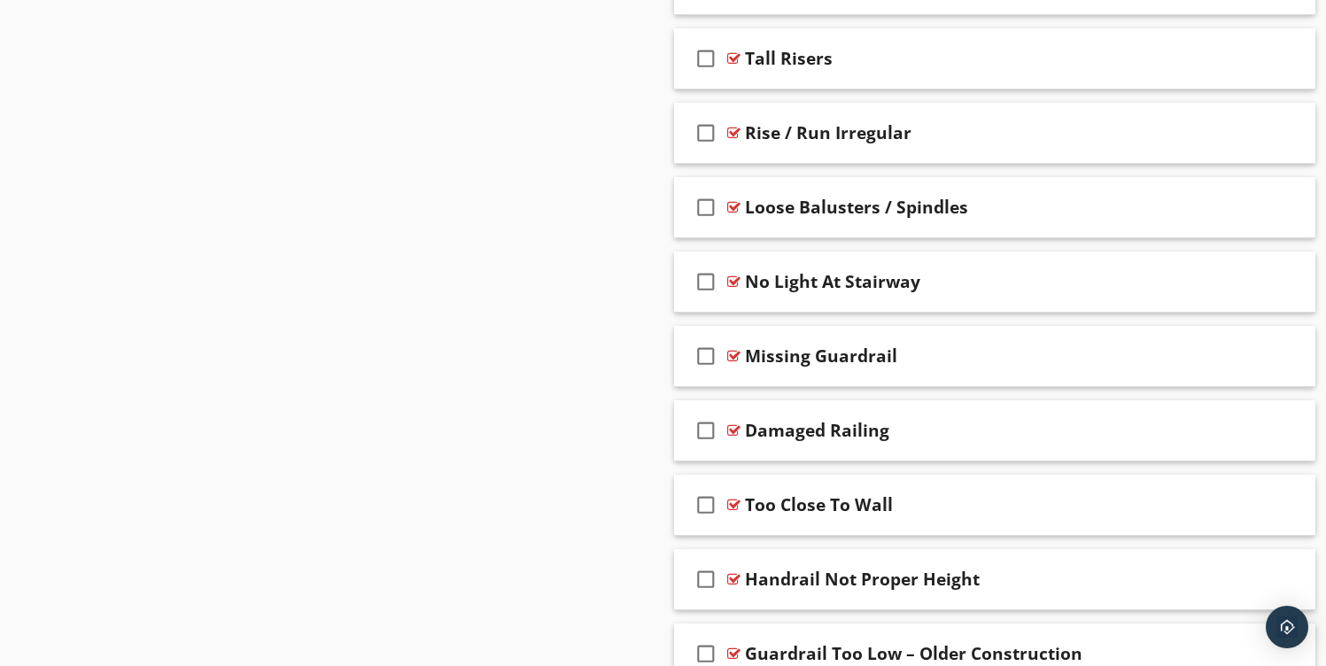
click at [859, 475] on div "check_box_outline_blank Too Close To Wall" at bounding box center [995, 505] width 642 height 61
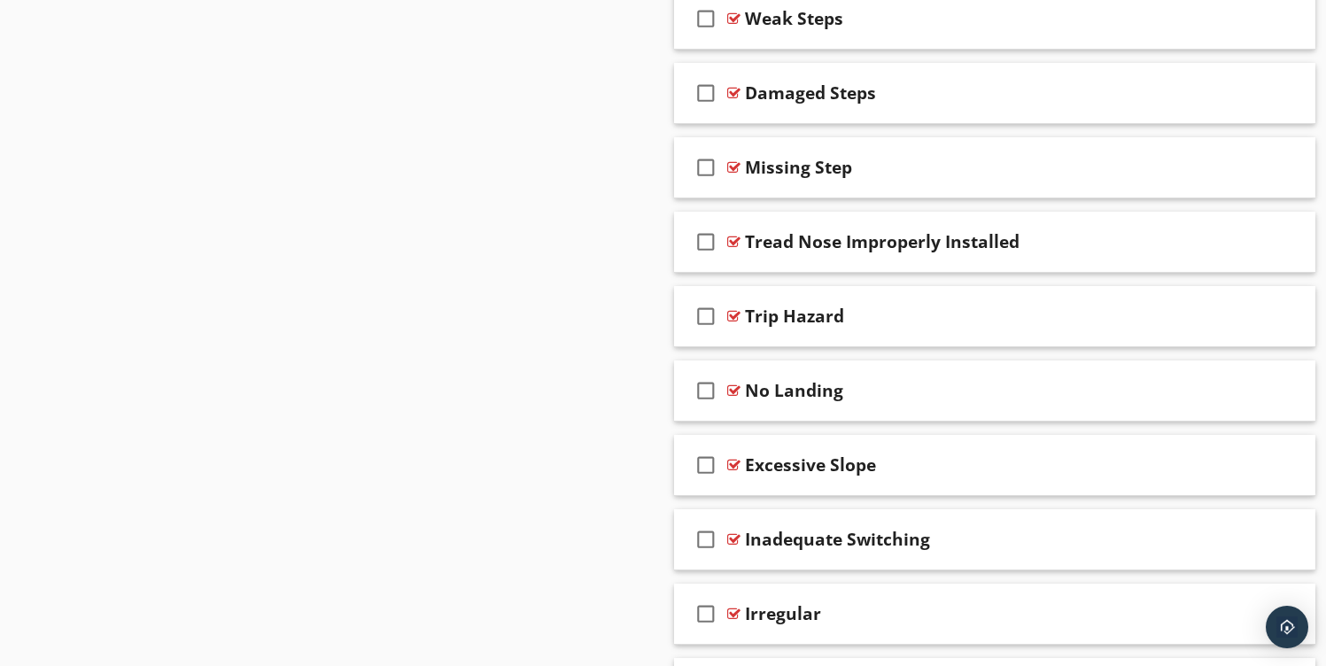
scroll to position [4818, 0]
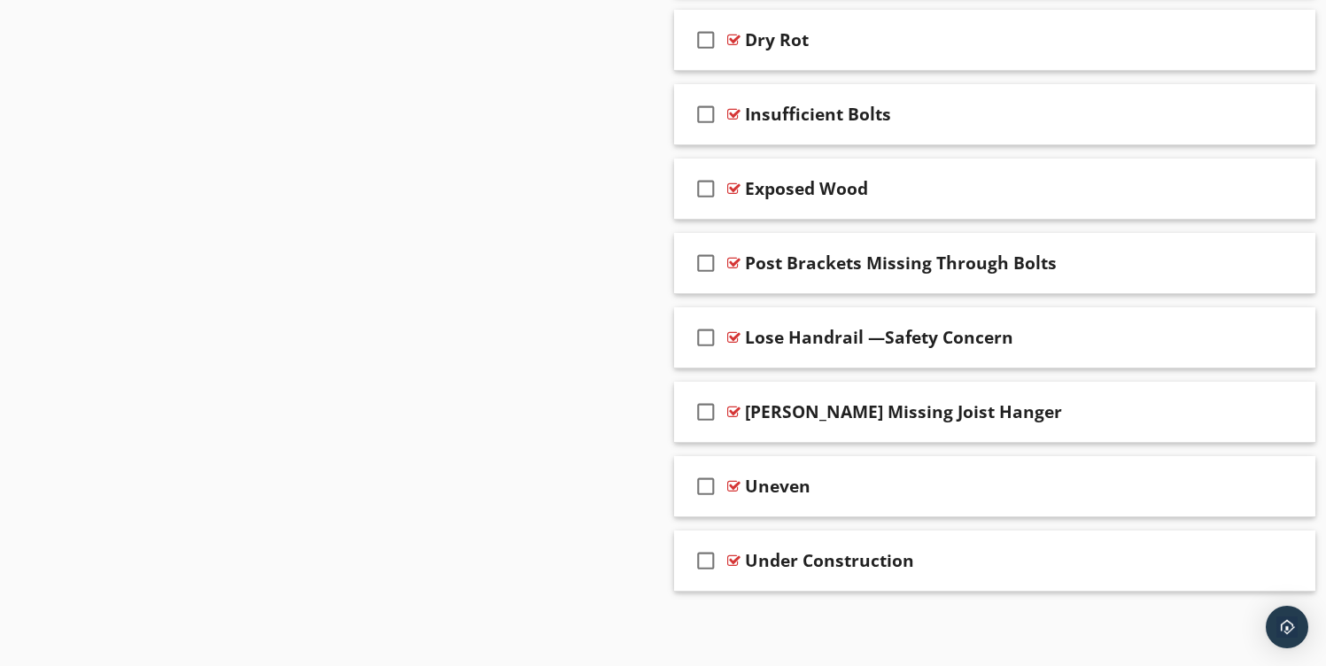
click at [888, 461] on div "check_box_outline_blank Uneven" at bounding box center [995, 486] width 642 height 61
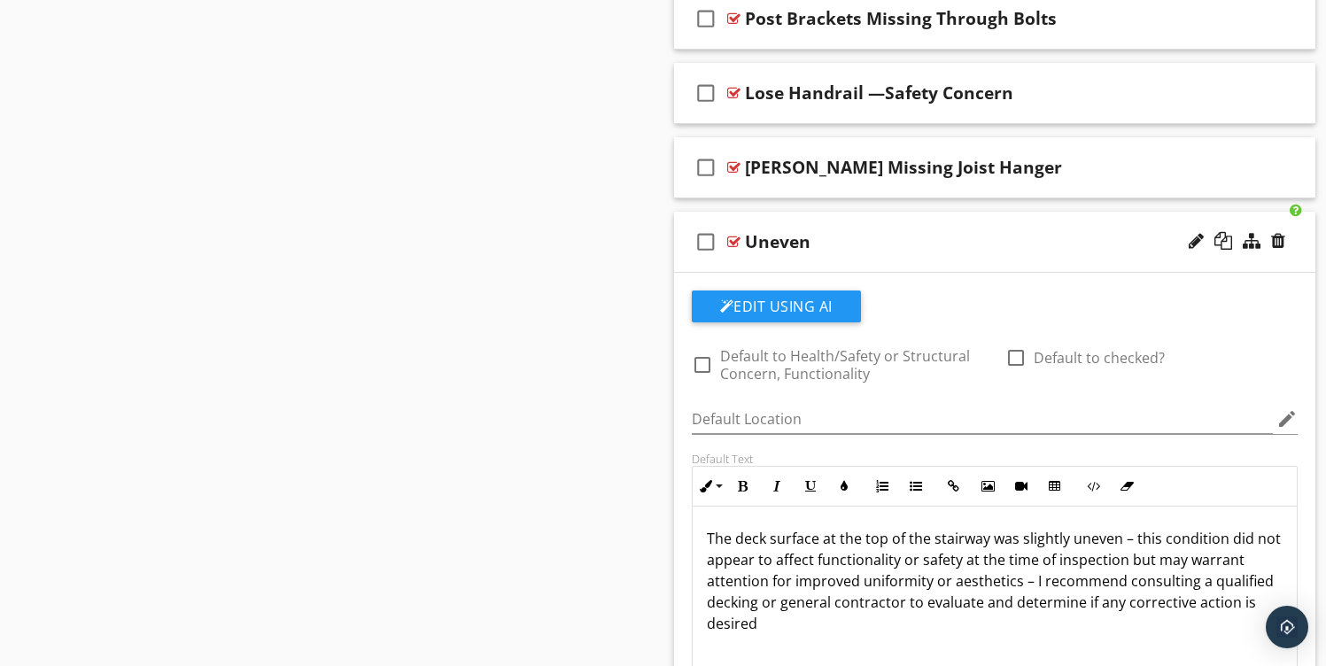
scroll to position [5047, 0]
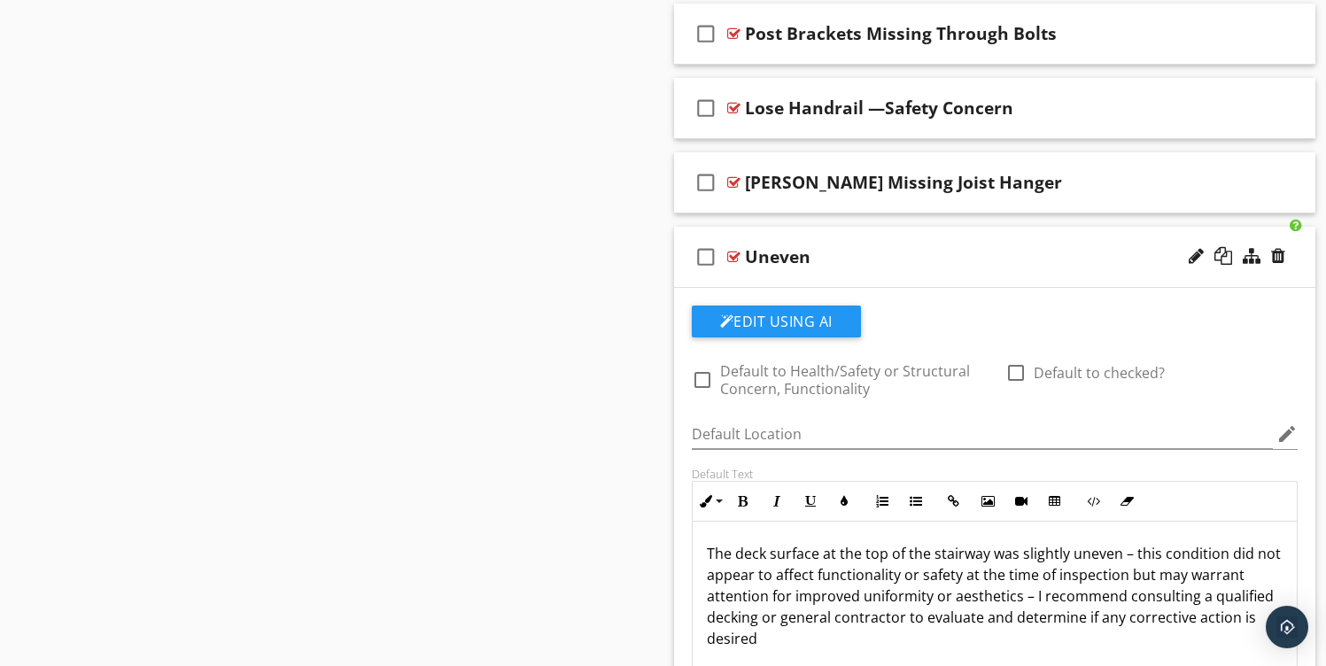
click at [797, 259] on div "Uneven" at bounding box center [778, 256] width 66 height 21
click at [810, 263] on input "Uneven" at bounding box center [972, 259] width 454 height 29
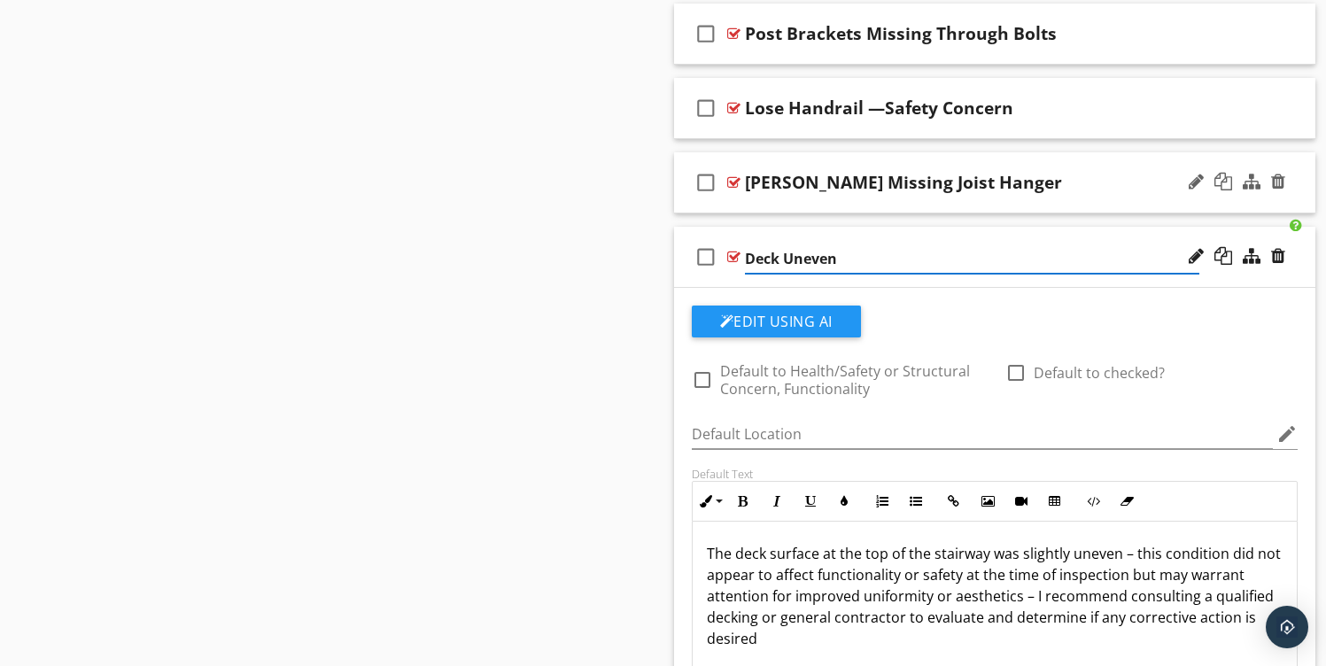
type input "Deck Uneven"
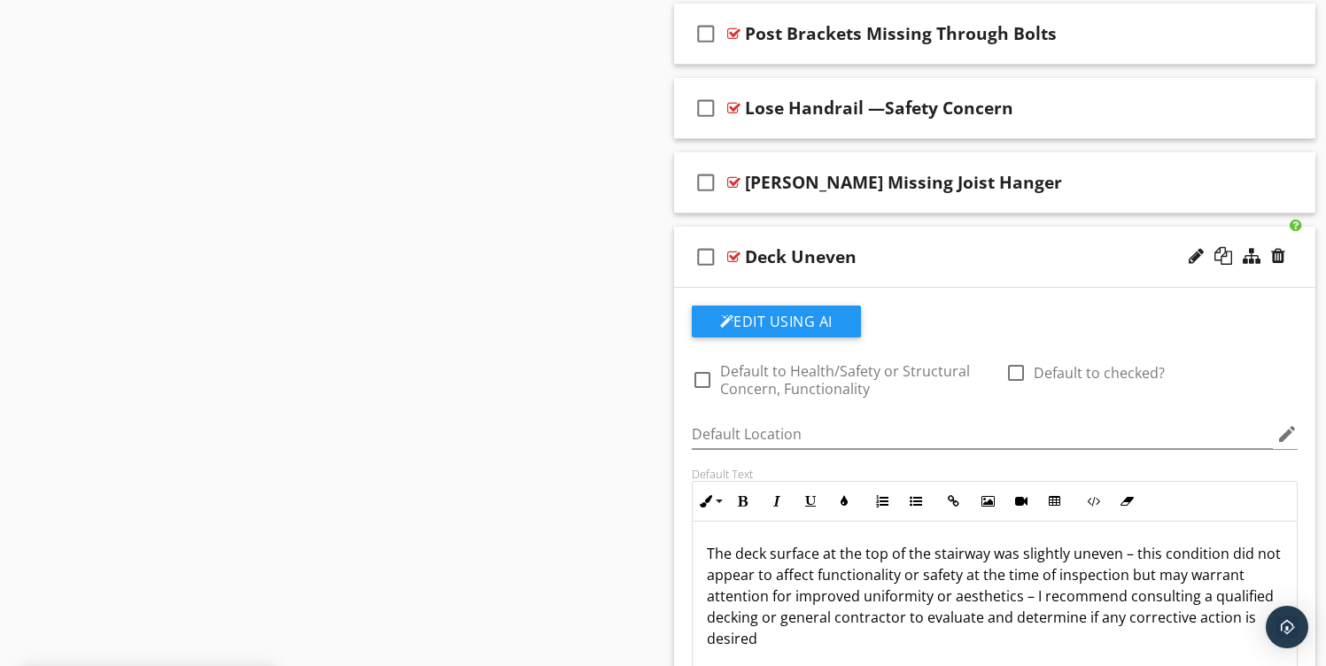
click at [871, 237] on div "check_box_outline_blank Deck Uneven" at bounding box center [995, 257] width 642 height 61
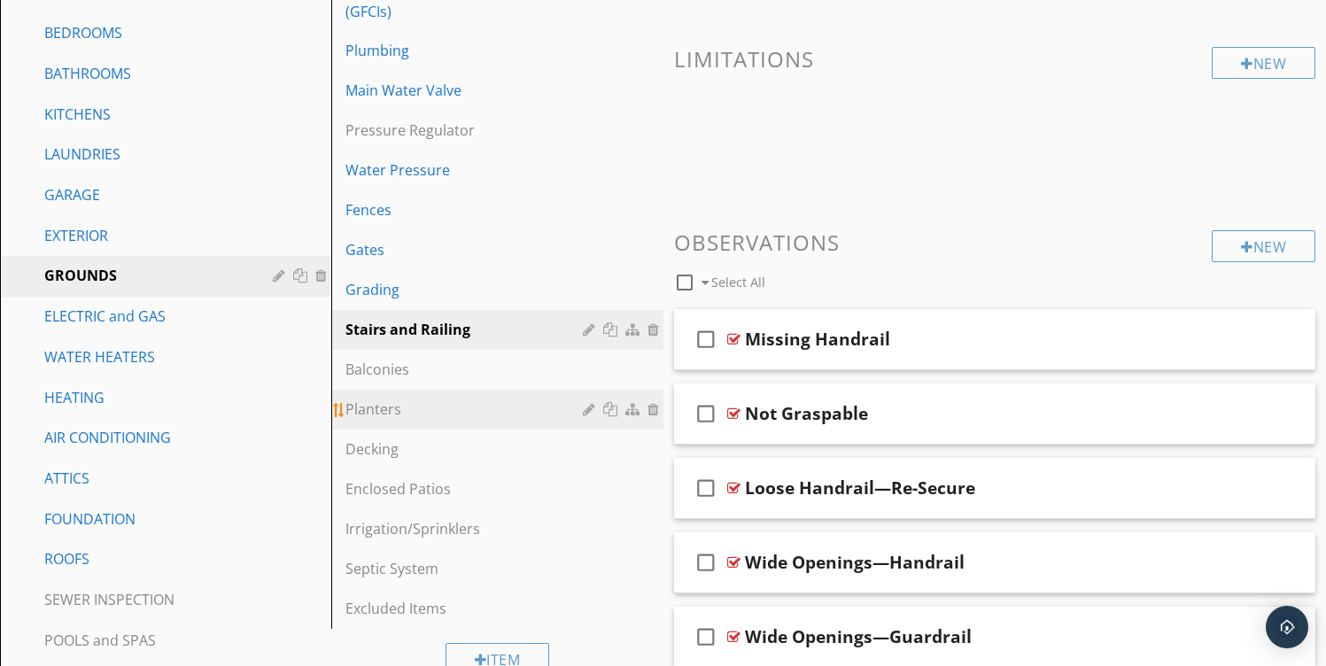
scroll to position [506, 0]
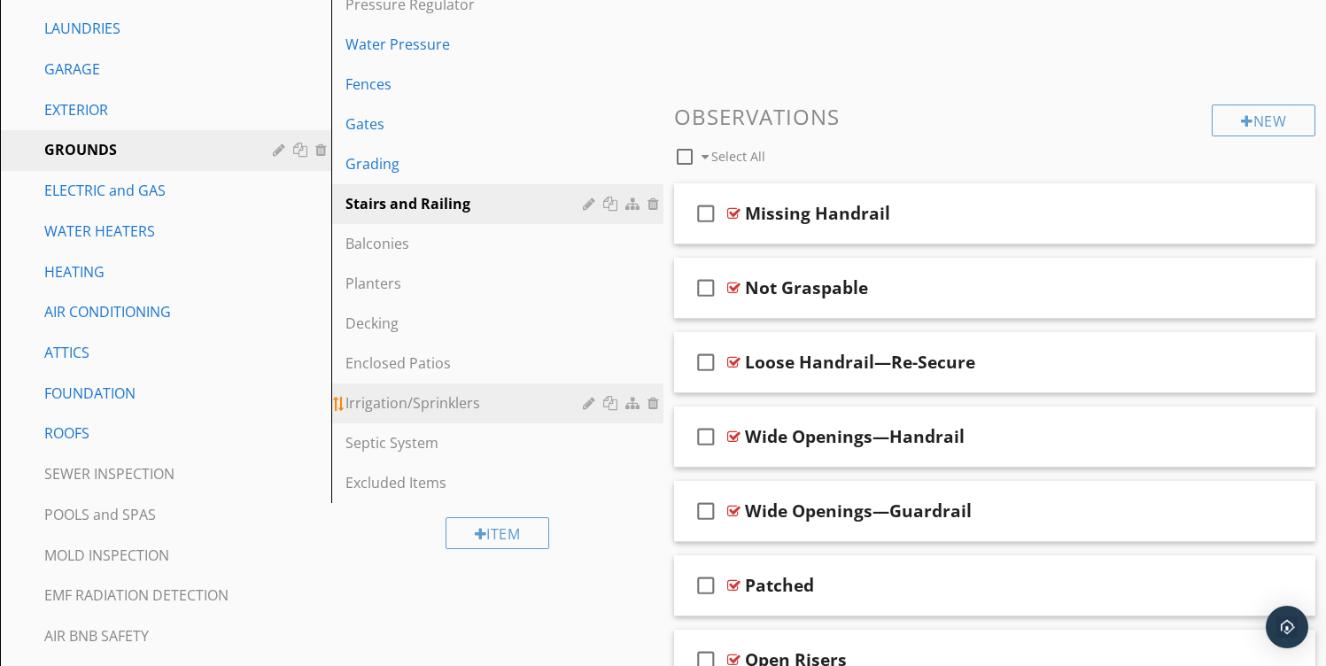
click at [408, 393] on div "Irrigation/Sprinklers" at bounding box center [467, 402] width 242 height 21
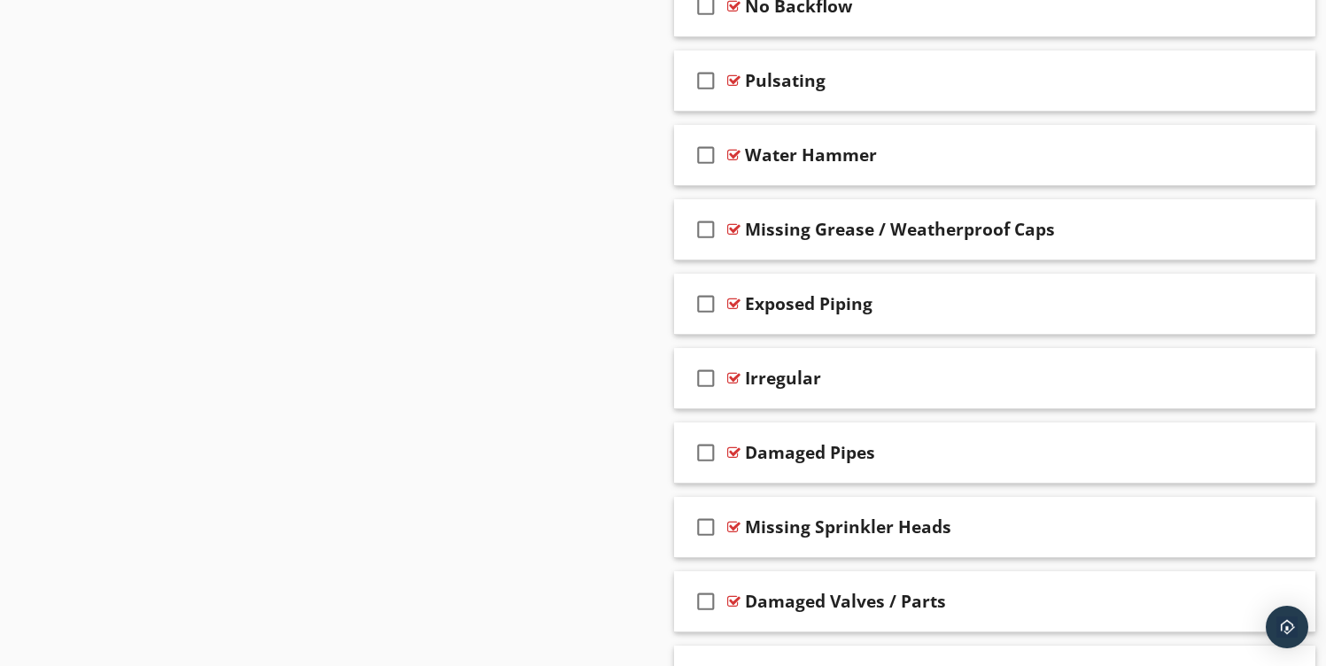
scroll to position [3379, 0]
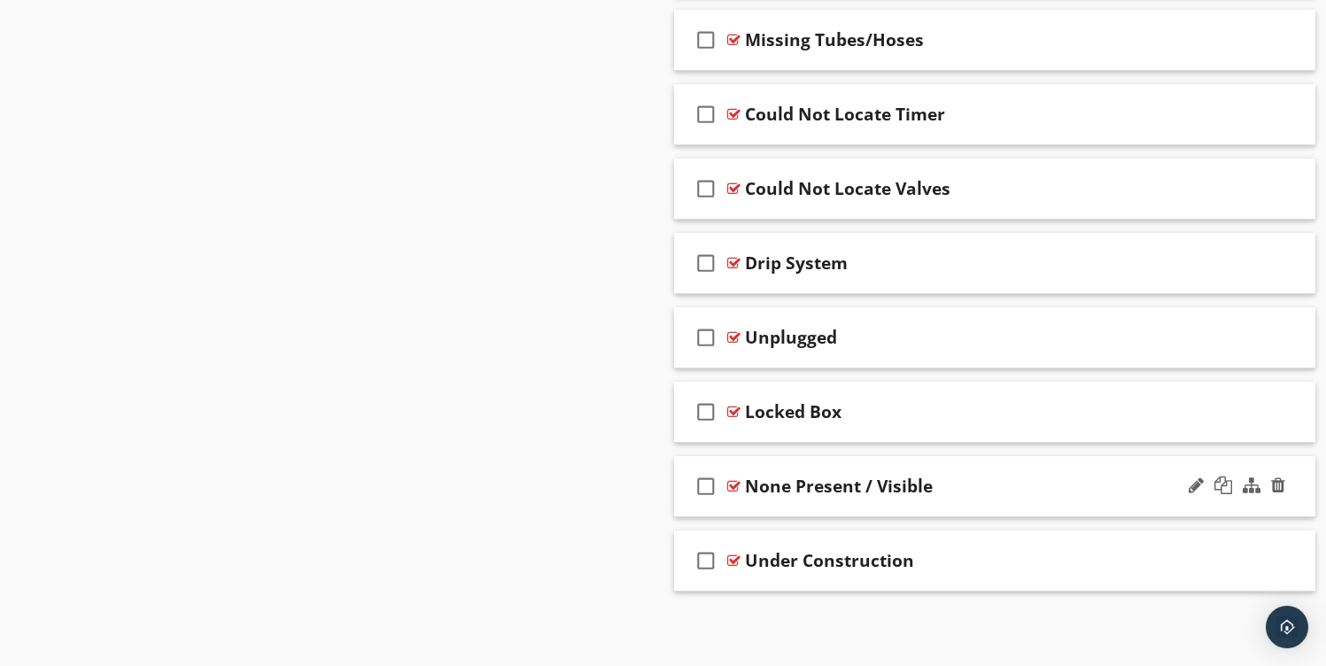
click at [846, 512] on div "check_box_outline_blank None Present / Visible" at bounding box center [995, 486] width 642 height 61
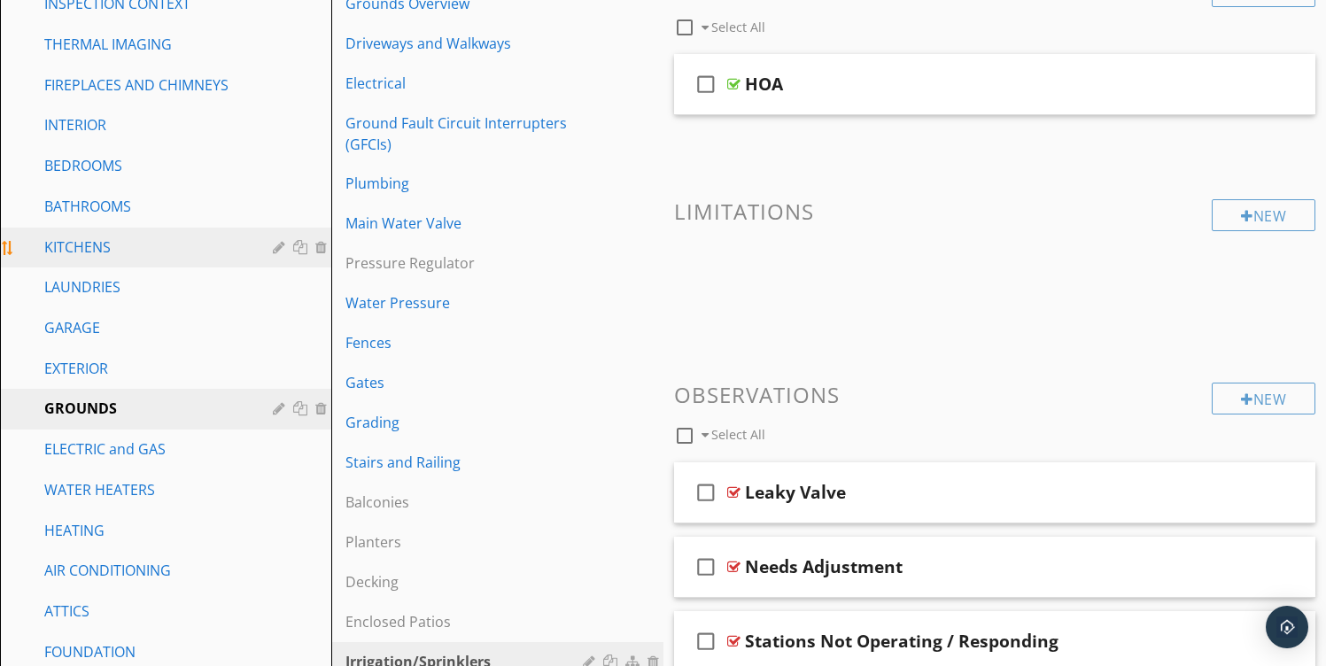
scroll to position [398, 0]
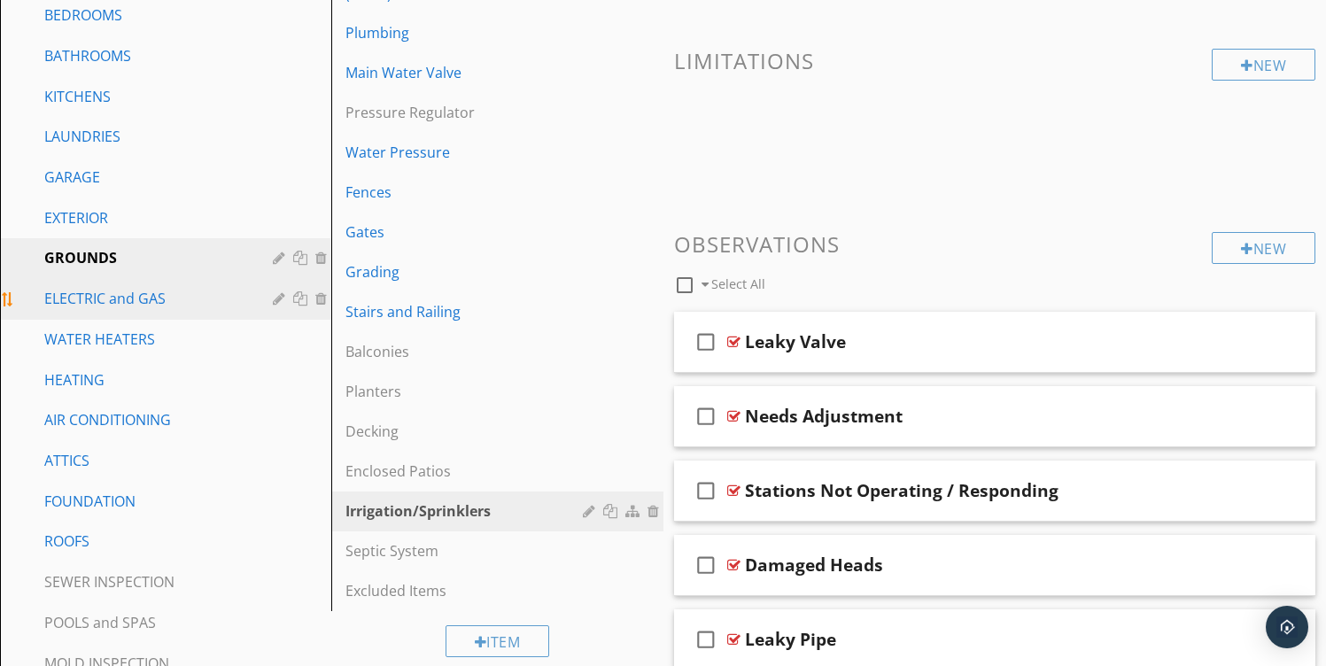
click at [105, 301] on div "ELECTRIC and GAS" at bounding box center [145, 298] width 203 height 21
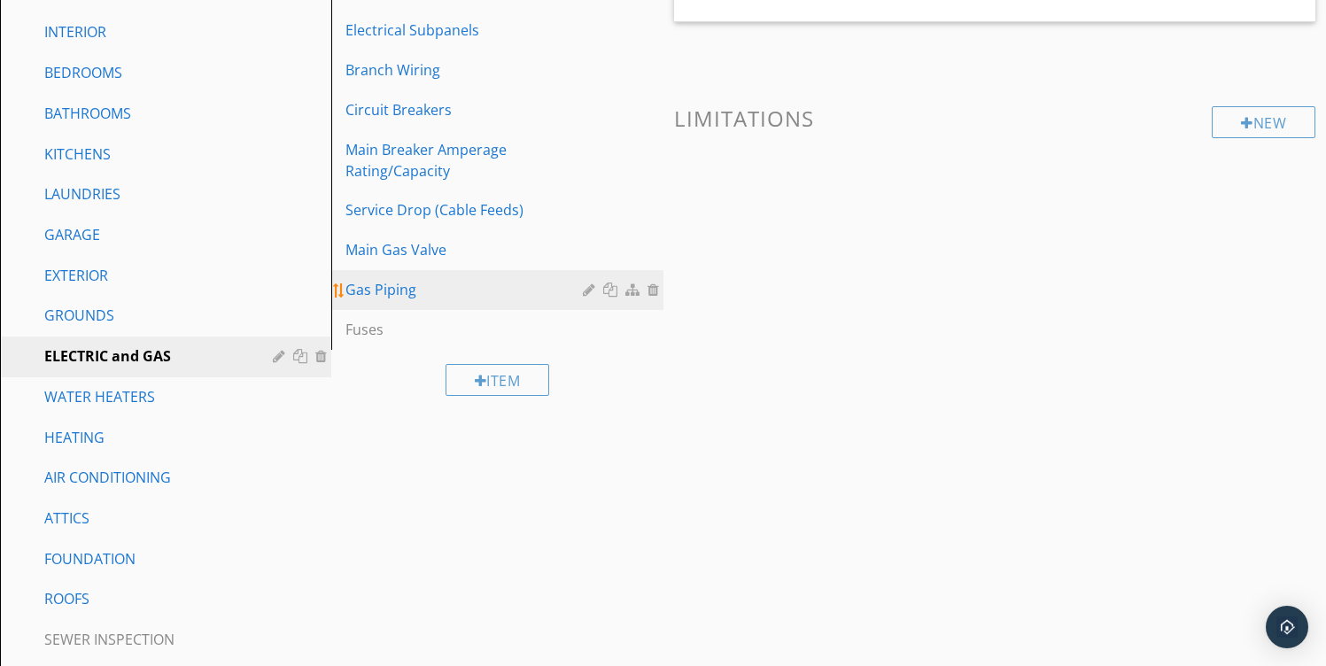
scroll to position [336, 0]
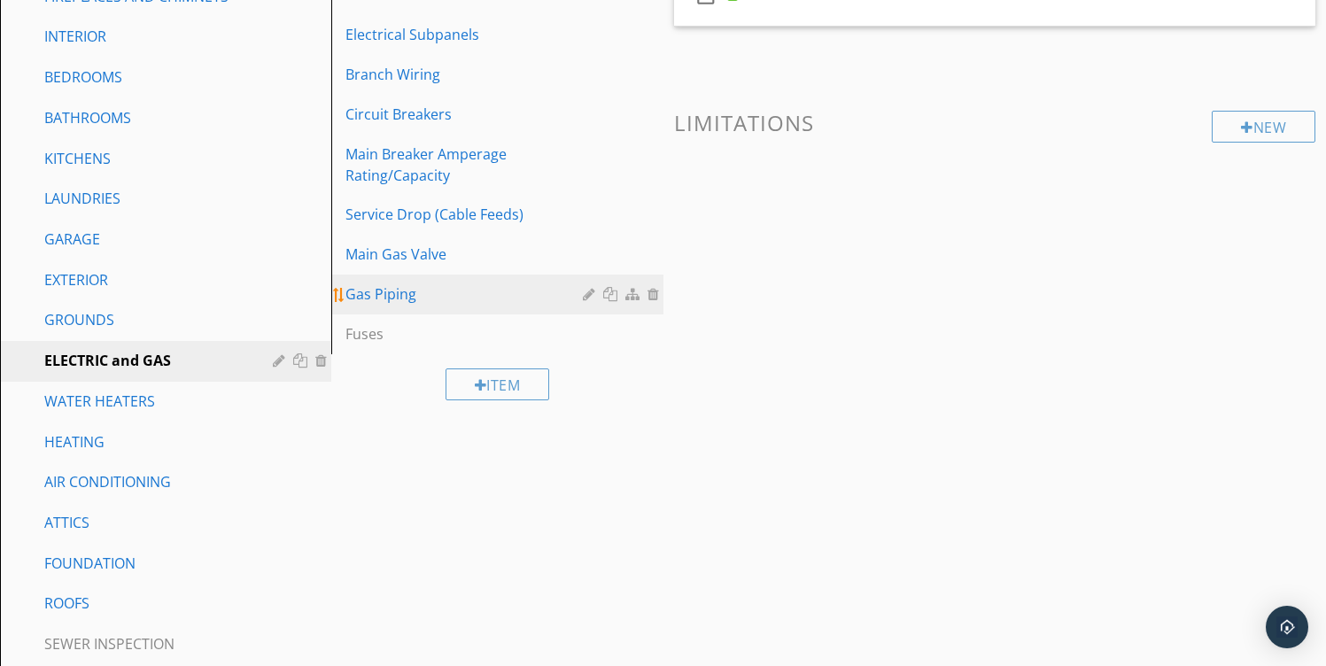
click at [385, 292] on div "Gas Piping" at bounding box center [467, 294] width 242 height 21
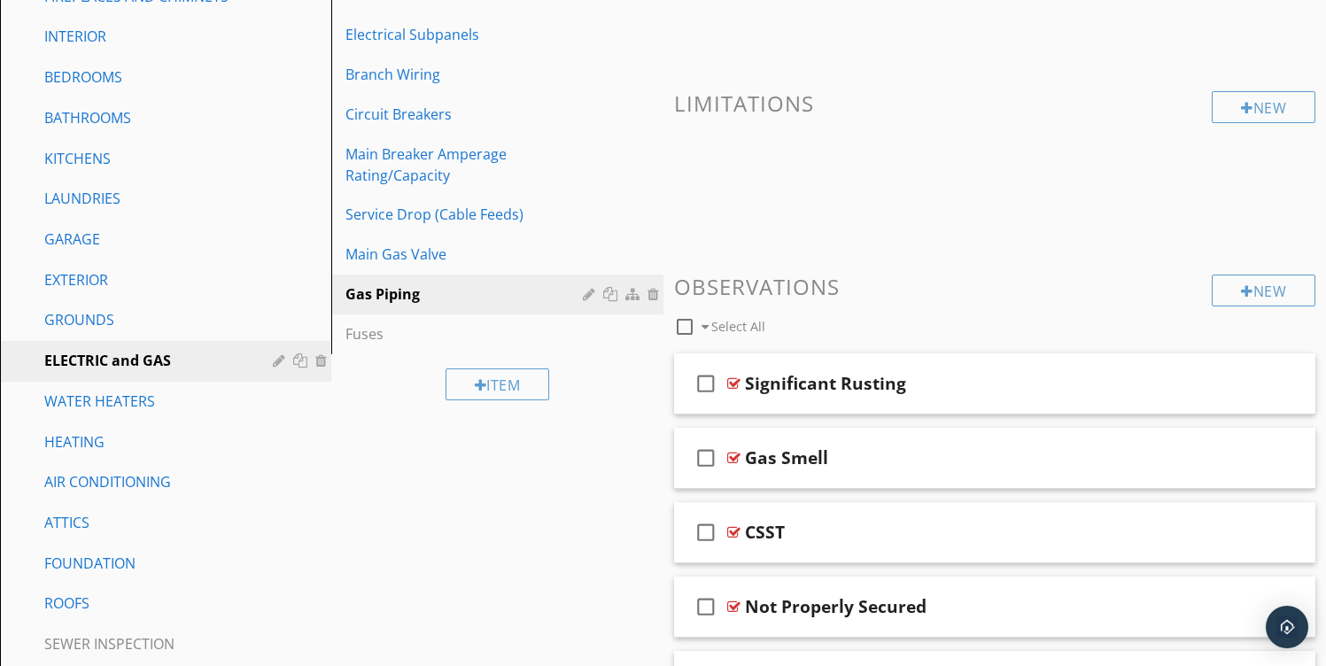
scroll to position [2168, 0]
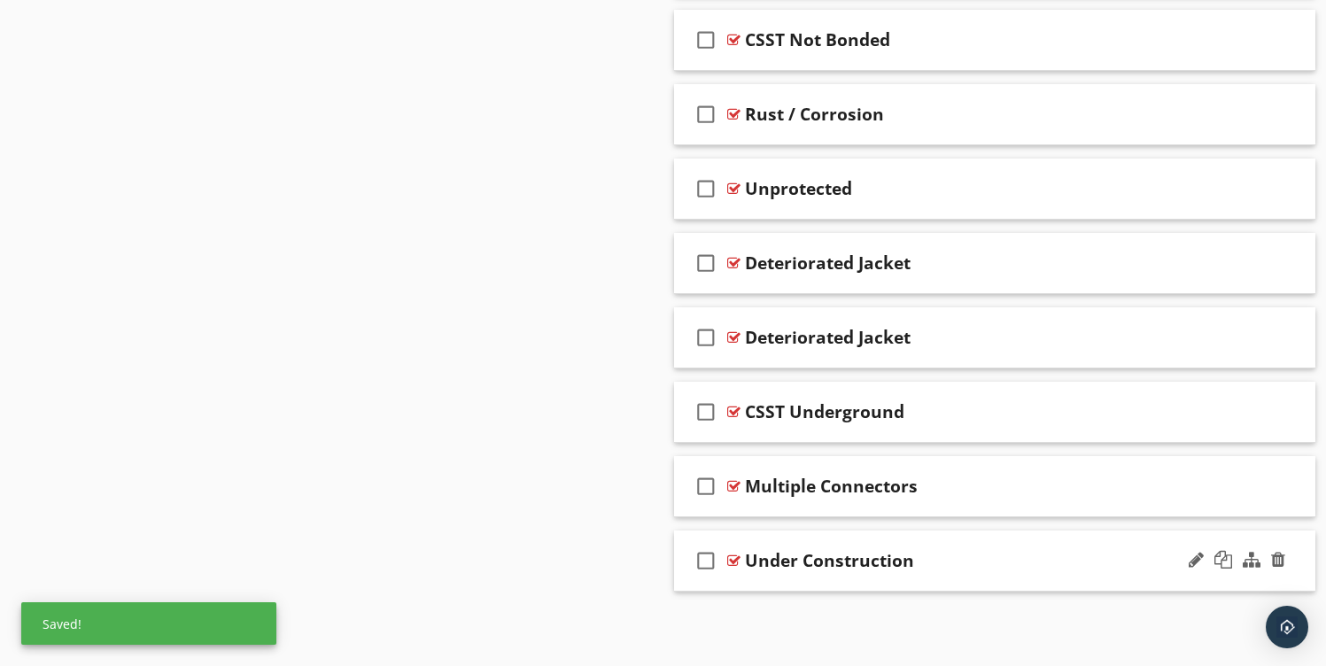
click at [778, 540] on div "check_box_outline_blank Under Construction" at bounding box center [995, 561] width 642 height 61
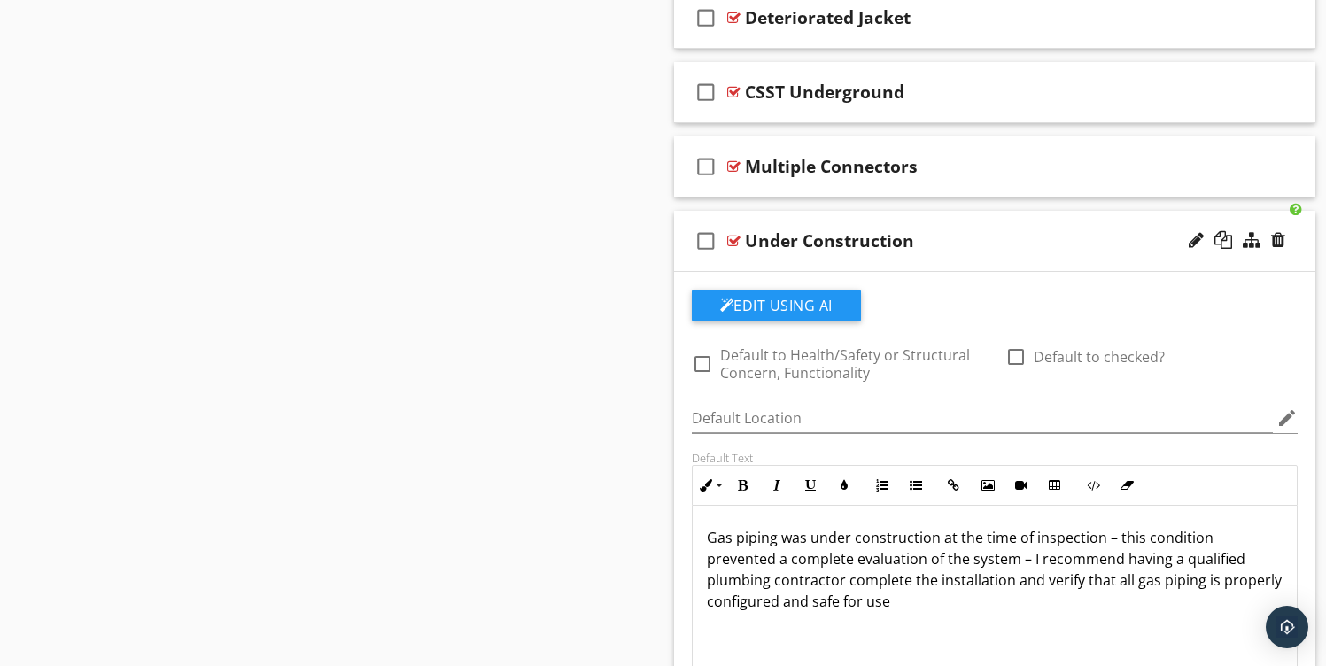
scroll to position [1, 0]
click at [818, 225] on div "check_box_outline_blank Under Construction" at bounding box center [995, 241] width 642 height 61
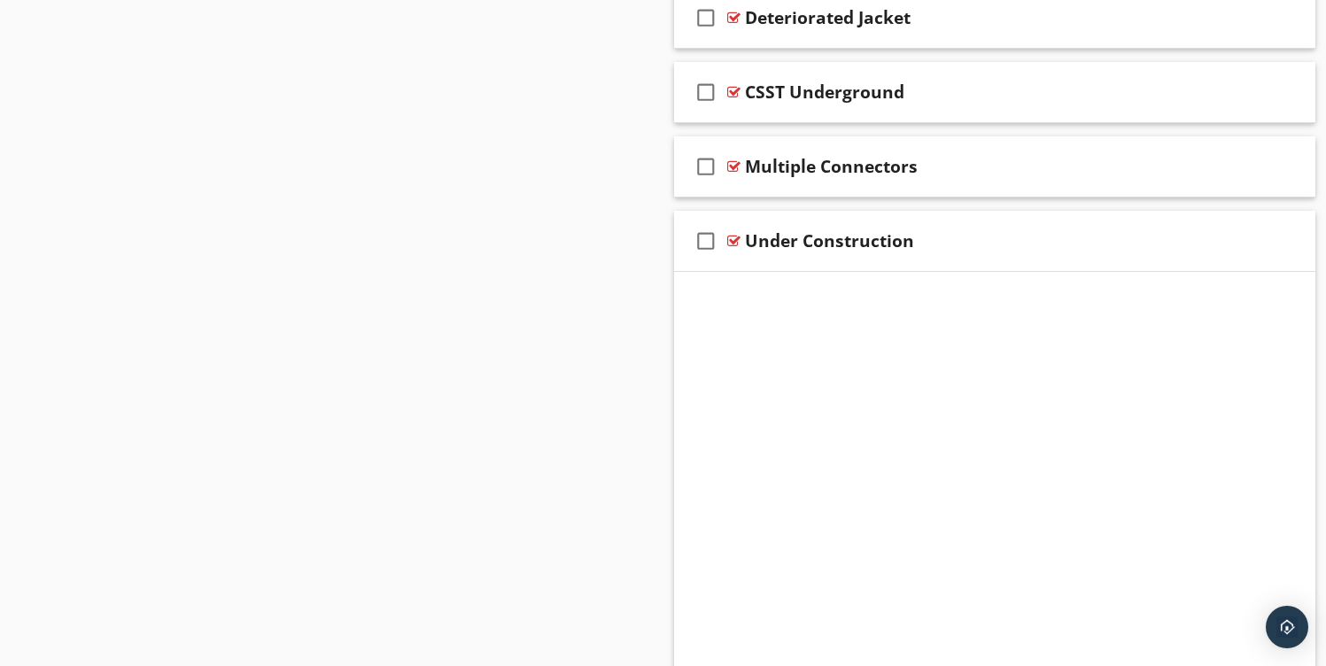
scroll to position [2168, 0]
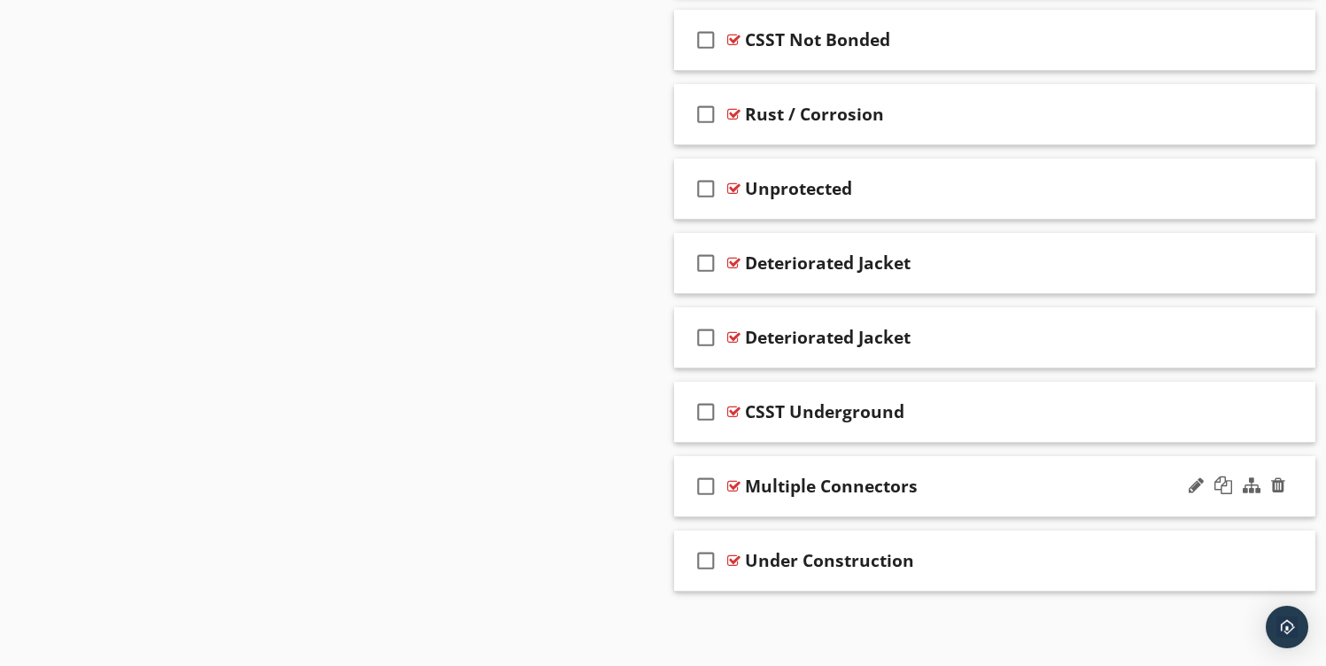
click at [811, 467] on div "check_box_outline_blank Multiple Connectors" at bounding box center [995, 486] width 642 height 61
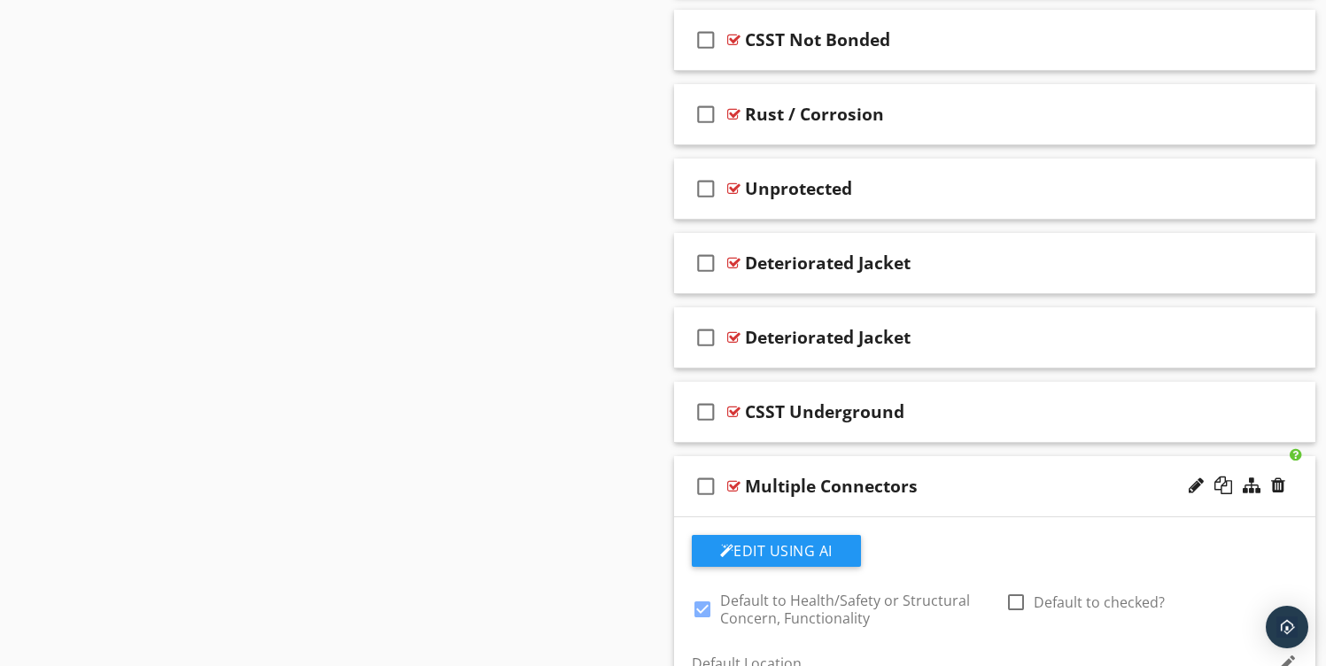
scroll to position [2488, 0]
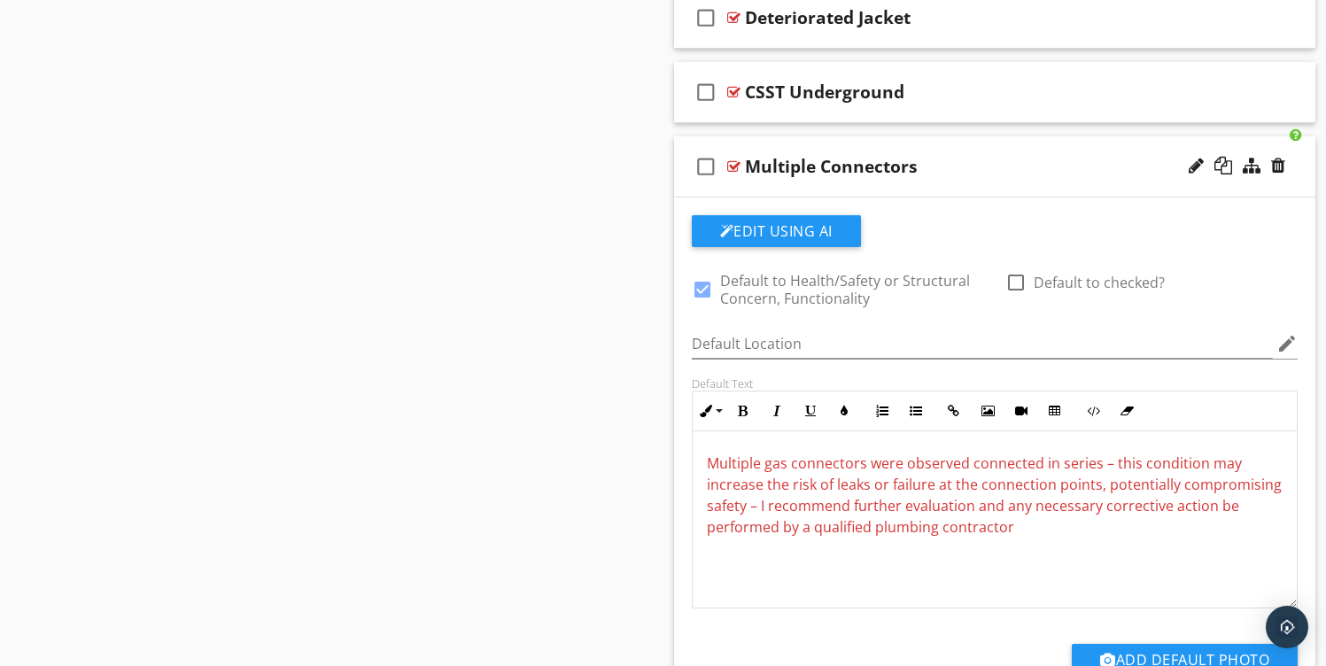
click at [837, 183] on div "check_box_outline_blank Multiple Connectors" at bounding box center [995, 166] width 642 height 61
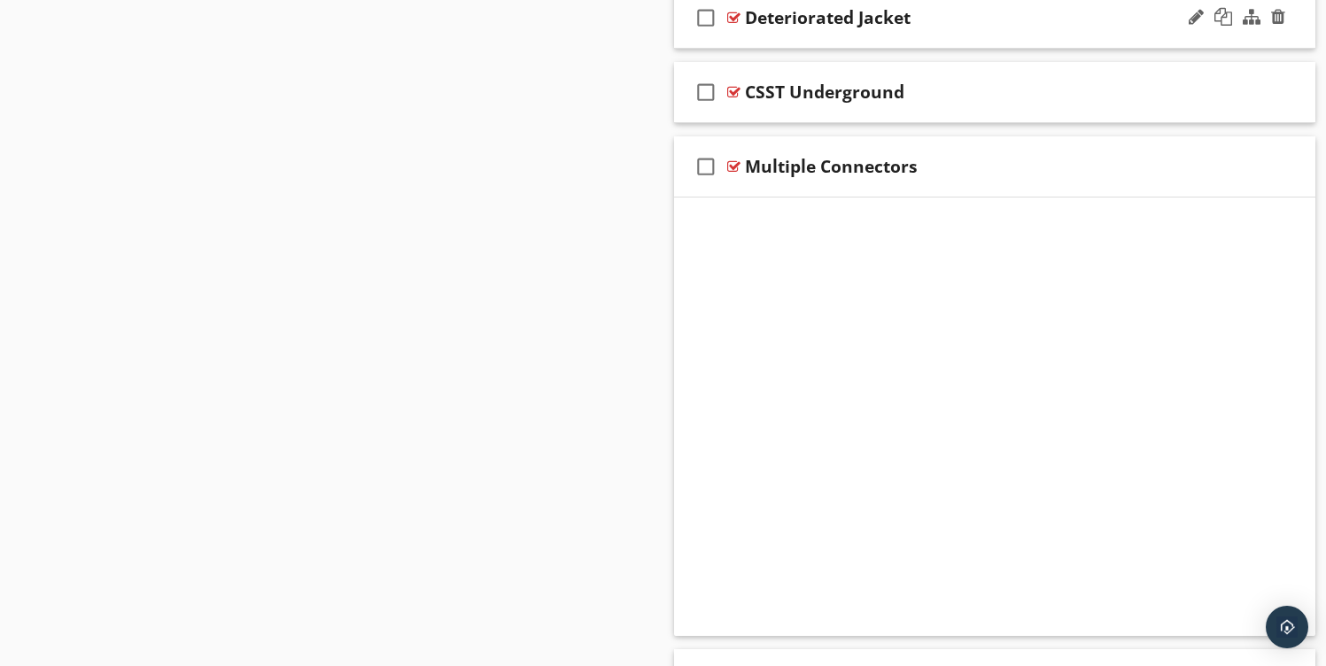
scroll to position [2168, 0]
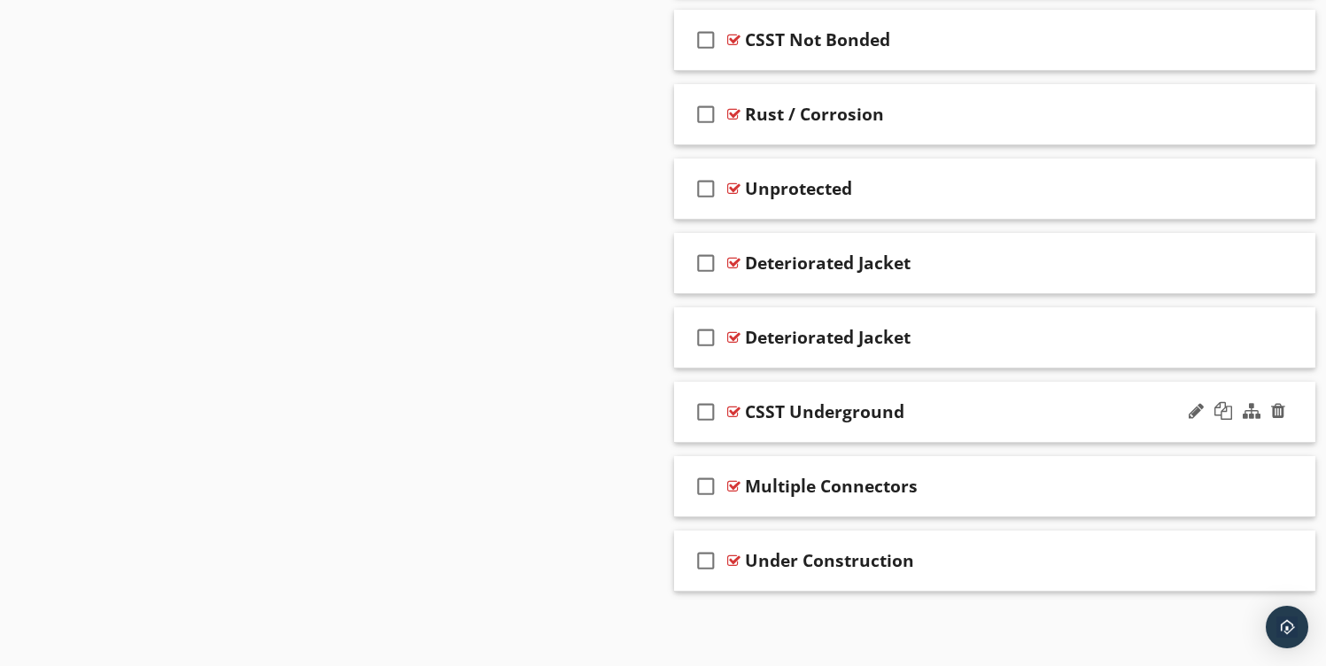
click at [805, 428] on div "check_box_outline_blank CSST Underground" at bounding box center [995, 412] width 642 height 61
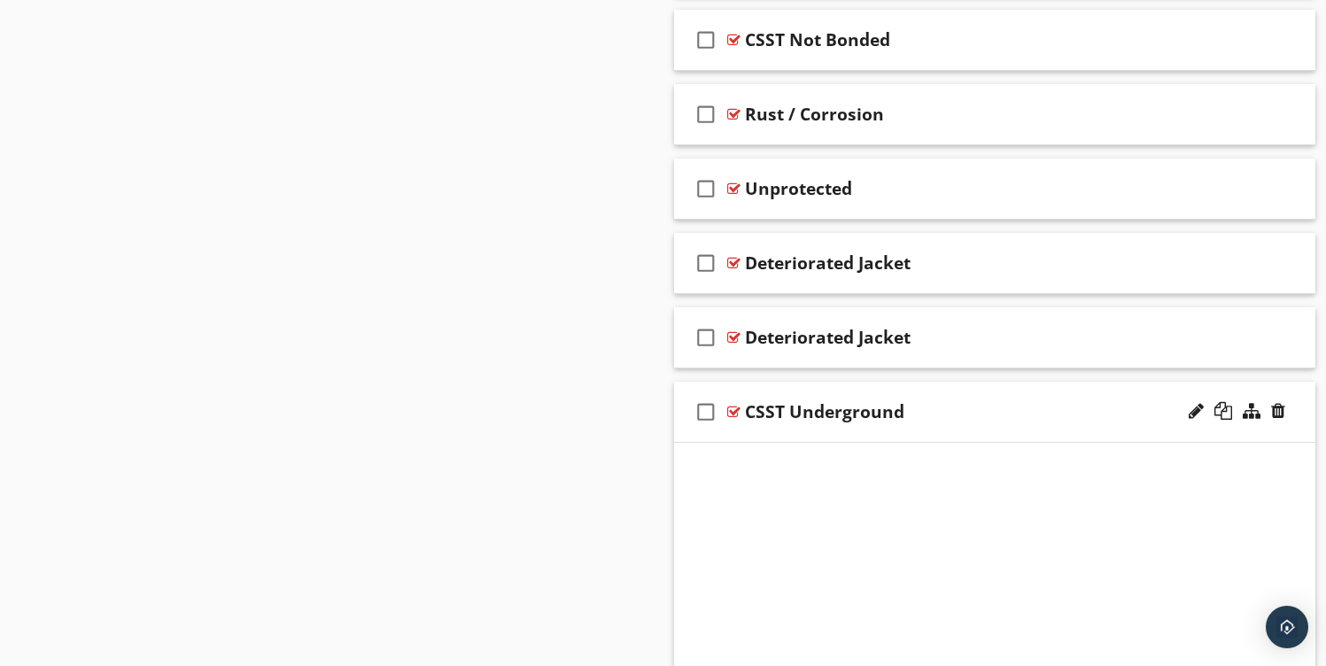
scroll to position [2488, 0]
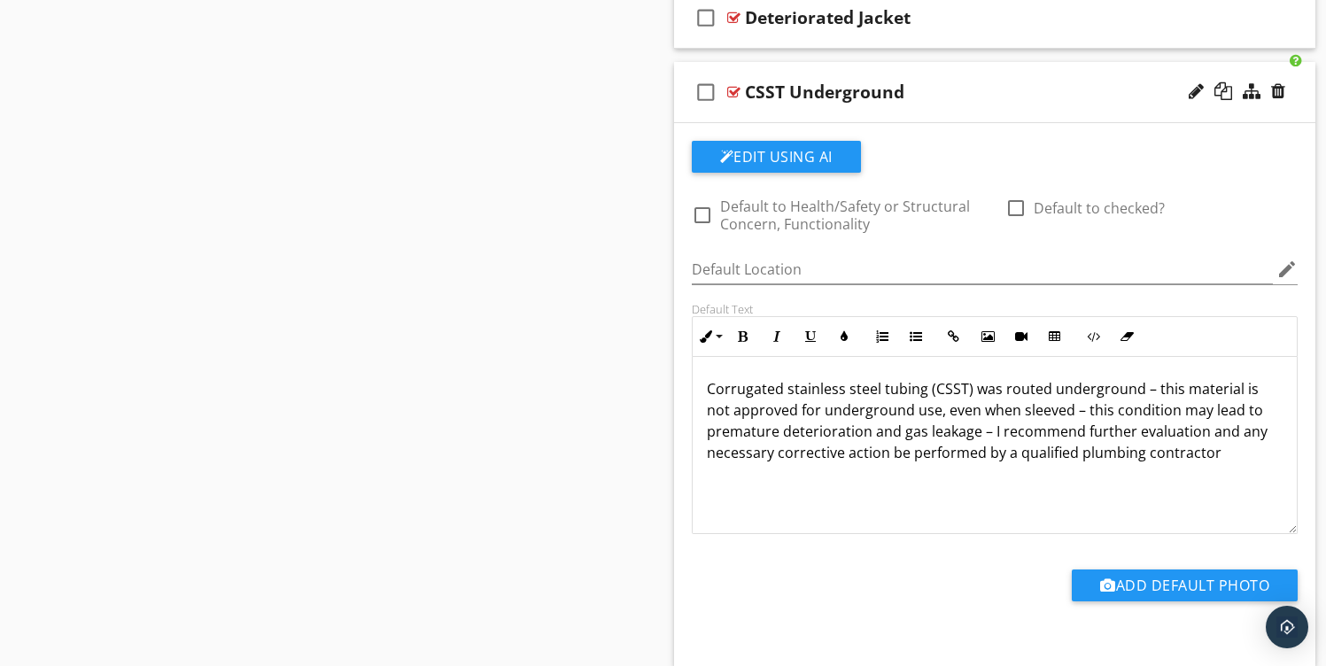
click at [813, 116] on div "check_box_outline_blank CSST Underground" at bounding box center [995, 92] width 642 height 61
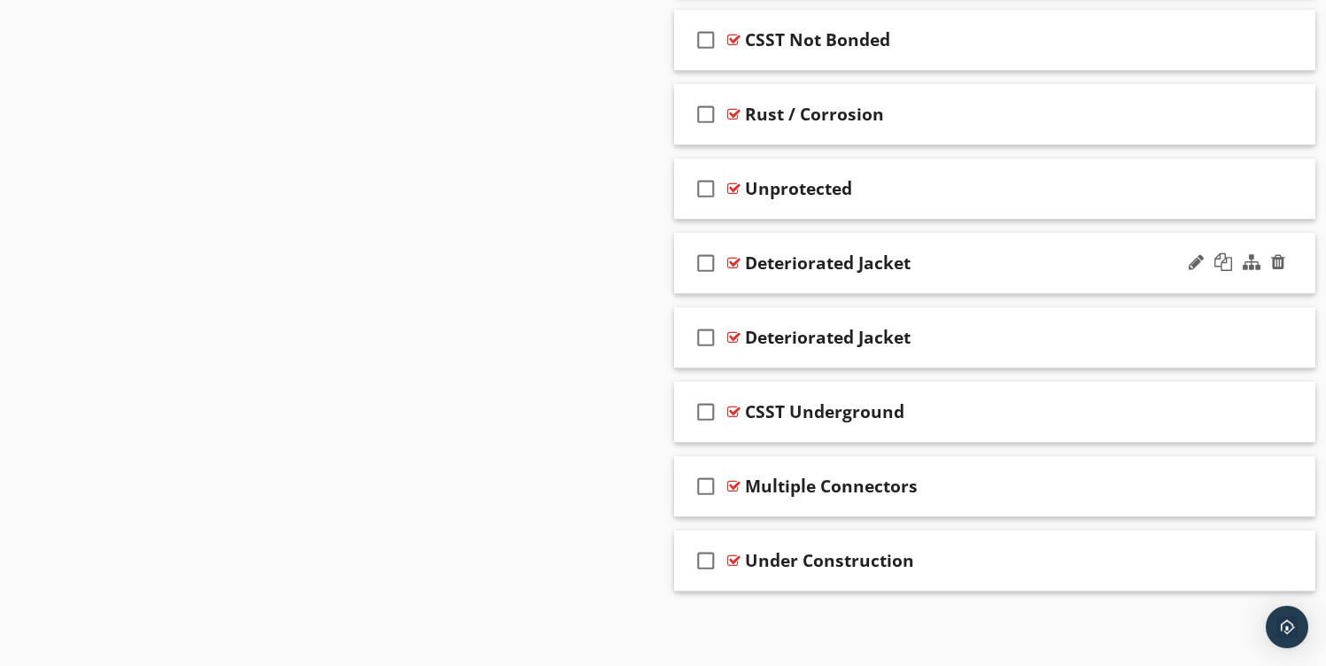
scroll to position [2168, 0]
click at [809, 356] on div "check_box_outline_blank Deteriorated Jacket" at bounding box center [995, 337] width 642 height 61
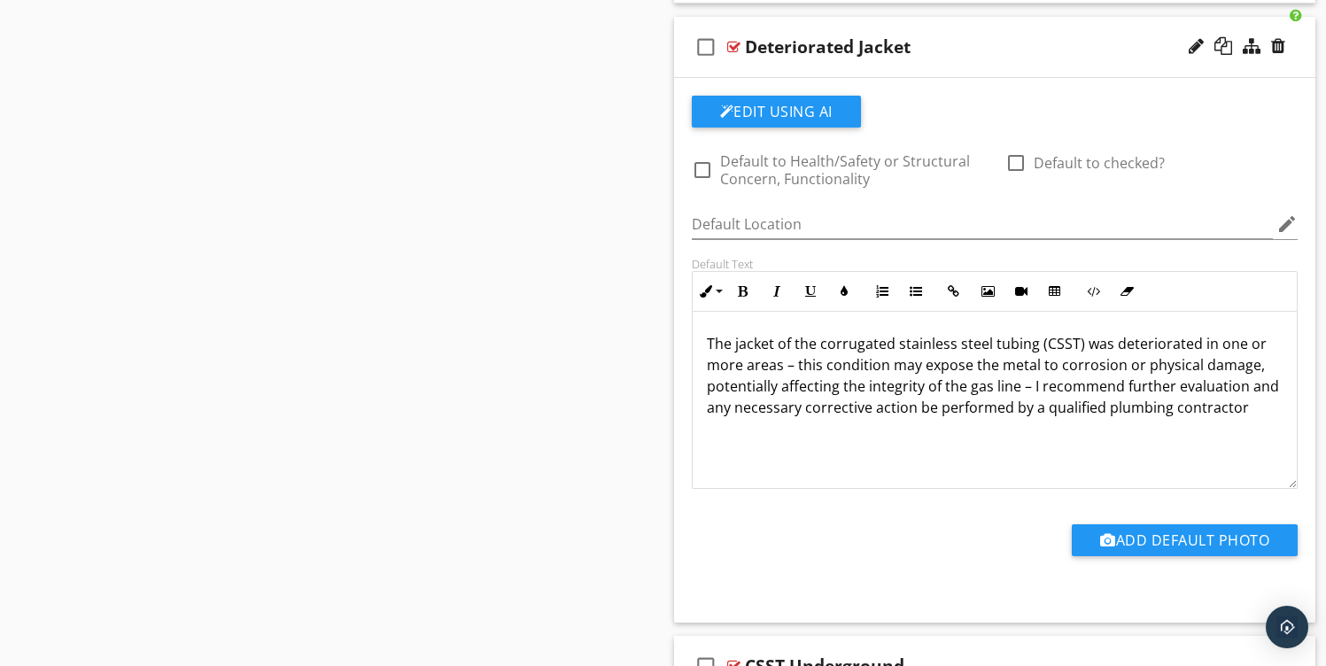
scroll to position [2451, 0]
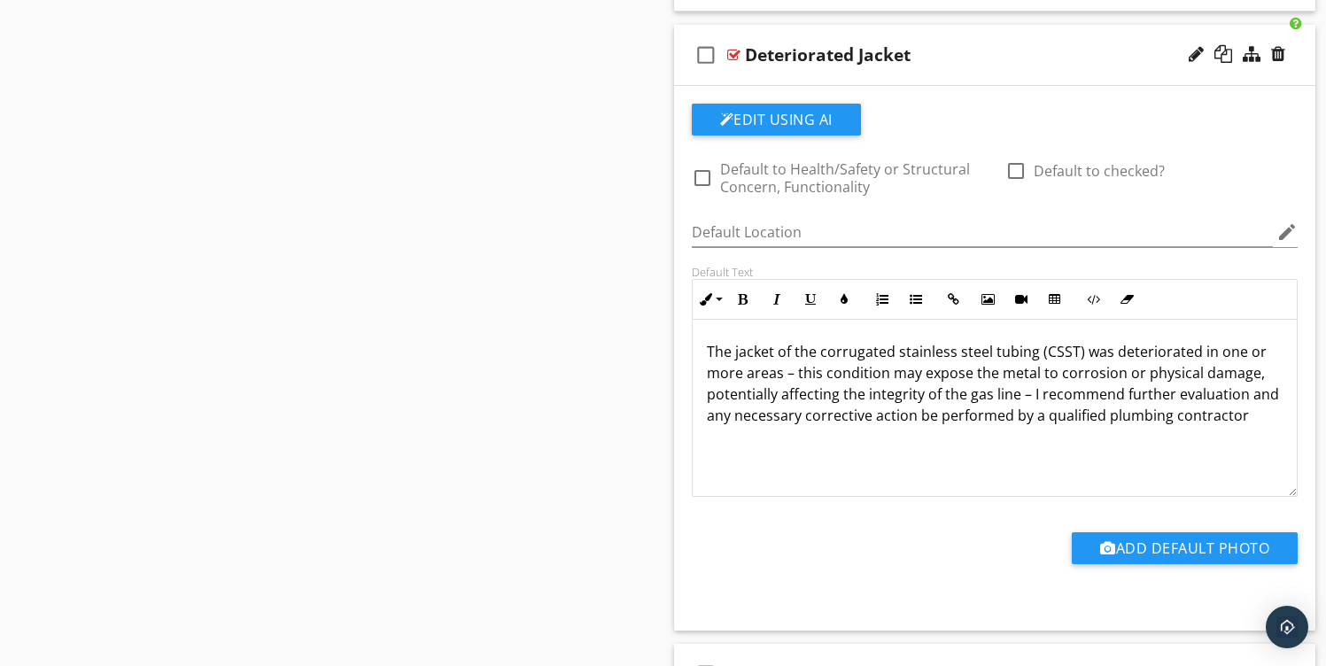
click at [807, 76] on div "check_box_outline_blank Deteriorated Jacket" at bounding box center [995, 55] width 642 height 61
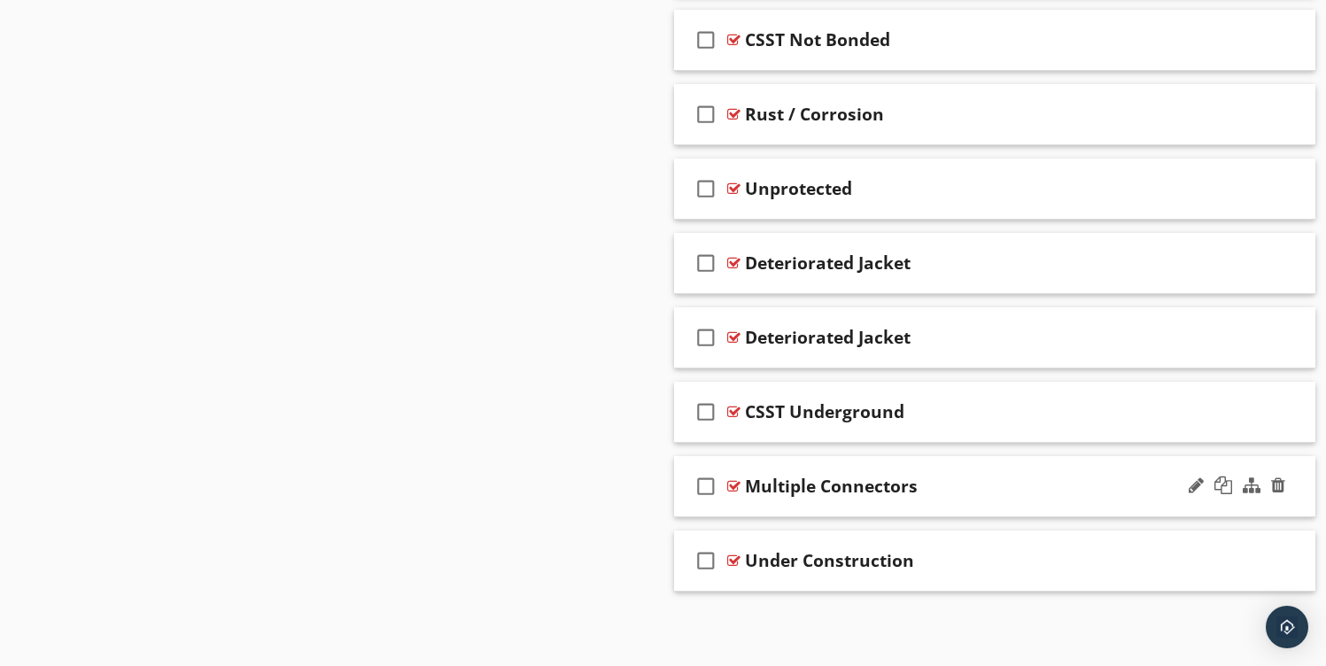
scroll to position [2164, 0]
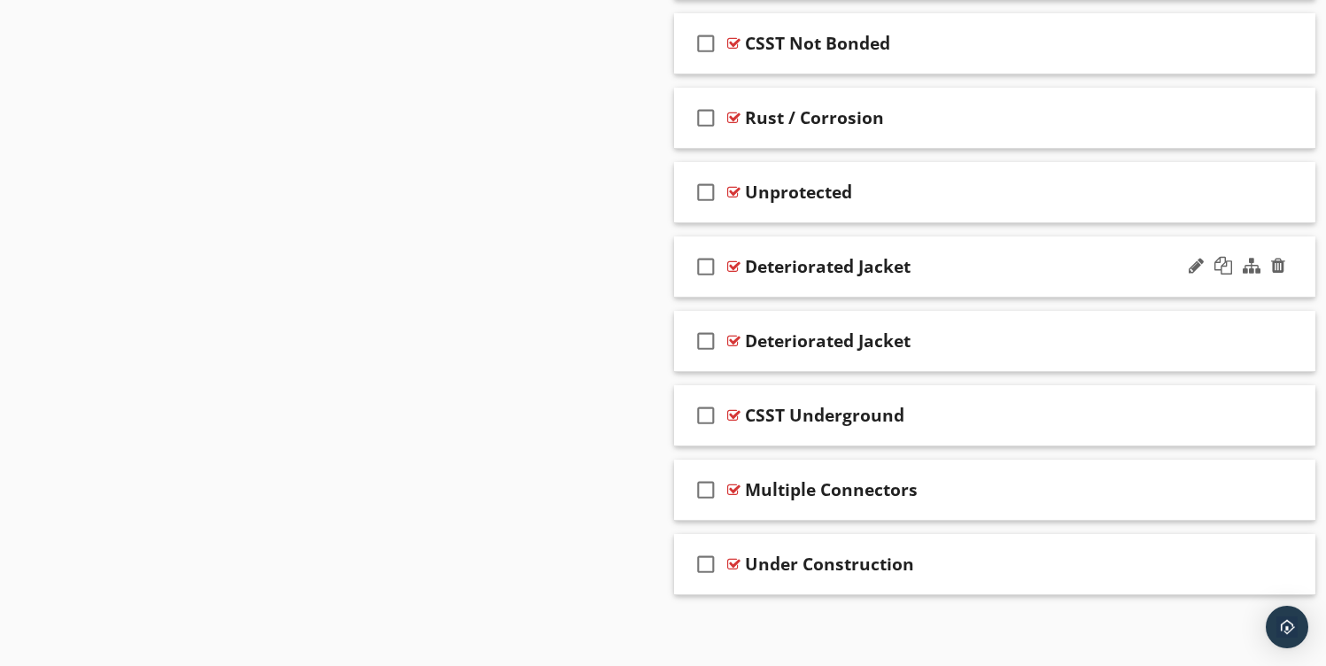
click at [825, 287] on div "check_box_outline_blank Deteriorated Jacket" at bounding box center [995, 267] width 642 height 61
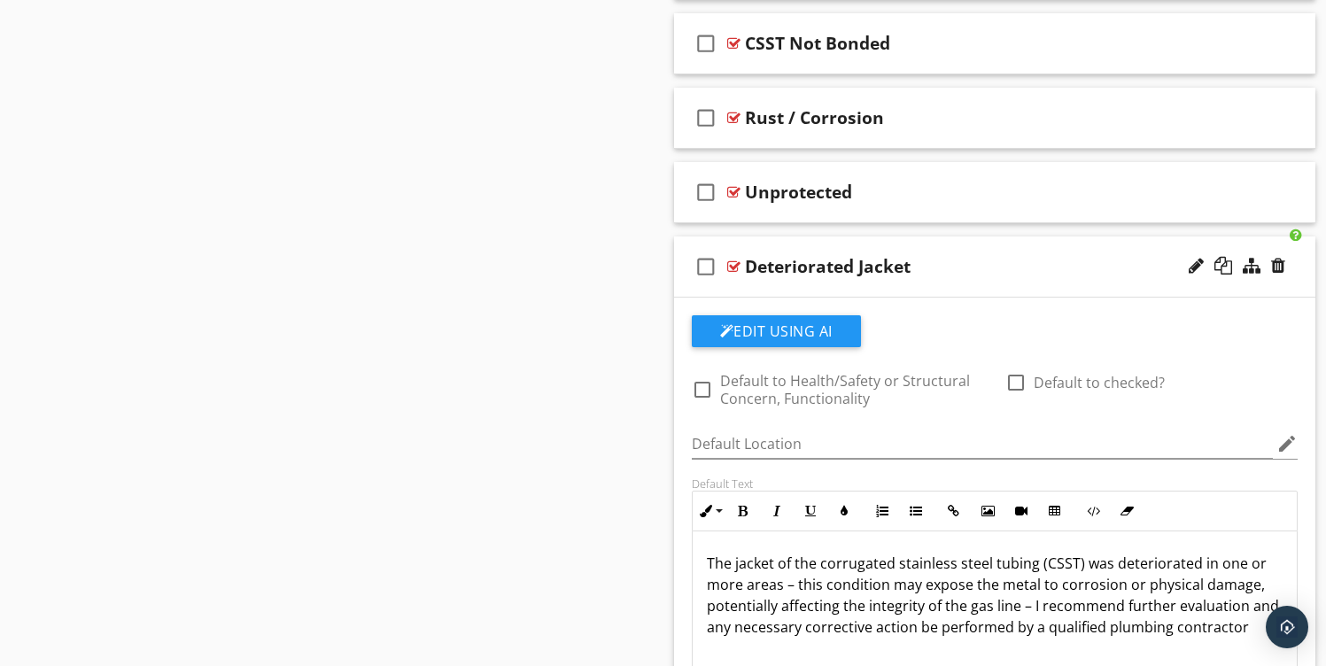
scroll to position [2168, 0]
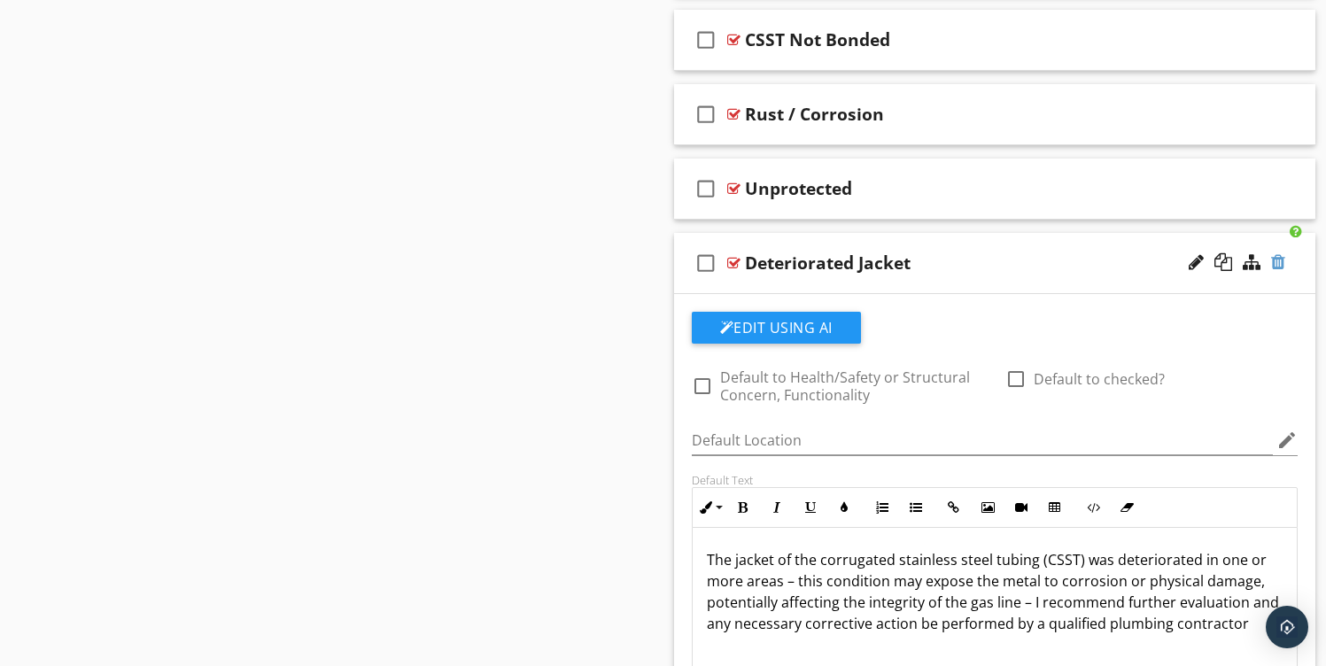
click at [1278, 265] on div at bounding box center [1278, 262] width 14 height 18
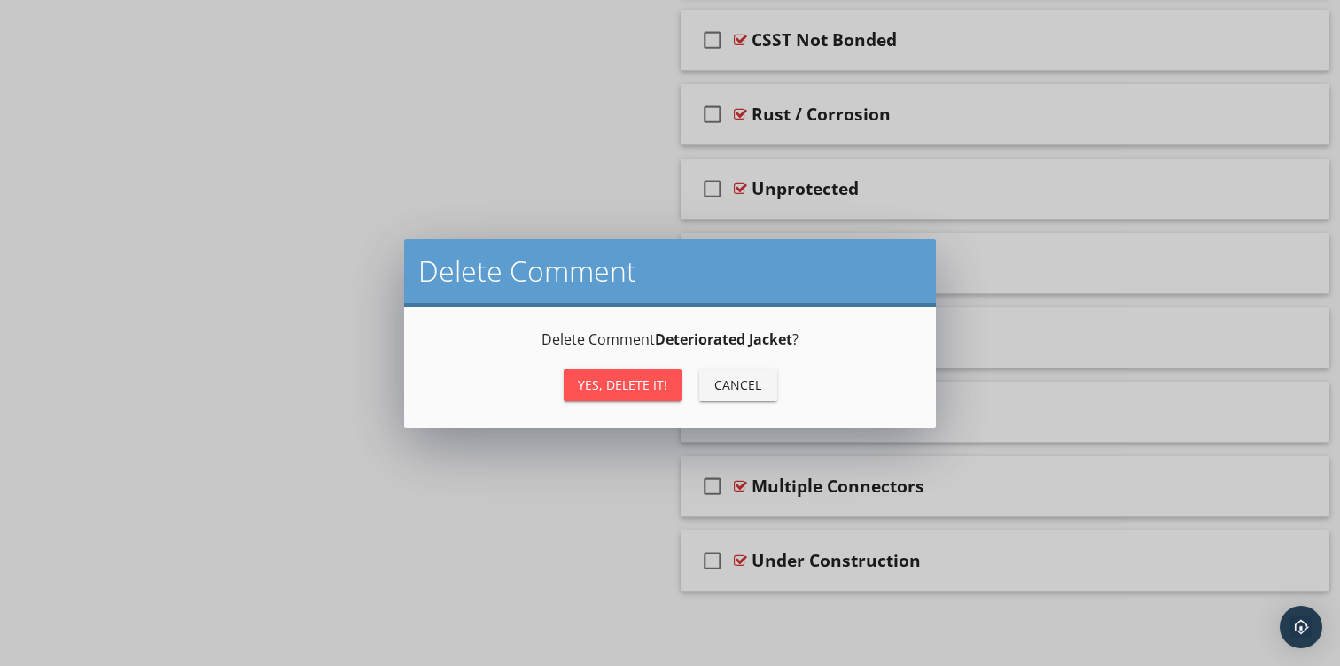
click at [617, 383] on div "Yes, Delete it!" at bounding box center [622, 385] width 89 height 19
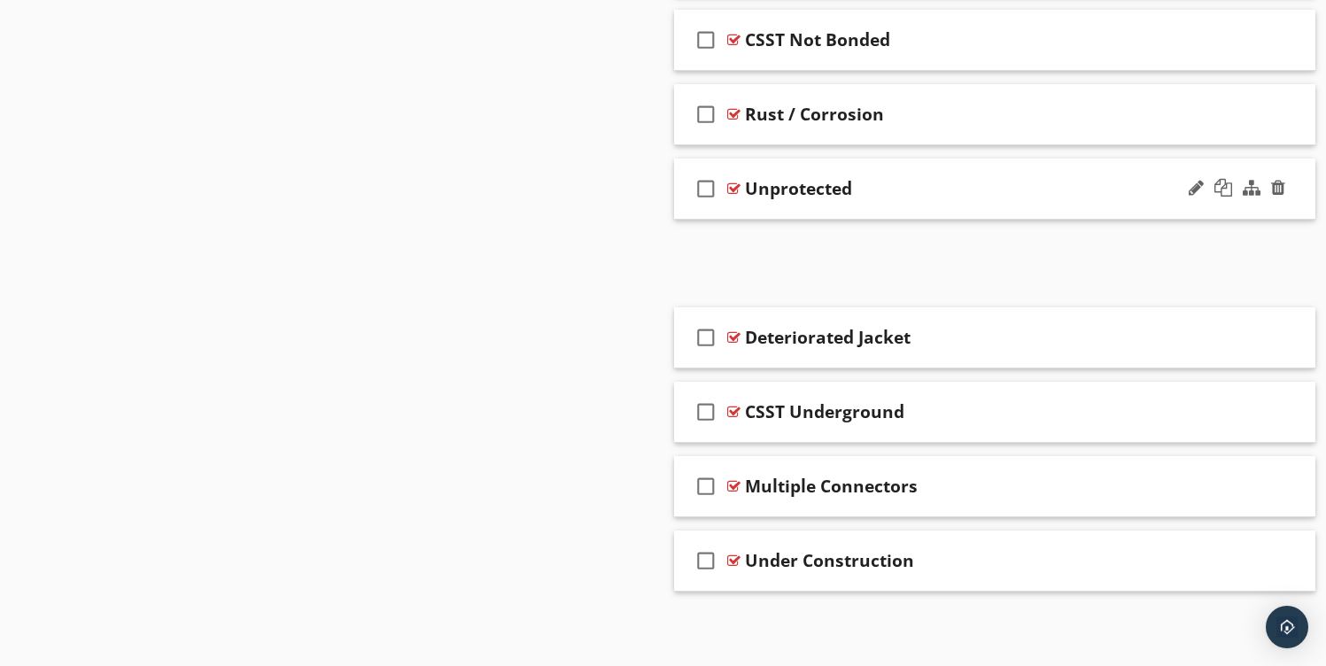
scroll to position [2094, 0]
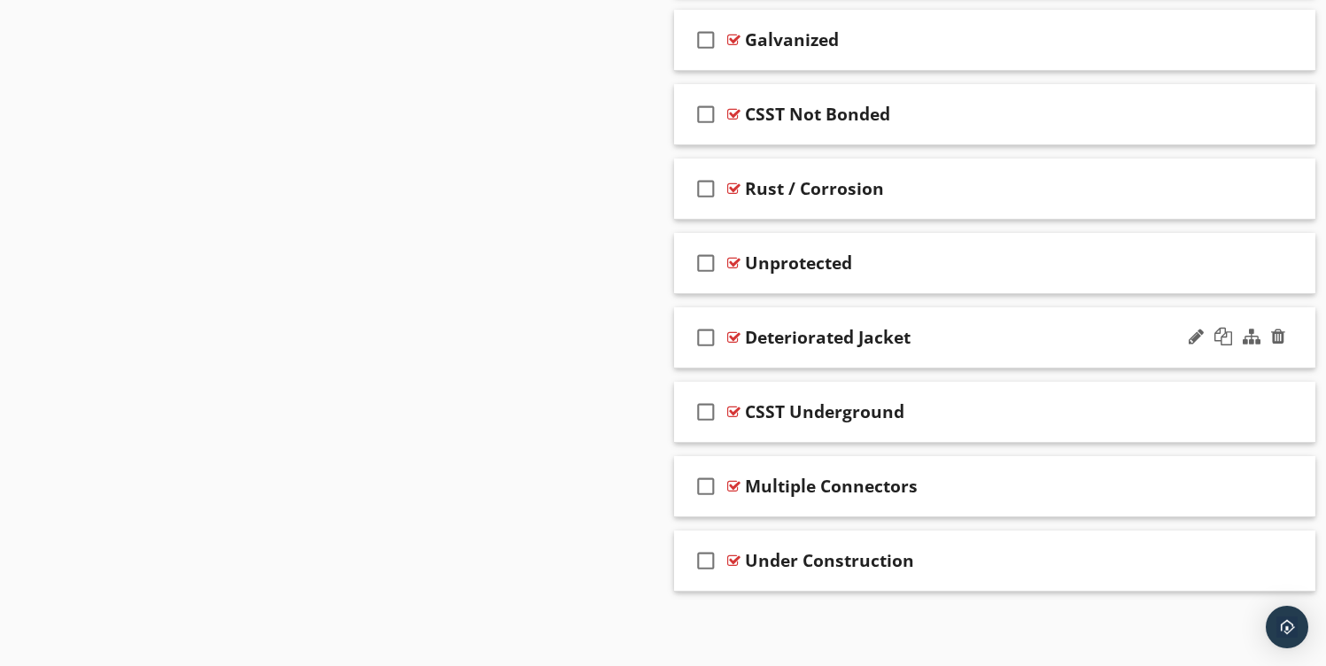
click at [829, 355] on div "check_box_outline_blank Deteriorated Jacket" at bounding box center [995, 337] width 642 height 61
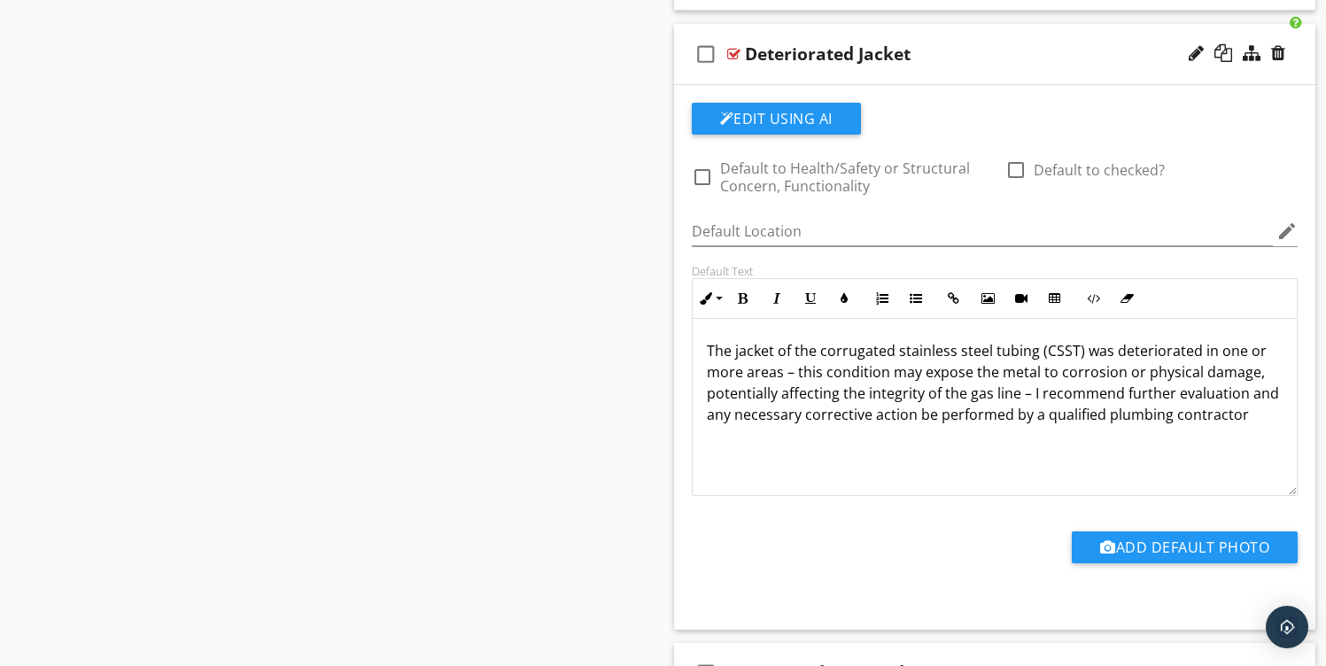
scroll to position [2479, 0]
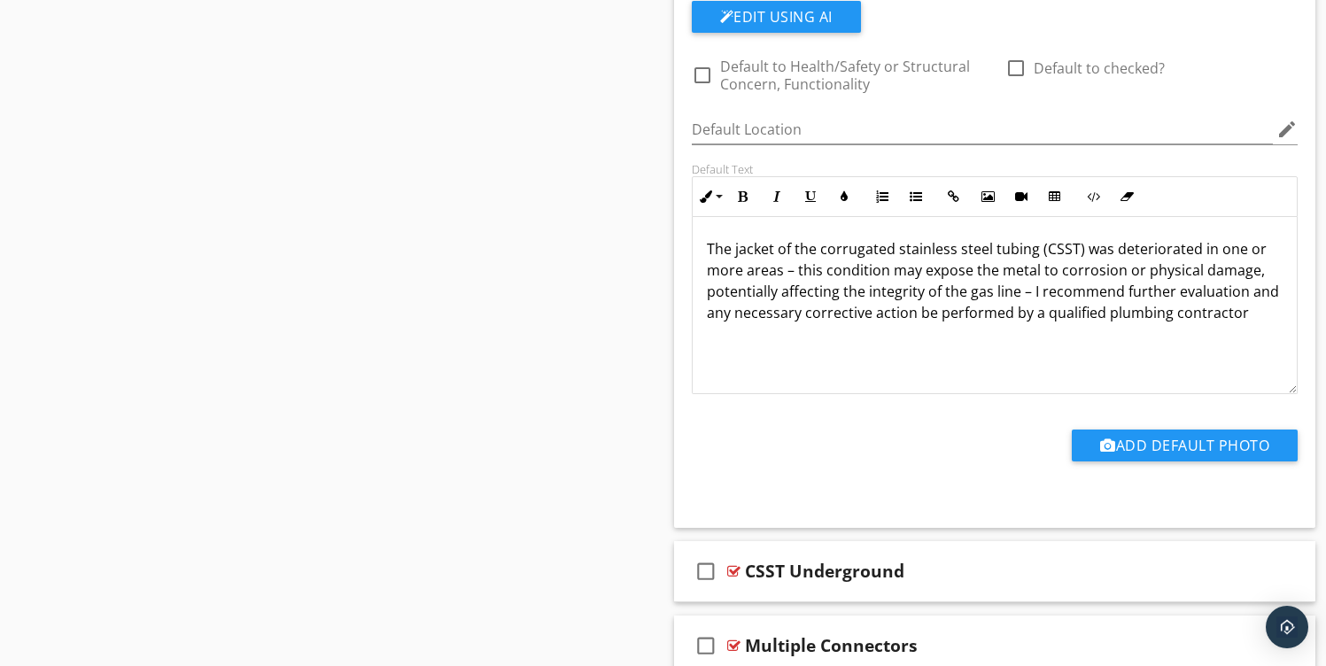
click at [890, 264] on p "The jacket of the corrugated stainless steel tubing (CSST) was deteriorated in …" at bounding box center [995, 280] width 577 height 85
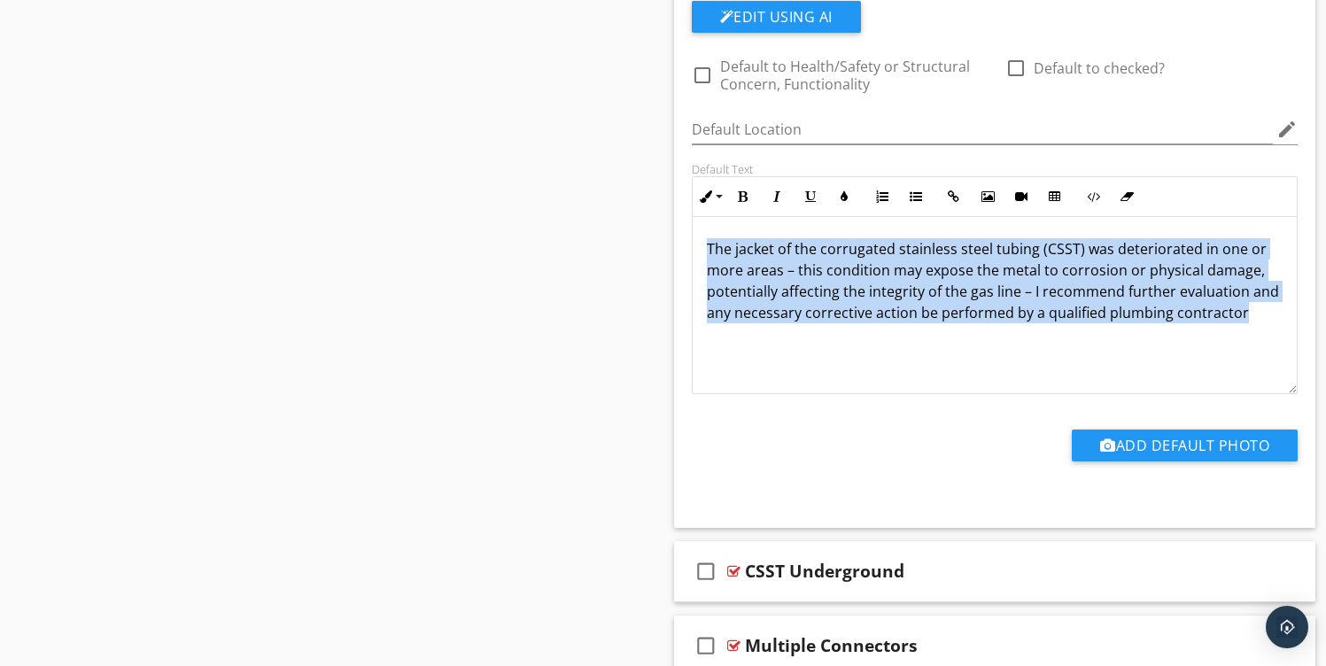
click at [890, 264] on p "The jacket of the corrugated stainless steel tubing (CSST) was deteriorated in …" at bounding box center [995, 280] width 577 height 85
click at [837, 203] on button "Colors" at bounding box center [844, 197] width 34 height 34
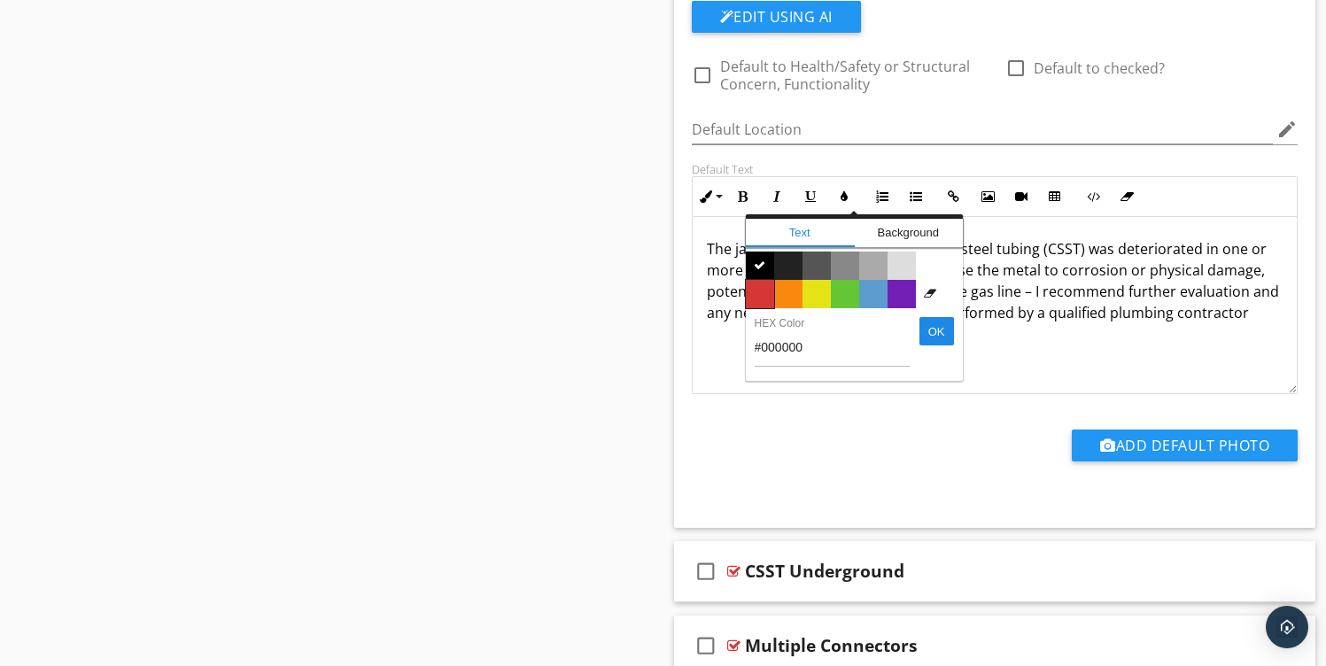
click at [766, 290] on span "Color #d53636" at bounding box center [760, 294] width 28 height 28
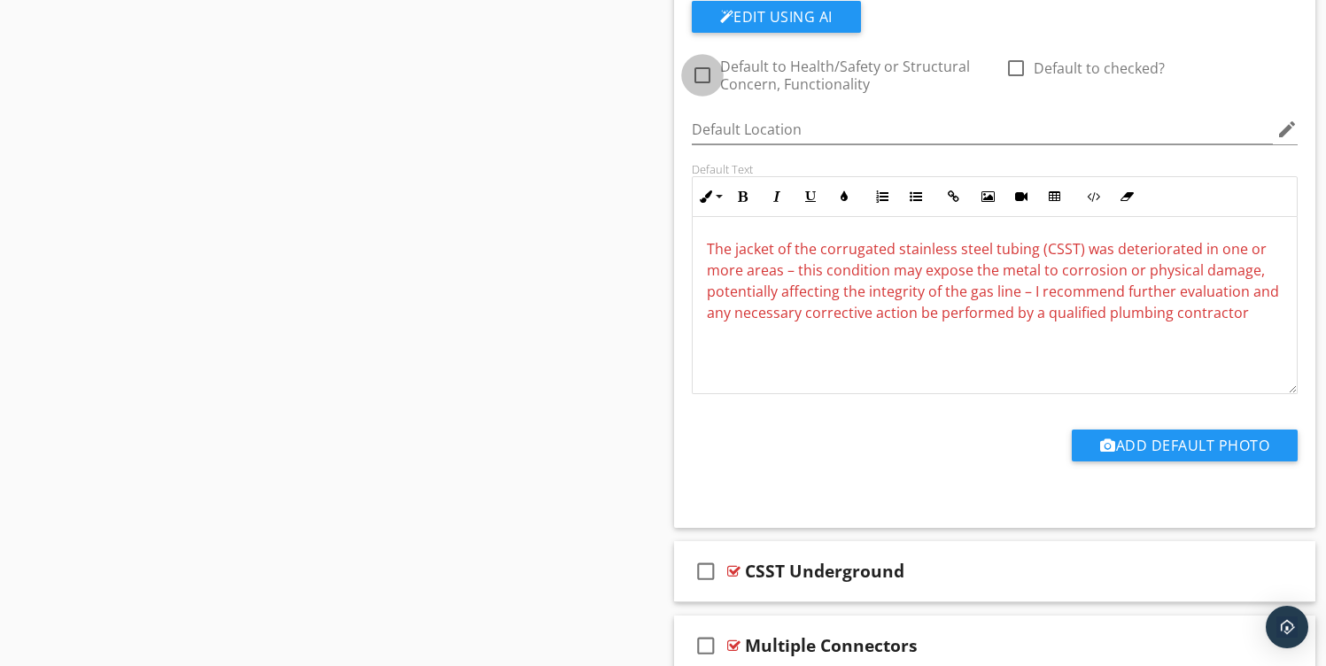
click at [697, 74] on div at bounding box center [702, 75] width 30 height 30
checkbox input "true"
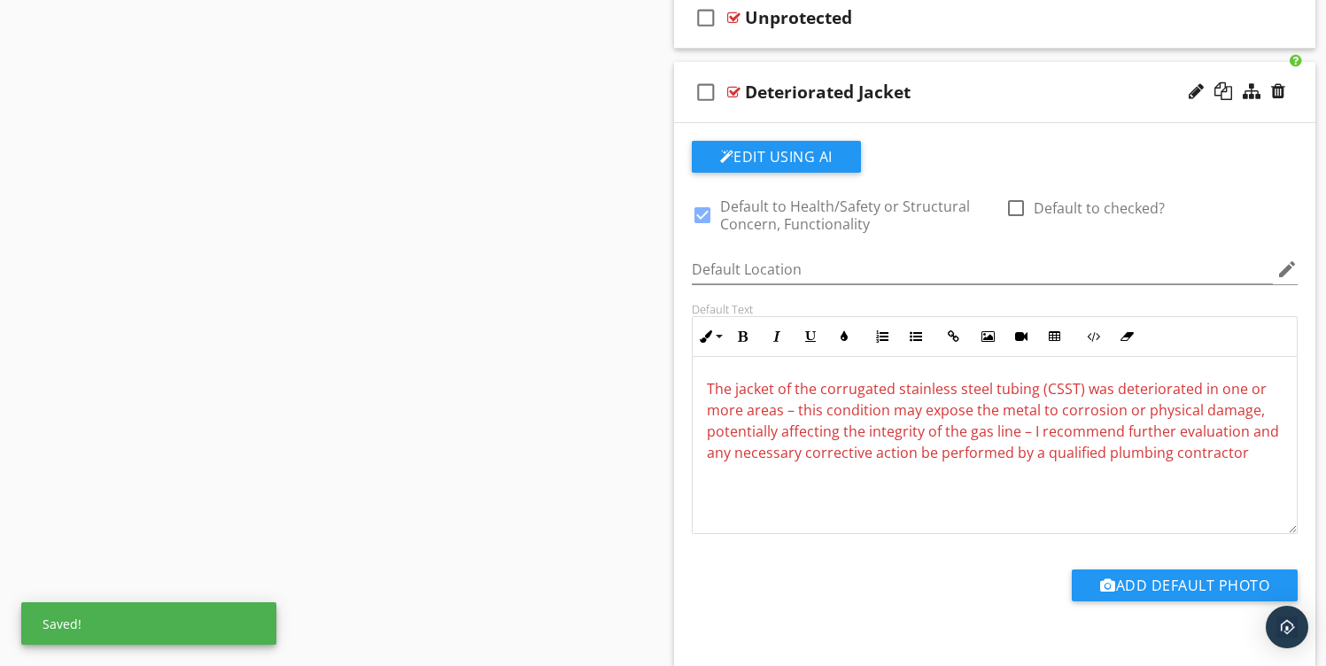
scroll to position [2177, 0]
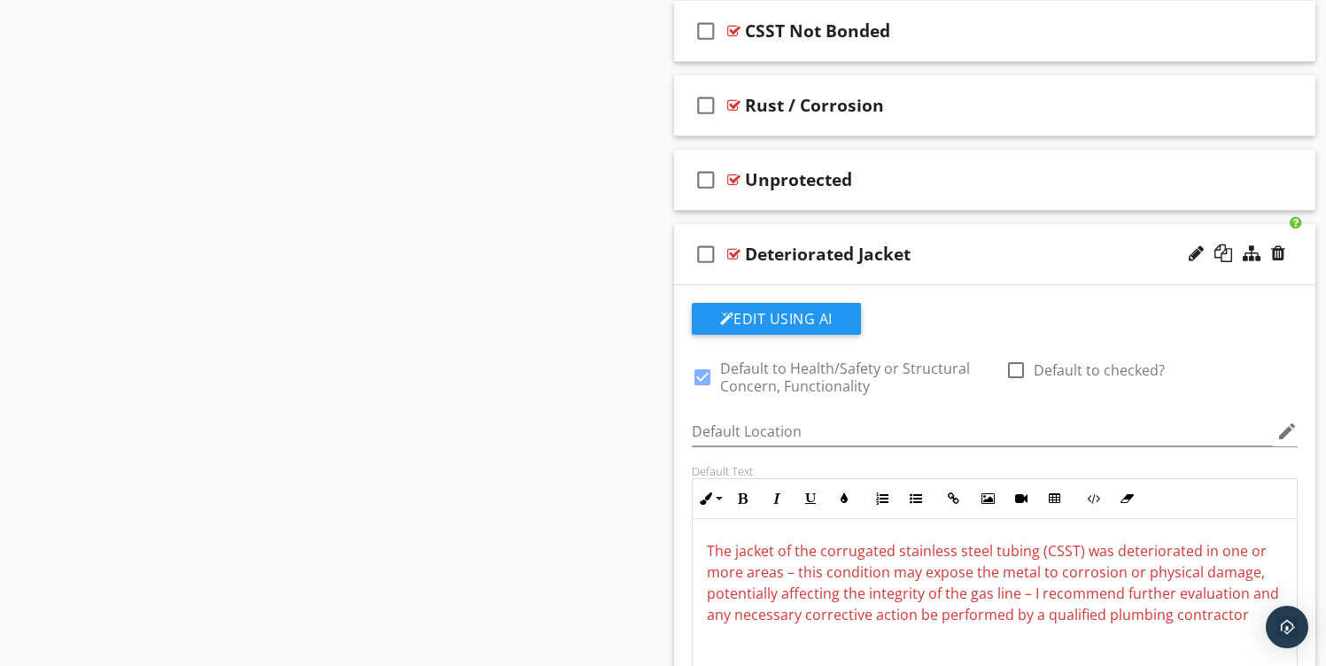
click at [838, 229] on div "check_box_outline_blank Deteriorated Jacket" at bounding box center [995, 254] width 642 height 61
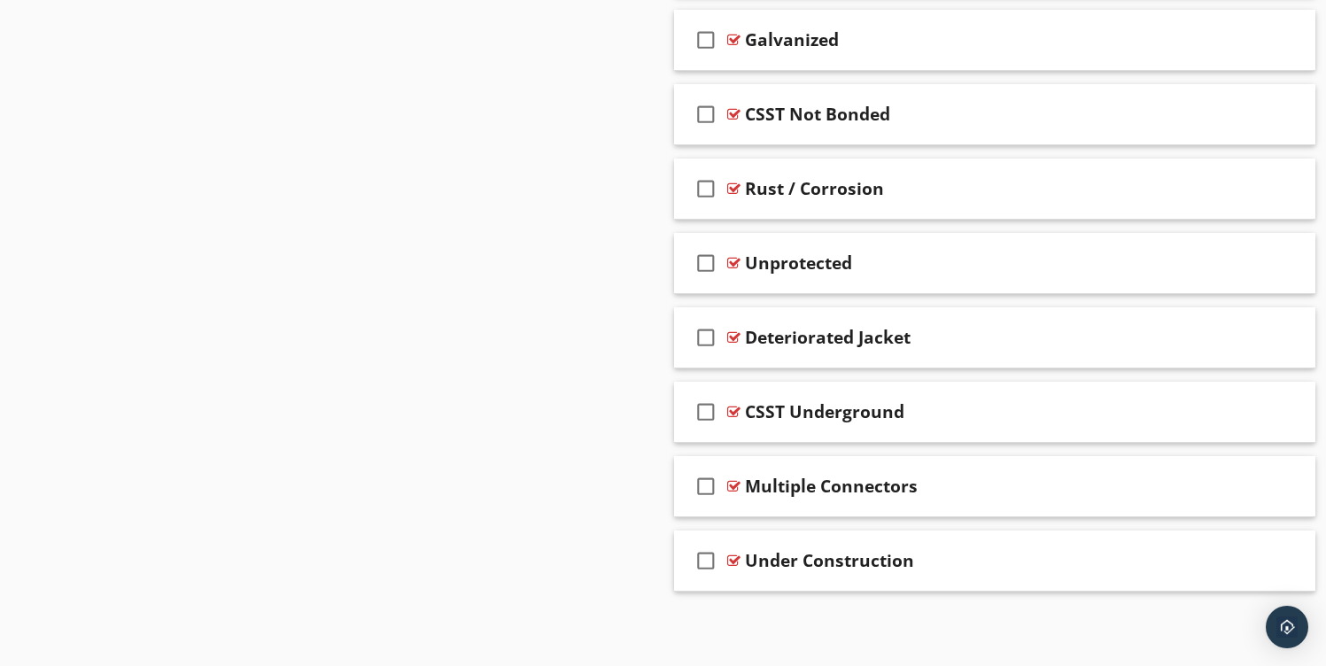
scroll to position [2094, 0]
click at [816, 276] on div "check_box_outline_blank Unprotected" at bounding box center [995, 263] width 642 height 61
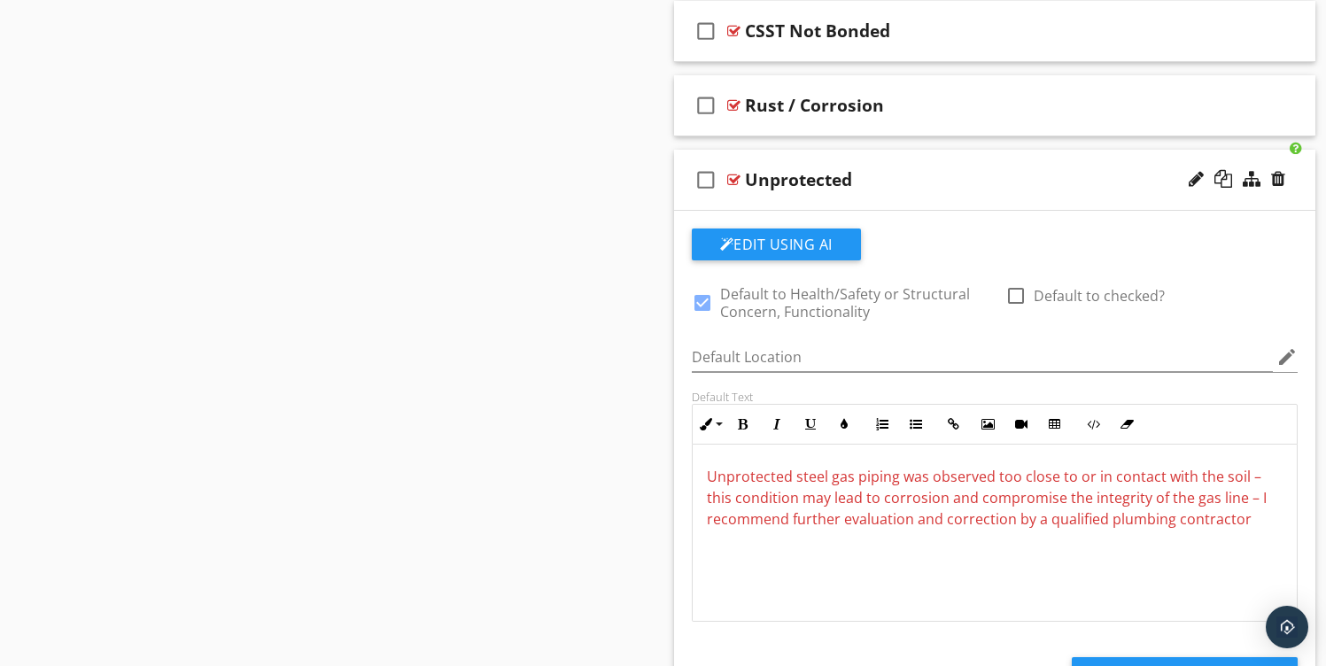
scroll to position [2180, 0]
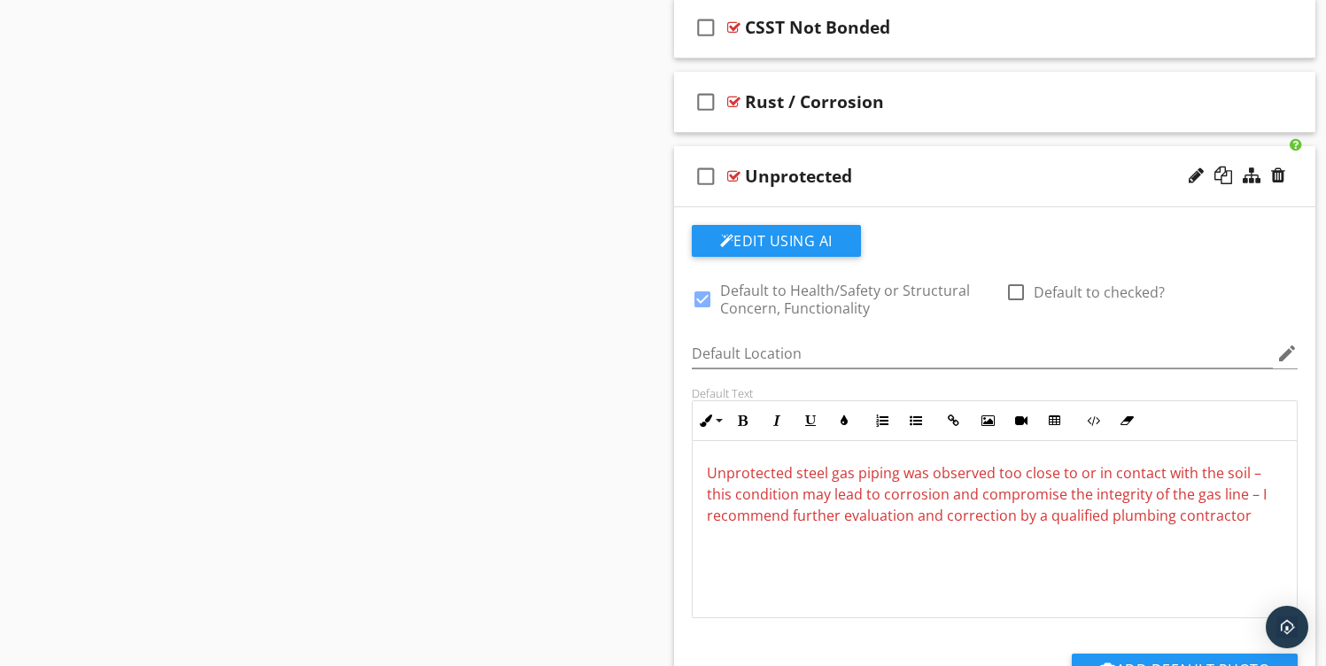
click at [815, 180] on div "Unprotected" at bounding box center [798, 176] width 107 height 21
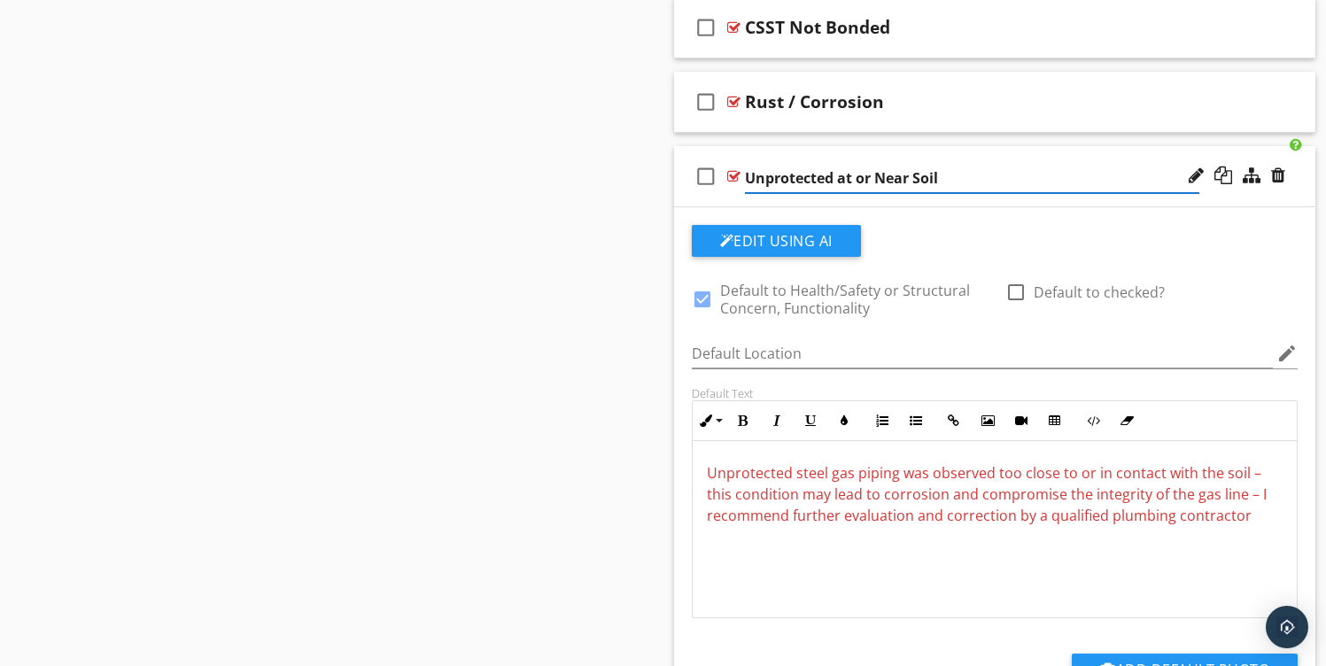
type input "Unprotected at or Near Soil"
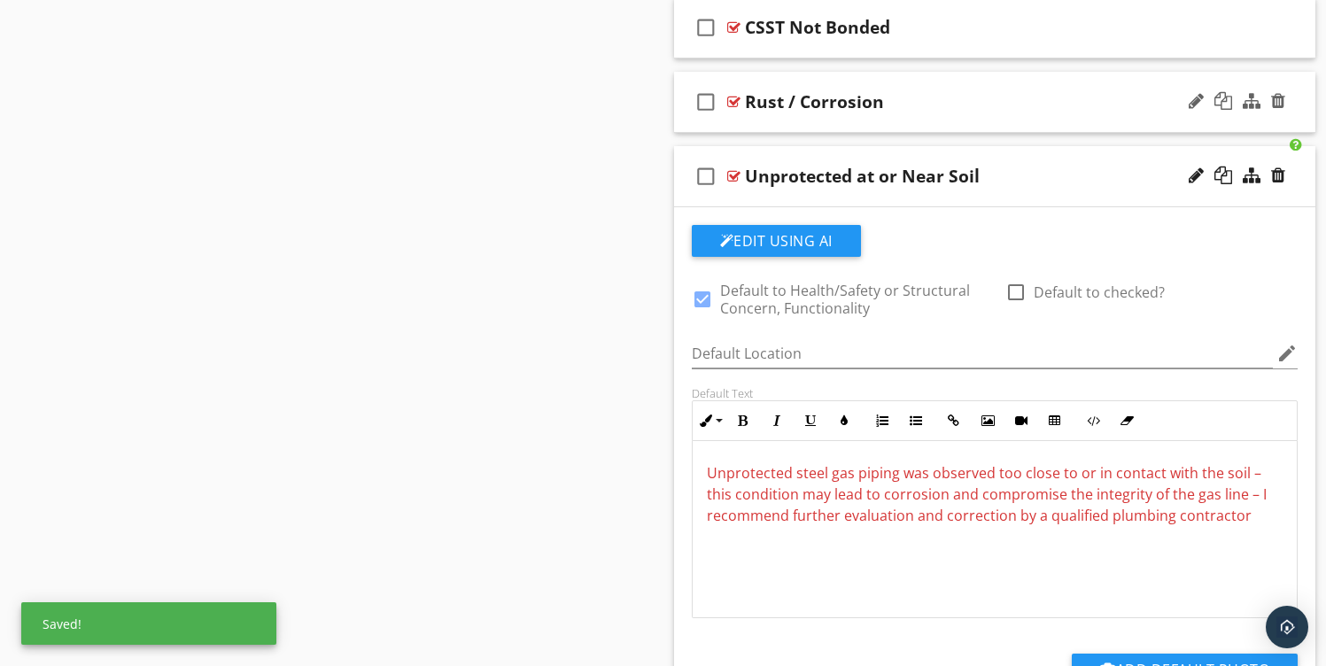
click at [817, 123] on div "check_box_outline_blank Rust / Corrosion" at bounding box center [995, 102] width 642 height 61
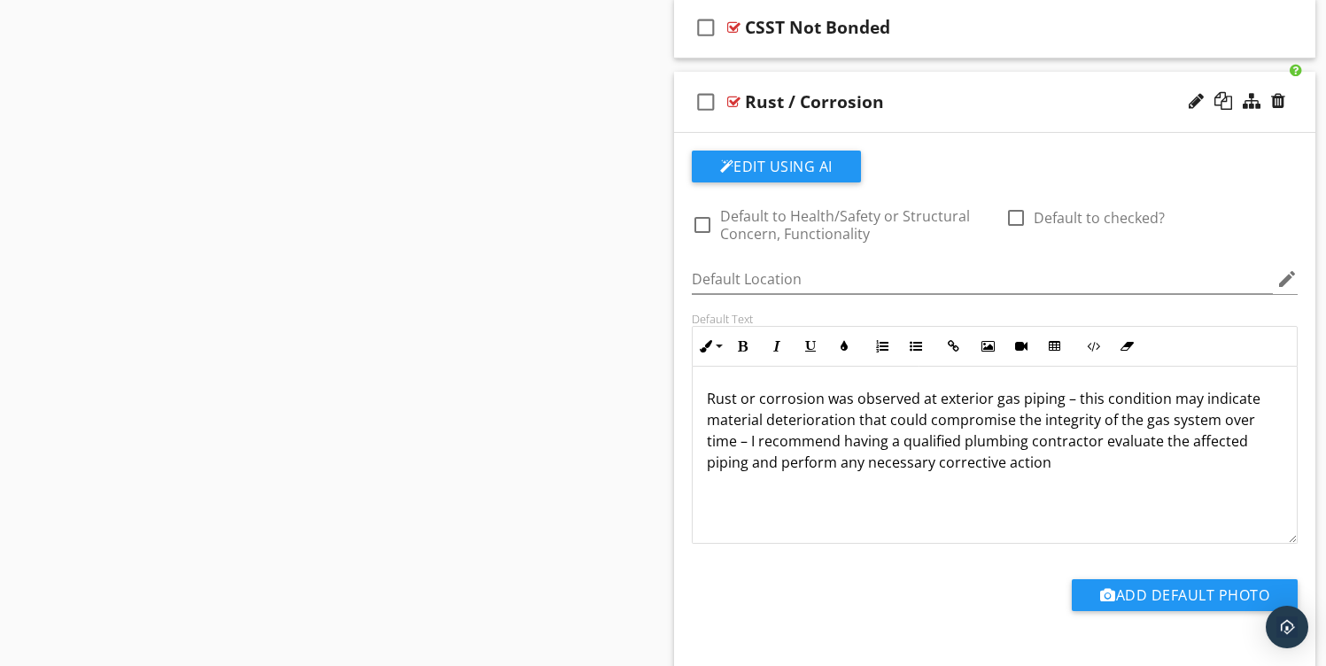
click at [822, 79] on div "check_box_outline_blank Rust / Corrosion" at bounding box center [995, 102] width 642 height 61
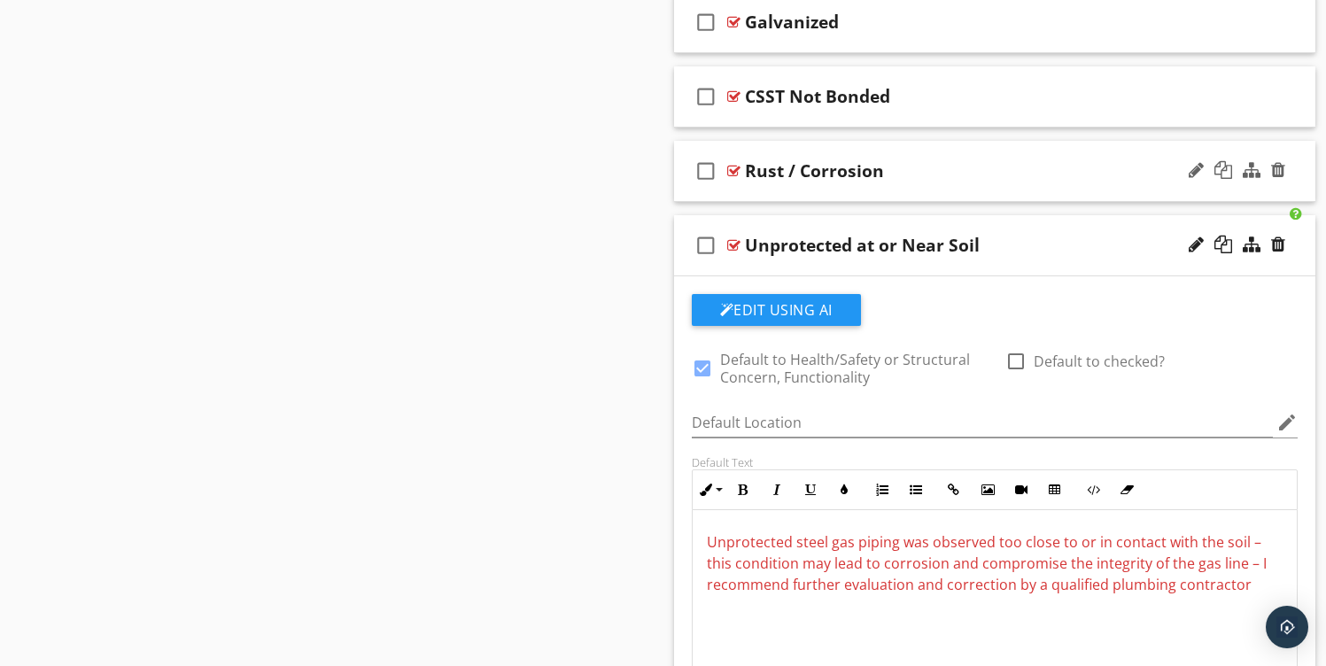
scroll to position [2101, 0]
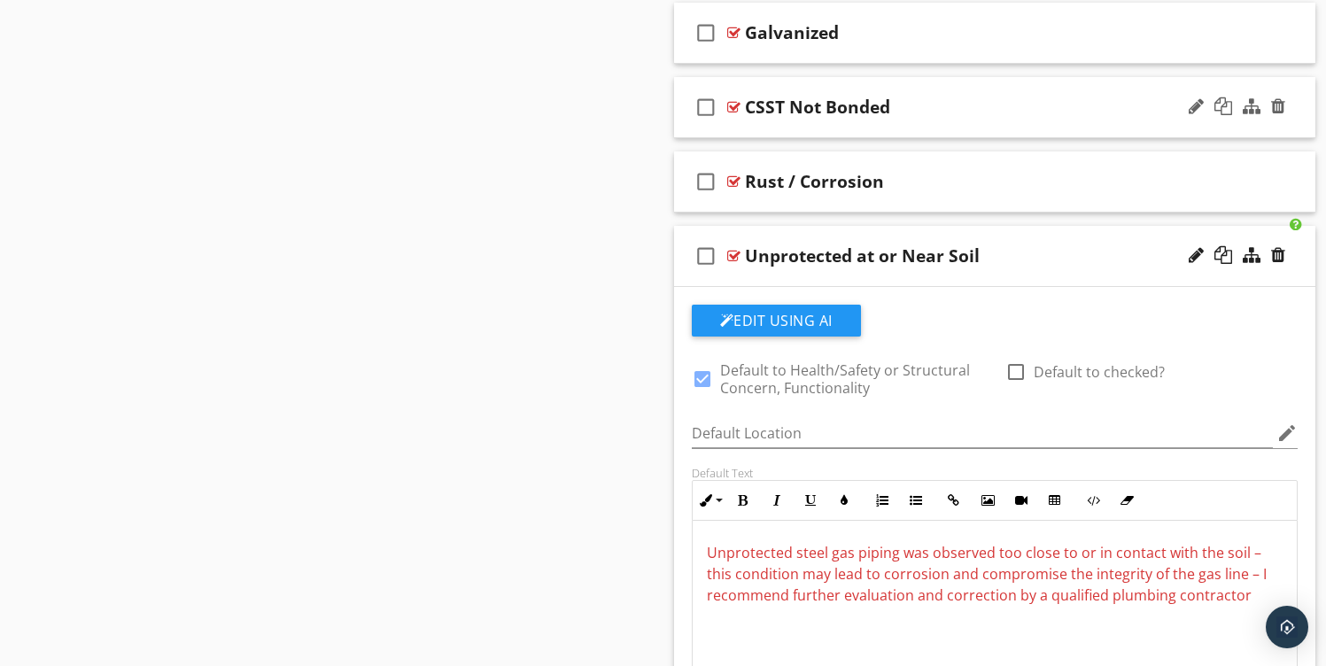
click at [818, 115] on div "CSST Not Bonded" at bounding box center [817, 107] width 145 height 21
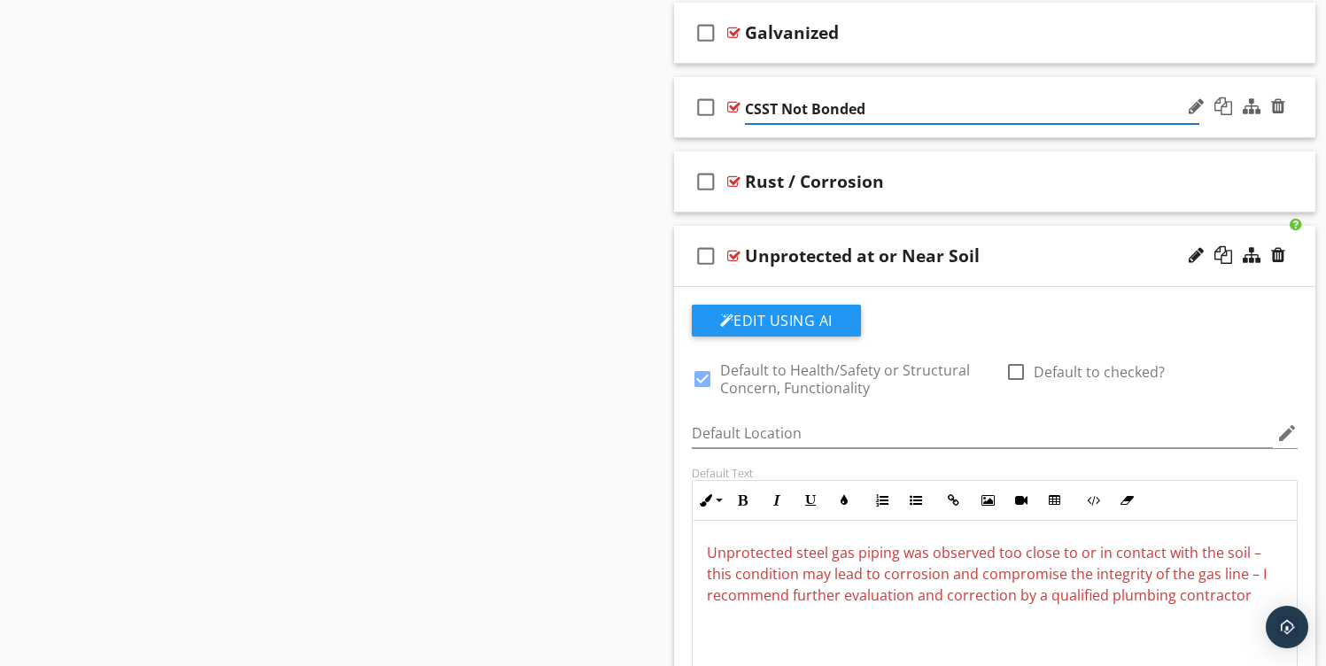
click at [818, 92] on div "check_box_outline_blank CSST Not Bonded" at bounding box center [995, 107] width 642 height 61
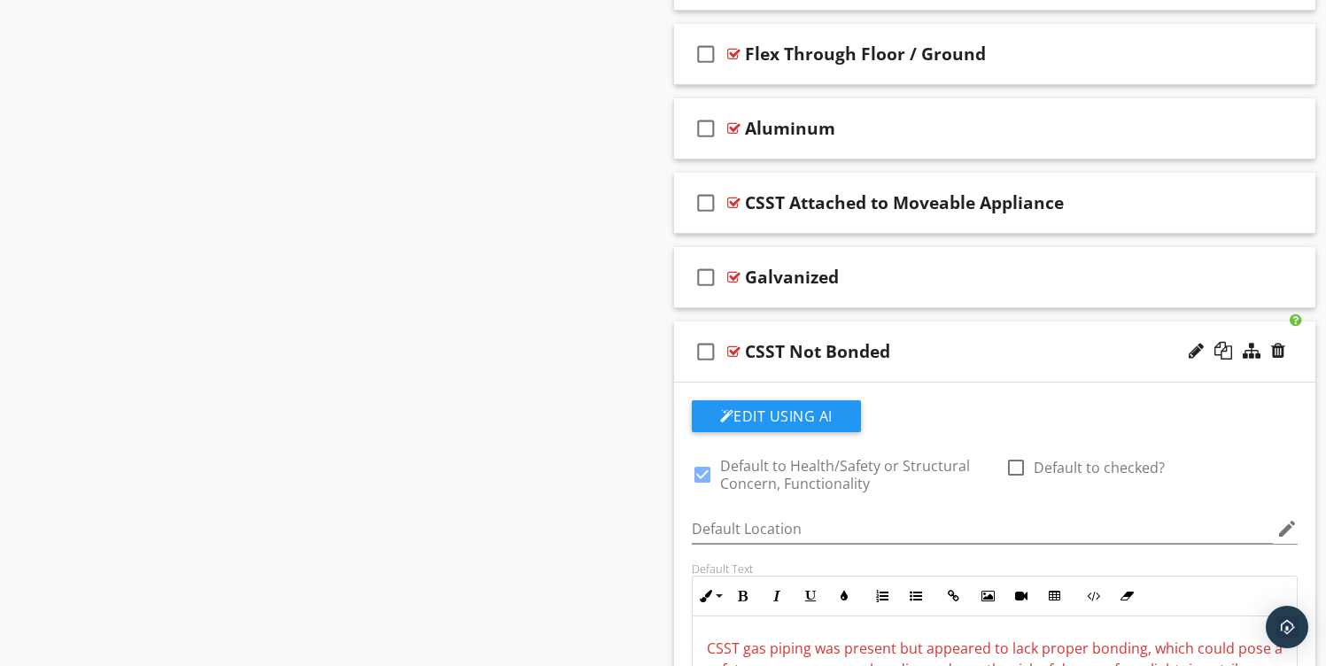
scroll to position [1844, 0]
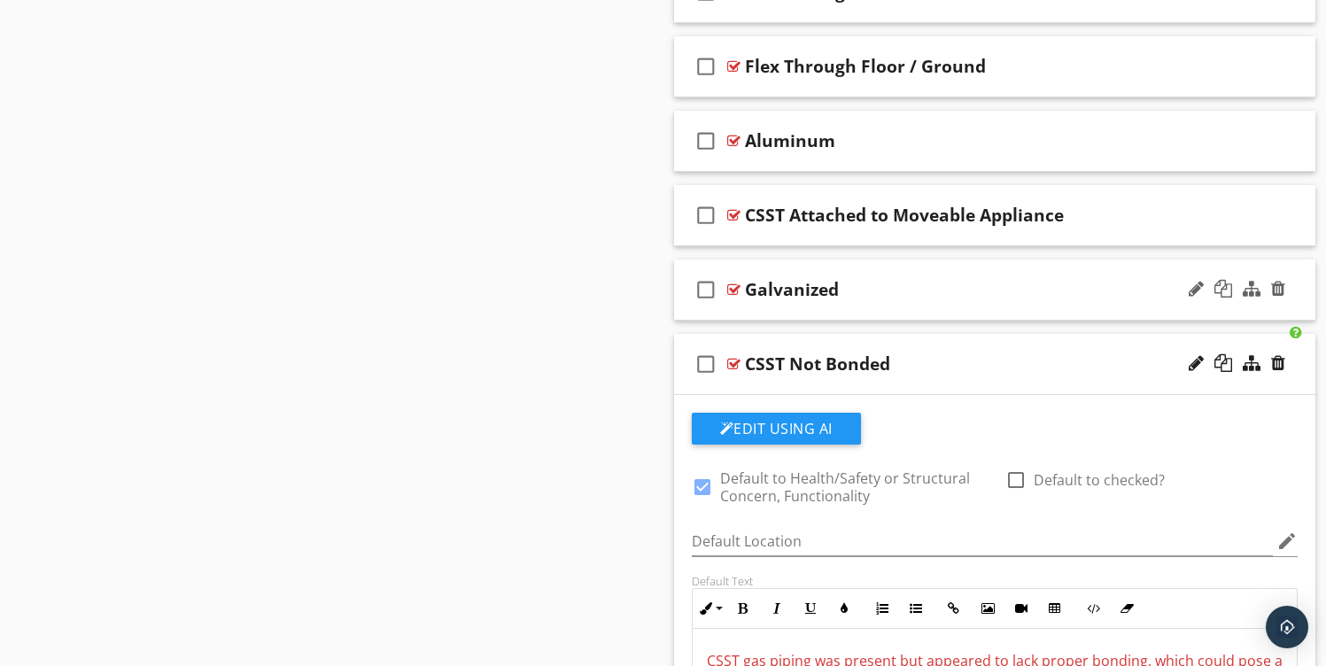
click at [801, 305] on div "check_box_outline_blank Galvanized" at bounding box center [995, 290] width 642 height 61
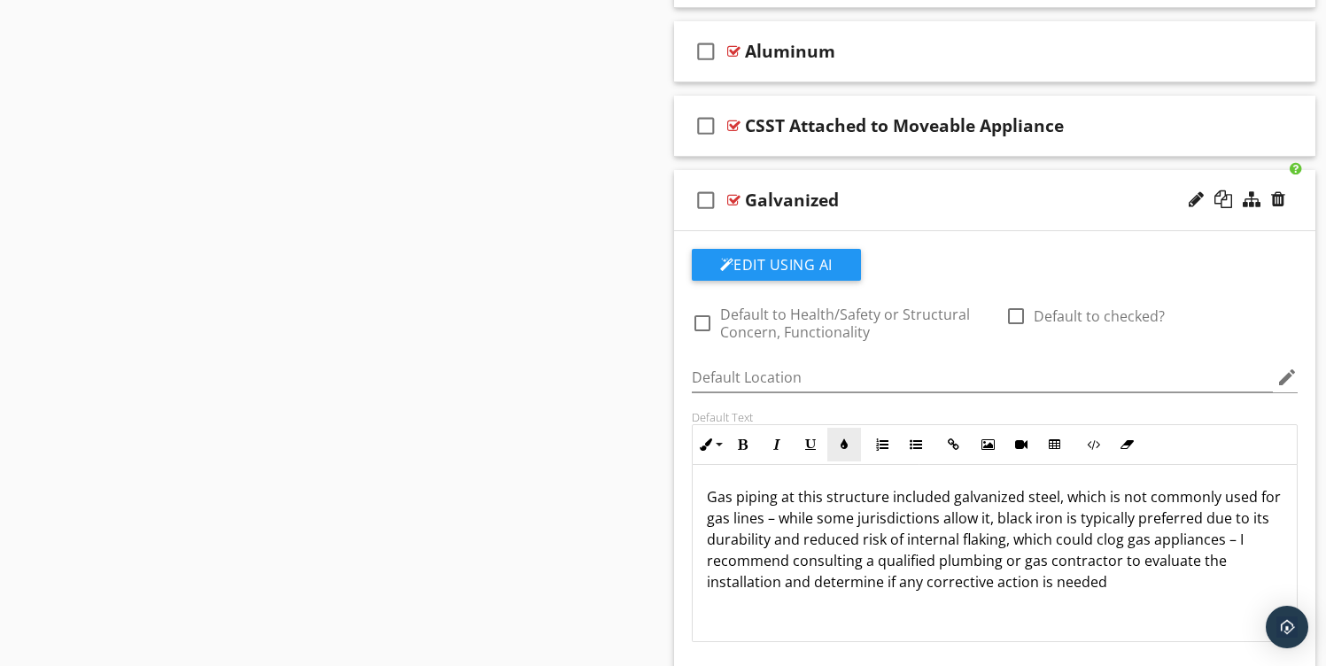
scroll to position [1, 0]
click at [820, 146] on div "check_box_outline_blank CSST Attached to Moveable Appliance" at bounding box center [995, 126] width 642 height 61
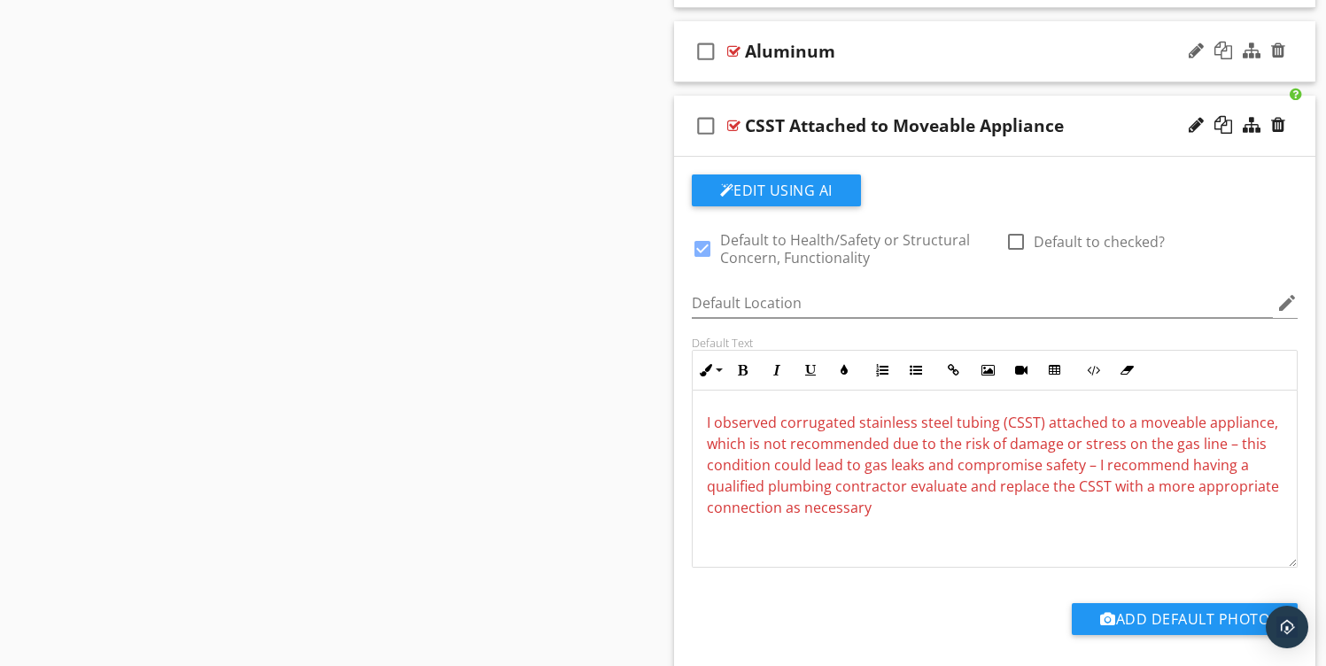
click at [775, 76] on div "check_box_outline_blank Aluminum" at bounding box center [995, 51] width 642 height 61
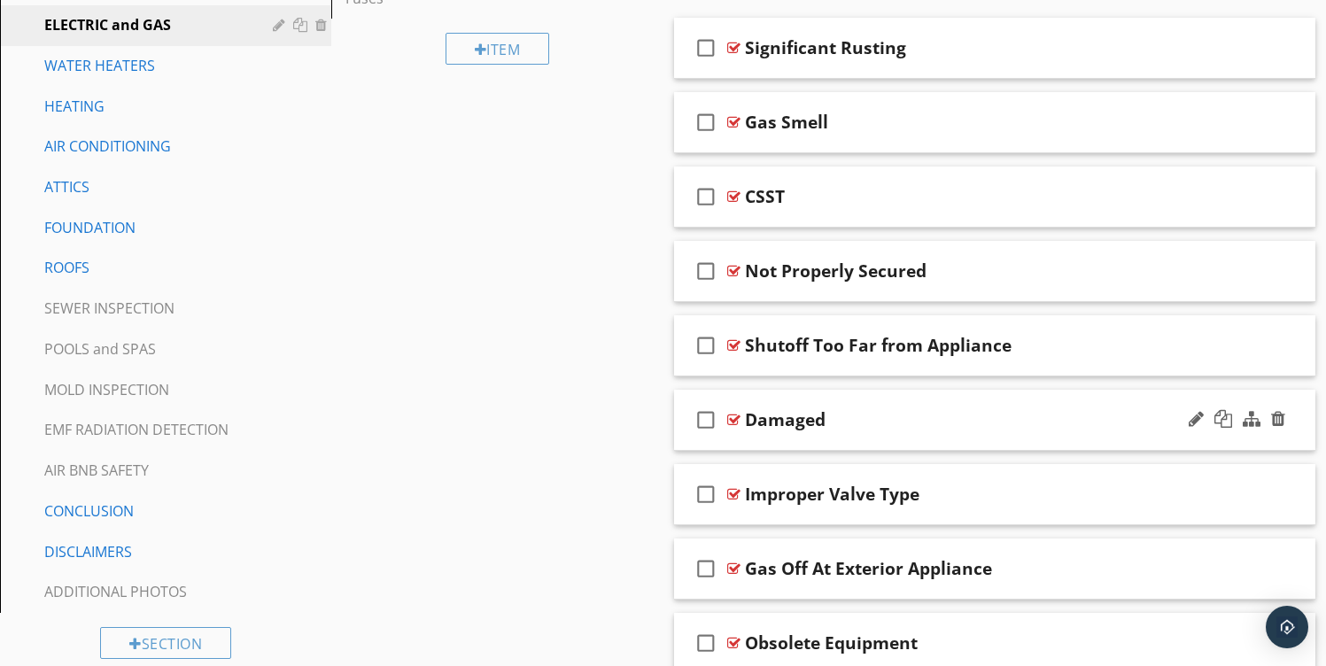
scroll to position [0, 0]
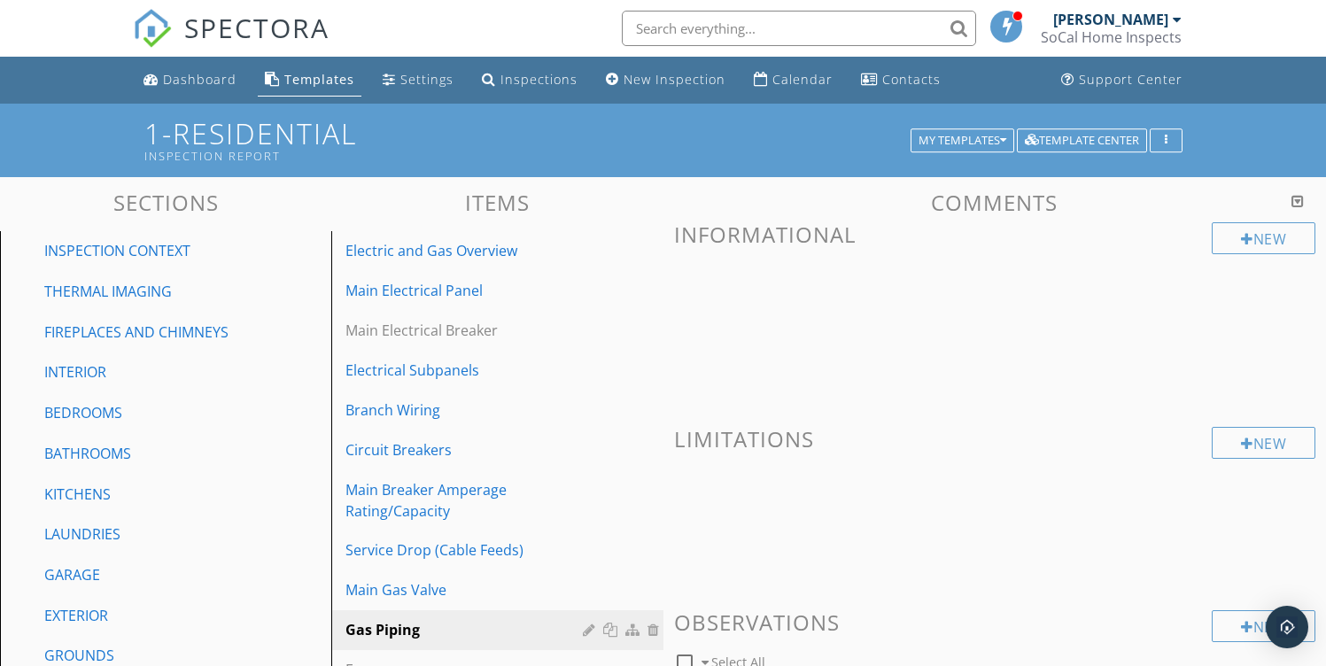
click at [1293, 202] on div at bounding box center [1298, 201] width 12 height 14
click at [579, 79] on li "Inspections" at bounding box center [529, 80] width 117 height 47
click at [507, 84] on div "Inspections" at bounding box center [539, 79] width 77 height 17
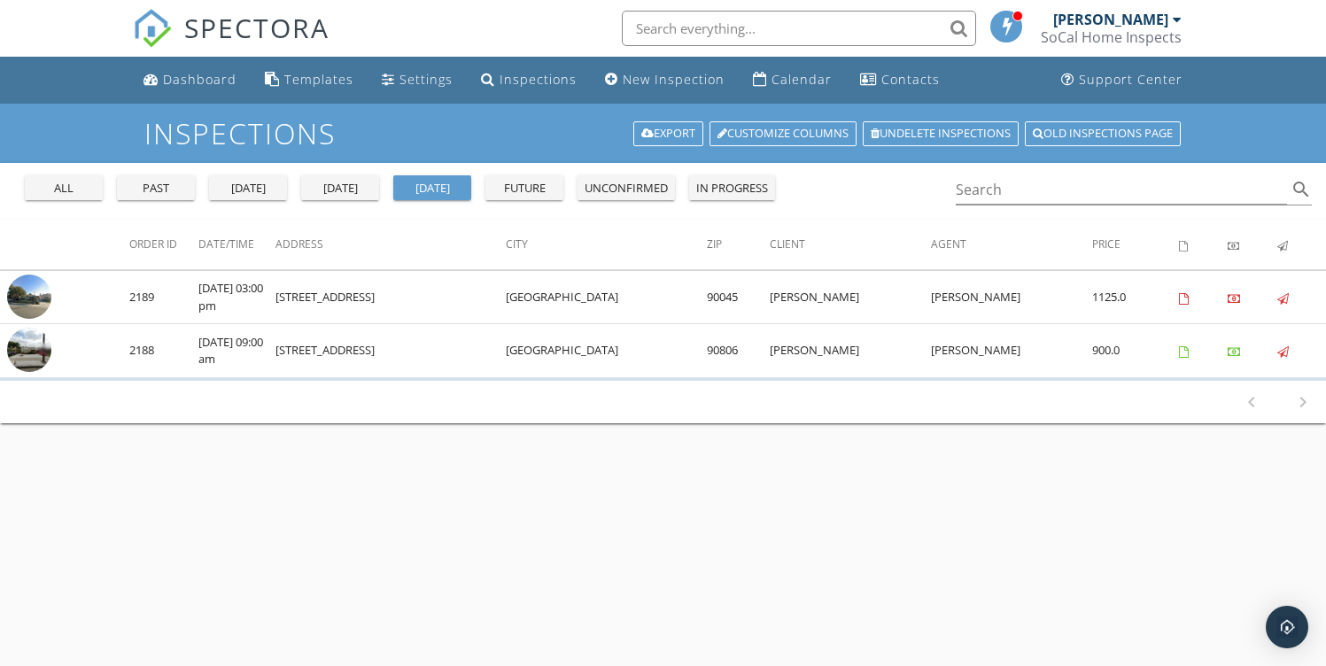
click at [80, 208] on div "all past [DATE] [DATE] [DATE] future unconfirmed in progress Search search" at bounding box center [663, 191] width 1326 height 57
click at [75, 190] on div "all" at bounding box center [64, 189] width 64 height 18
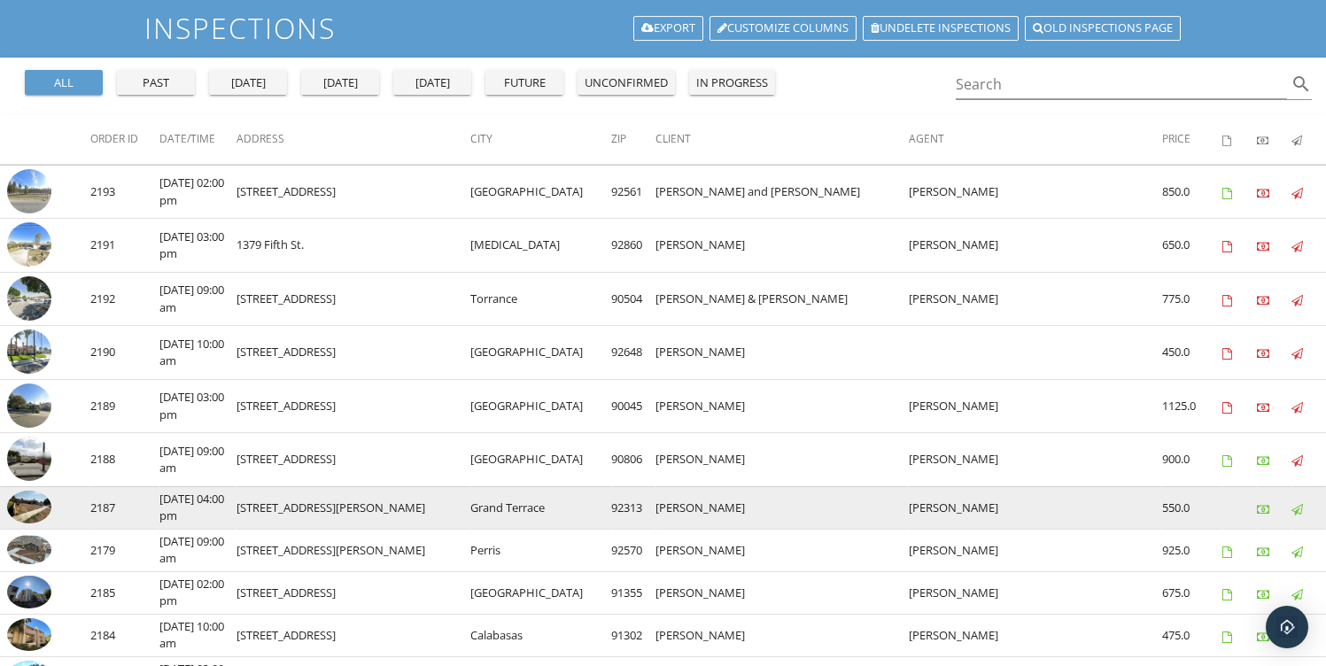
scroll to position [105, 0]
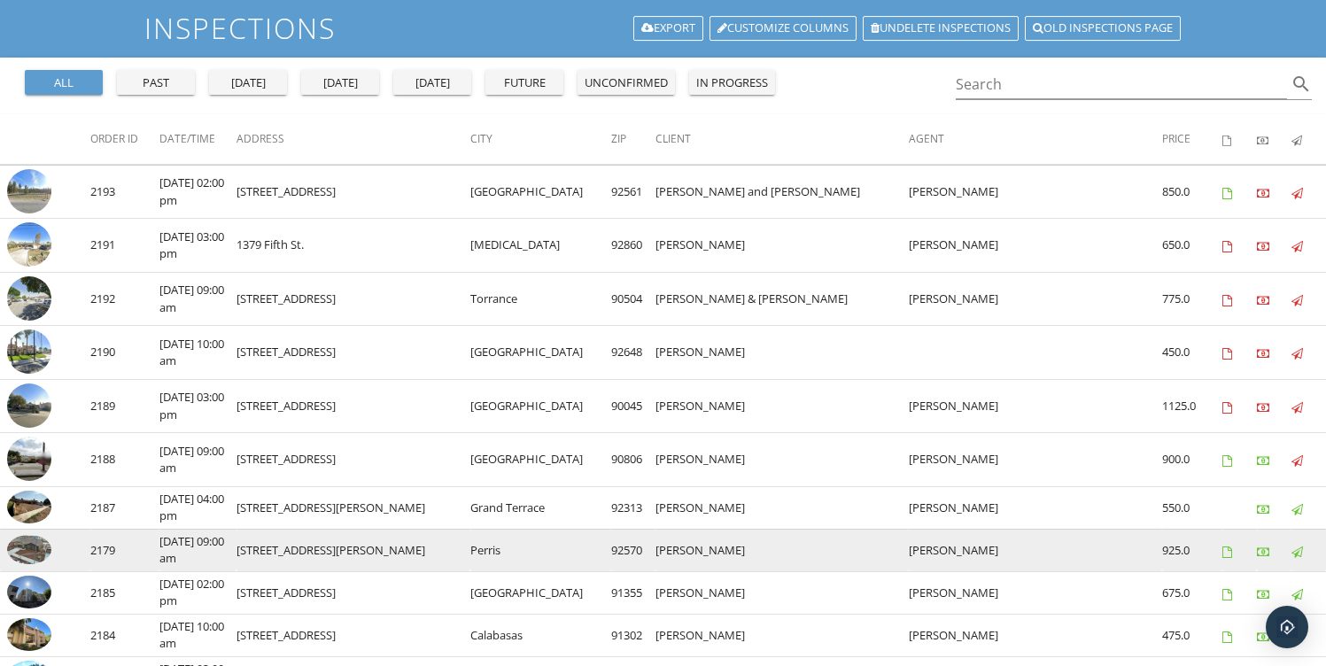
click at [42, 548] on img at bounding box center [29, 549] width 44 height 29
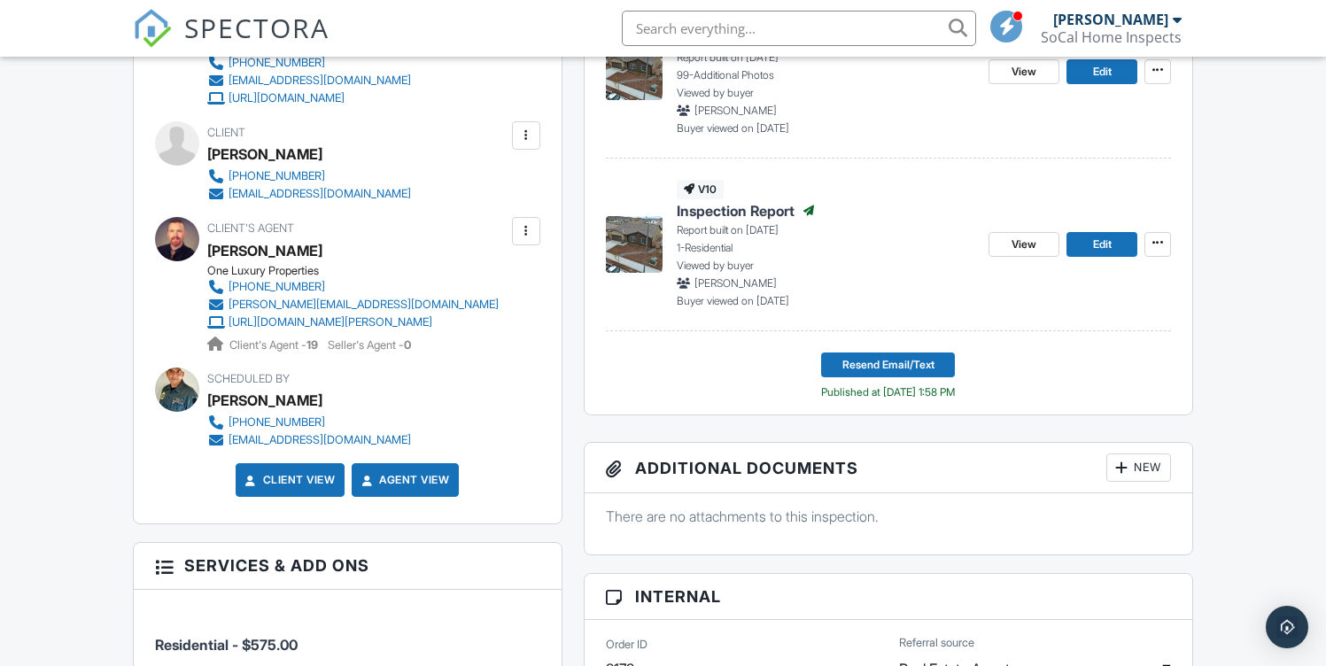
scroll to position [470, 0]
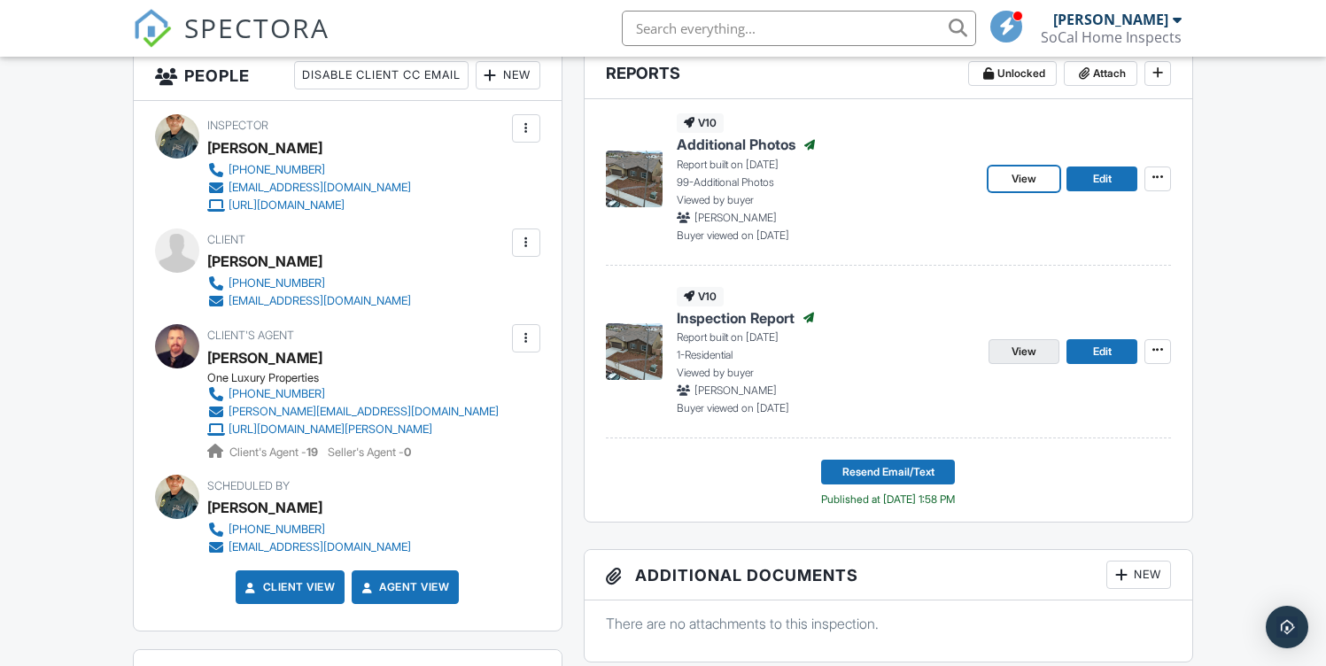
click at [1025, 356] on span "View" at bounding box center [1024, 352] width 25 height 18
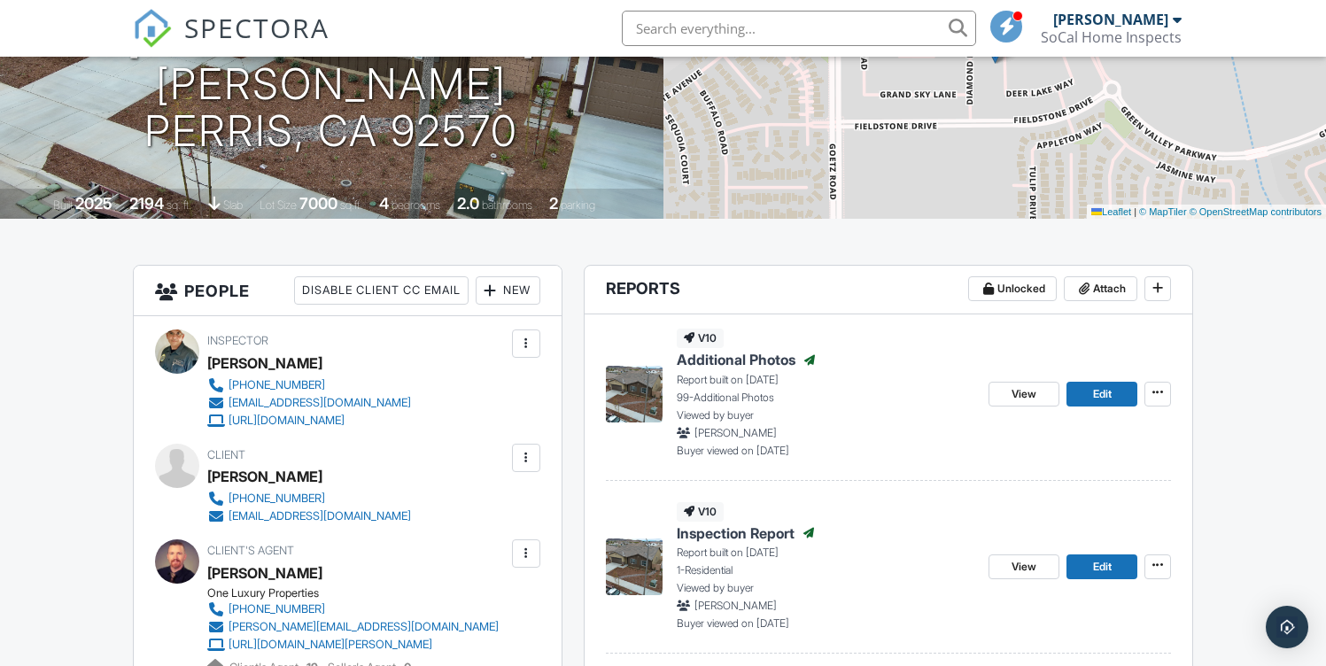
scroll to position [460, 0]
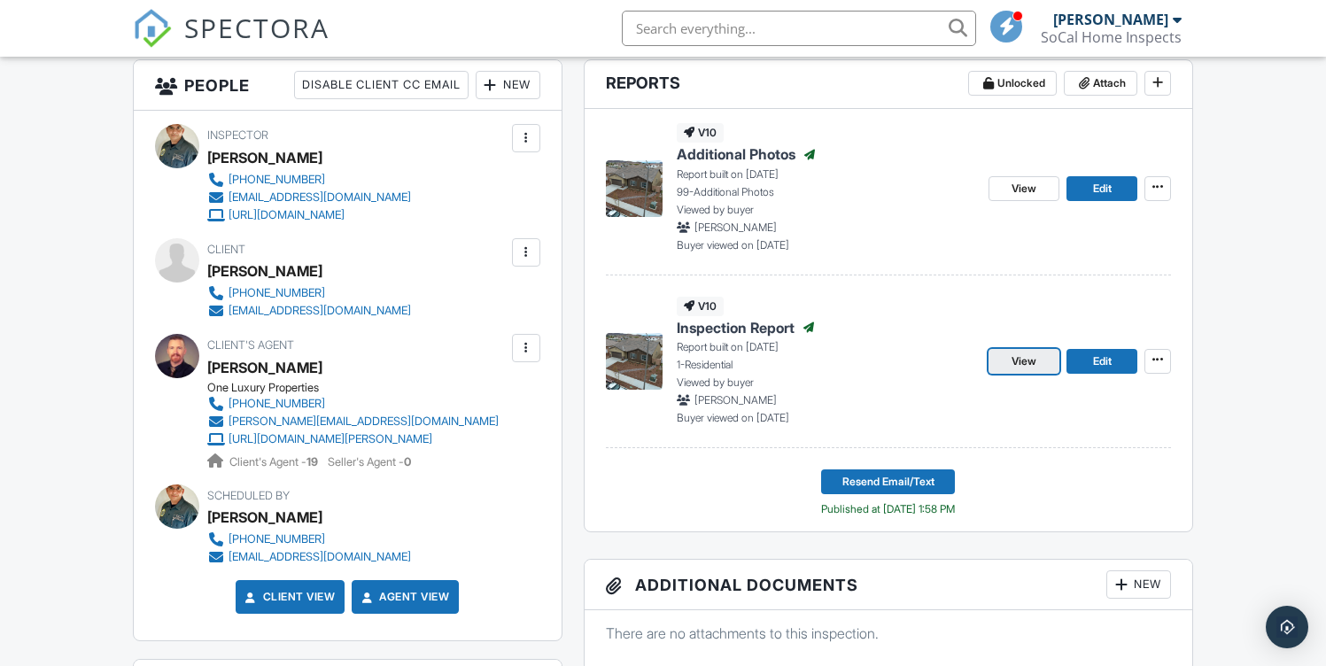
click at [1023, 359] on span "View" at bounding box center [1024, 362] width 25 height 18
